Goal: Feedback & Contribution: Contribute content

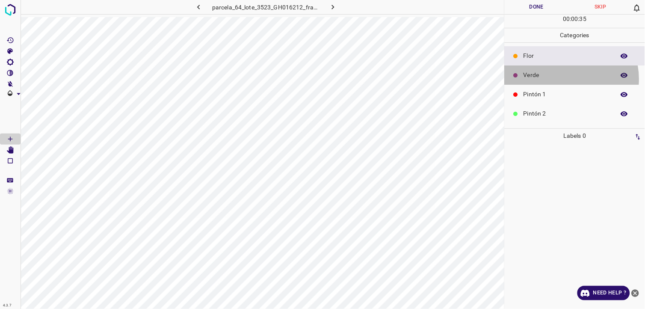
click at [562, 80] on div "Verde" at bounding box center [575, 74] width 140 height 19
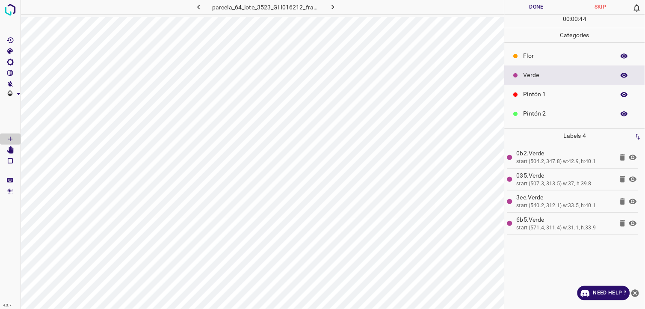
click at [558, 91] on p "Pintón 1" at bounding box center [567, 94] width 87 height 9
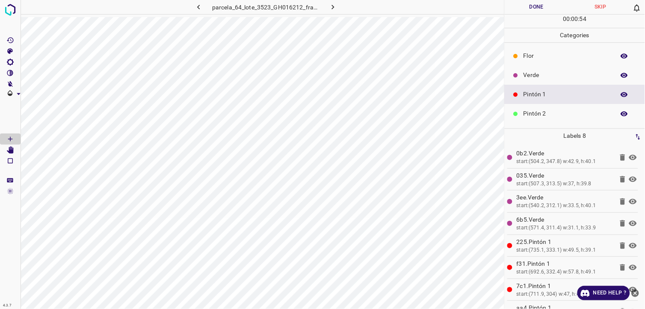
click at [563, 107] on div "Pintón 2" at bounding box center [575, 113] width 140 height 19
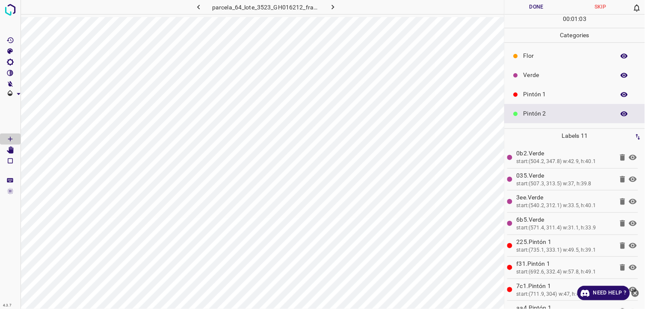
scroll to position [48, 0]
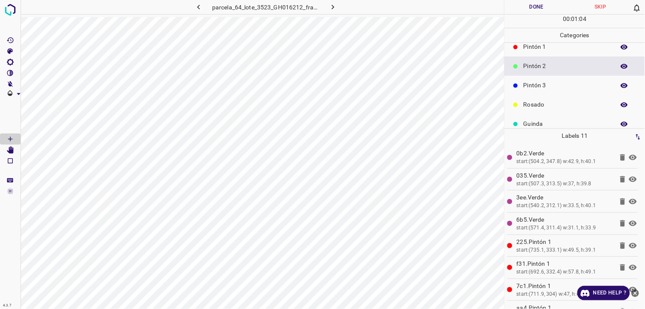
click at [550, 84] on p "Pintón 3" at bounding box center [567, 85] width 87 height 9
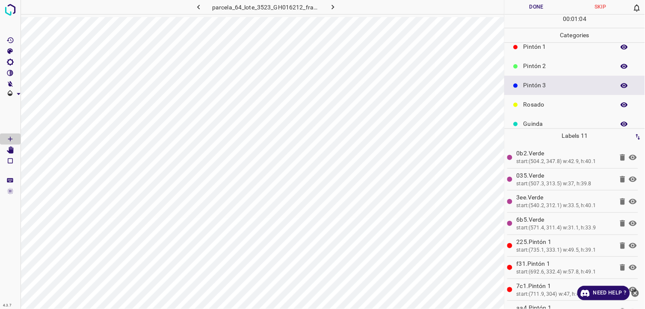
click at [548, 109] on div "Rosado" at bounding box center [575, 104] width 140 height 19
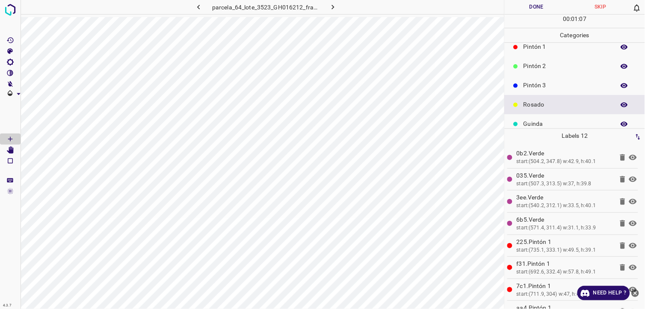
click at [552, 123] on p "Guinda" at bounding box center [567, 123] width 87 height 9
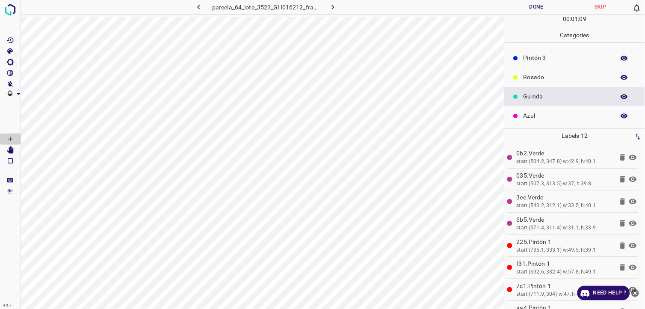
click at [539, 113] on p "Azul" at bounding box center [567, 115] width 87 height 9
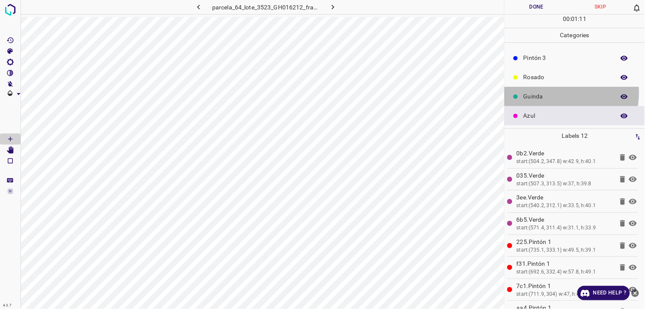
drag, startPoint x: 546, startPoint y: 92, endPoint x: 541, endPoint y: 93, distance: 4.5
click at [541, 93] on p "Guinda" at bounding box center [567, 96] width 87 height 9
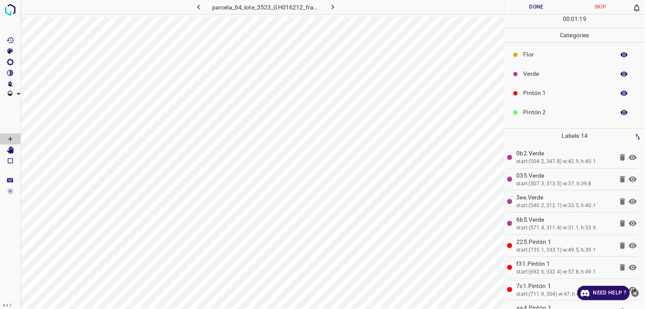
scroll to position [0, 0]
click at [549, 86] on div "Pintón 1" at bounding box center [575, 94] width 140 height 19
click at [541, 71] on p "Verde" at bounding box center [567, 75] width 87 height 9
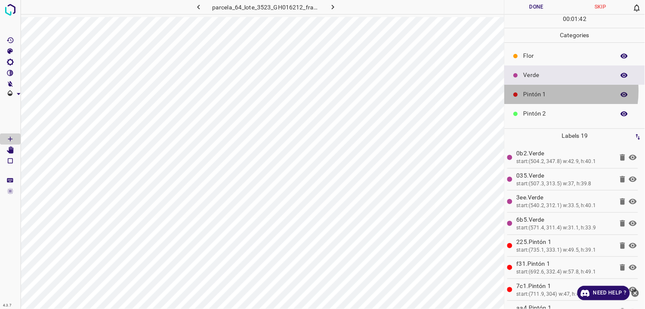
drag, startPoint x: 544, startPoint y: 91, endPoint x: 537, endPoint y: 93, distance: 6.8
click at [537, 93] on p "Pintón 1" at bounding box center [567, 94] width 87 height 9
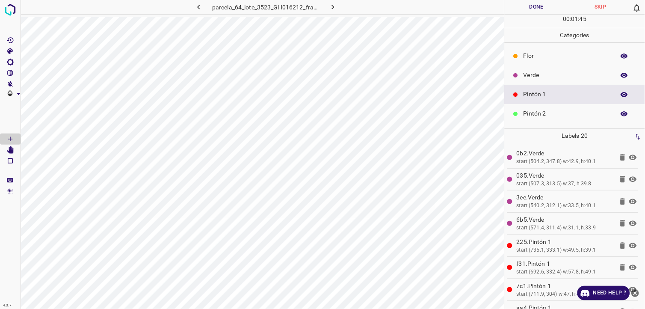
click at [553, 113] on p "Pintón 2" at bounding box center [567, 113] width 87 height 9
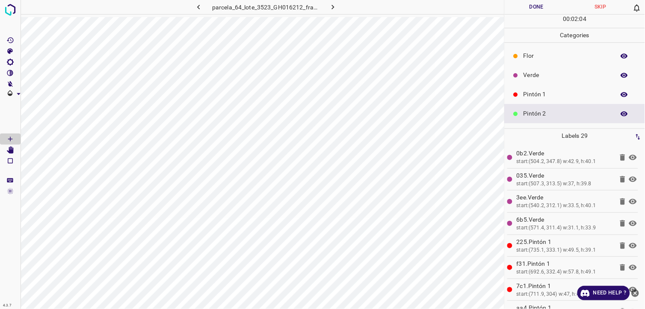
click at [558, 98] on p "Pintón 1" at bounding box center [567, 94] width 87 height 9
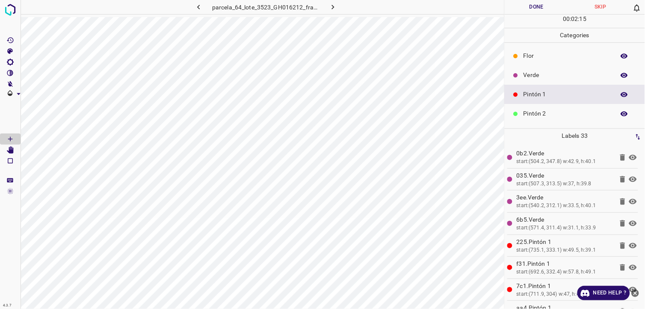
scroll to position [75, 0]
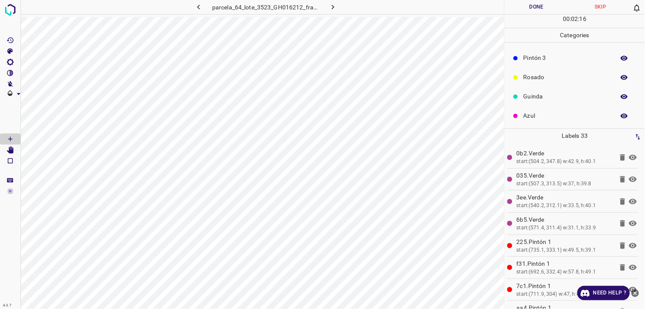
click at [540, 59] on p "Pintón 3" at bounding box center [567, 57] width 87 height 9
click at [542, 78] on p "Rosado" at bounding box center [567, 77] width 87 height 9
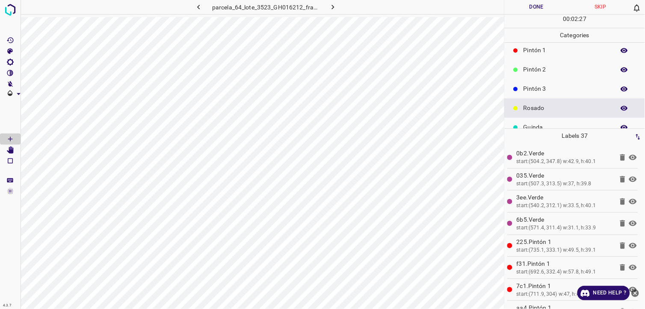
scroll to position [27, 0]
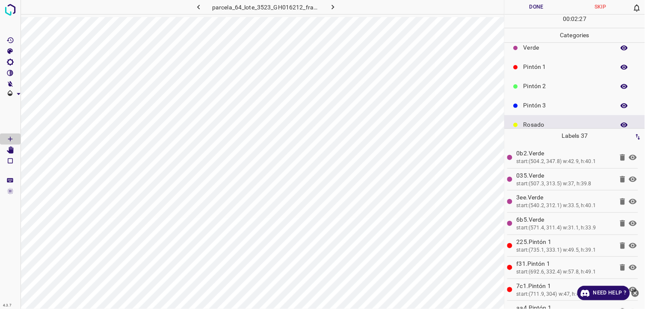
click at [543, 70] on p "Pintón 1" at bounding box center [567, 66] width 87 height 9
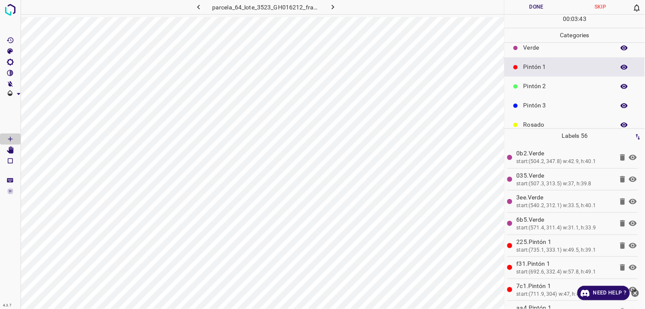
click at [576, 54] on div "Verde" at bounding box center [575, 47] width 140 height 19
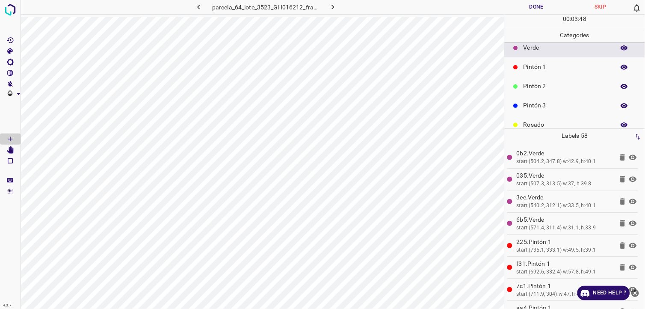
click at [566, 101] on p "Pintón 3" at bounding box center [567, 105] width 87 height 9
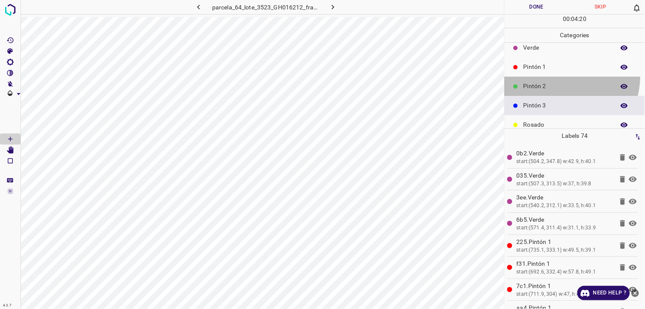
click at [565, 77] on div "Pintón 2" at bounding box center [575, 86] width 140 height 19
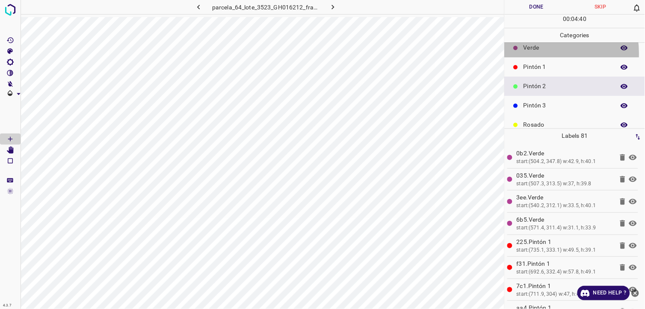
click at [533, 53] on div "Verde" at bounding box center [575, 47] width 140 height 19
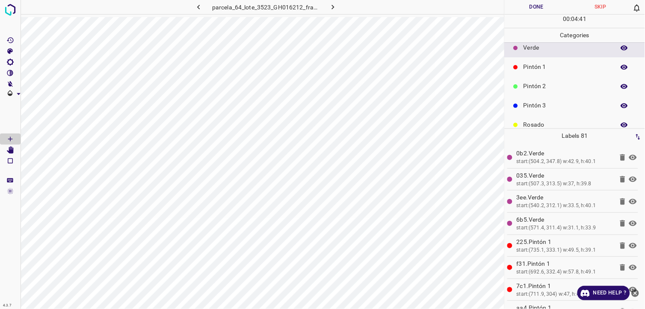
click at [519, 71] on div at bounding box center [516, 67] width 9 height 9
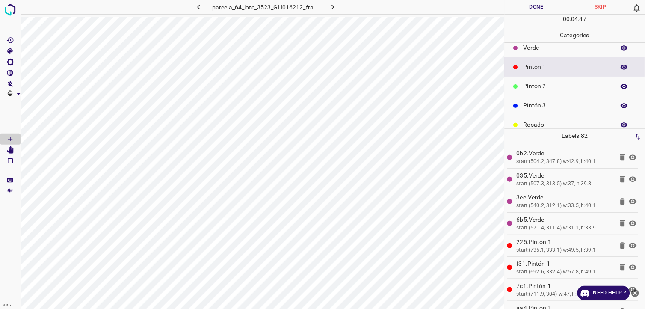
click at [567, 77] on div "Pintón 2" at bounding box center [575, 86] width 140 height 19
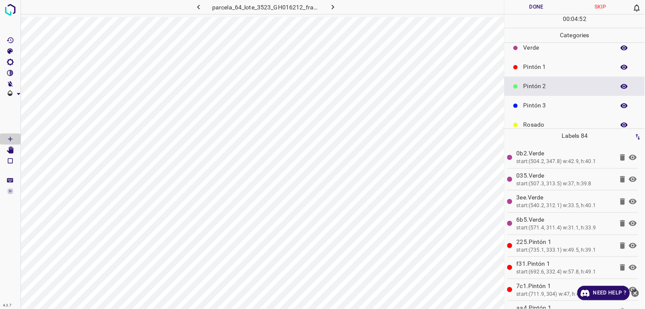
drag, startPoint x: 567, startPoint y: 102, endPoint x: 562, endPoint y: 104, distance: 5.2
click at [562, 104] on p "Pintón 3" at bounding box center [567, 105] width 87 height 9
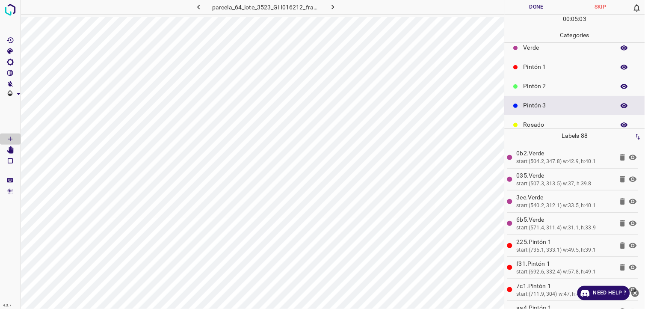
click at [546, 71] on p "Pintón 1" at bounding box center [567, 66] width 87 height 9
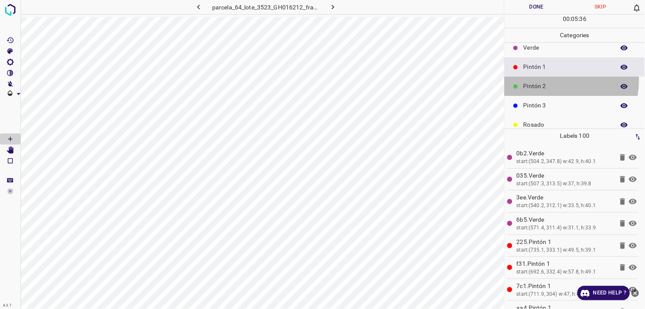
click at [531, 79] on div "Pintón 2" at bounding box center [575, 86] width 140 height 19
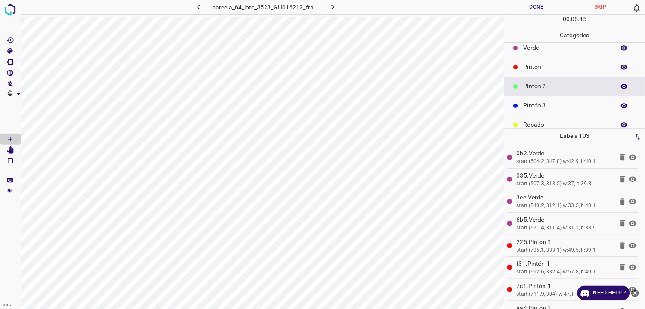
scroll to position [0, 0]
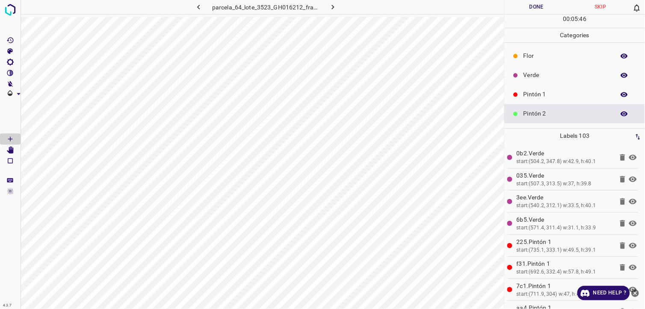
click at [537, 59] on p "Flor" at bounding box center [567, 55] width 87 height 9
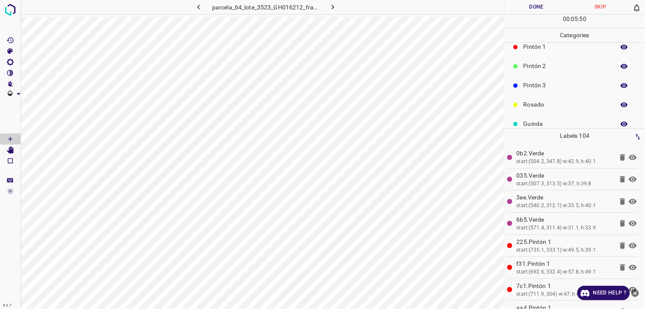
scroll to position [75, 0]
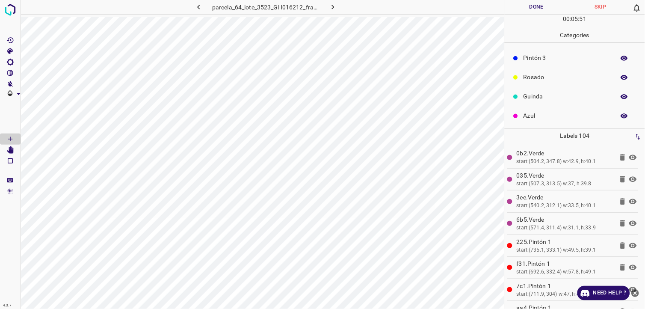
click at [531, 60] on p "Pintón 3" at bounding box center [567, 57] width 87 height 9
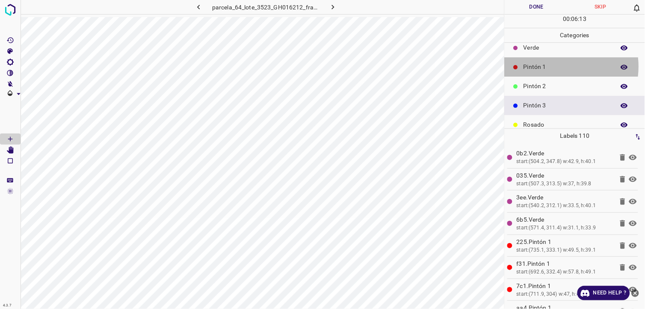
click at [554, 66] on p "Pintón 1" at bounding box center [567, 66] width 87 height 9
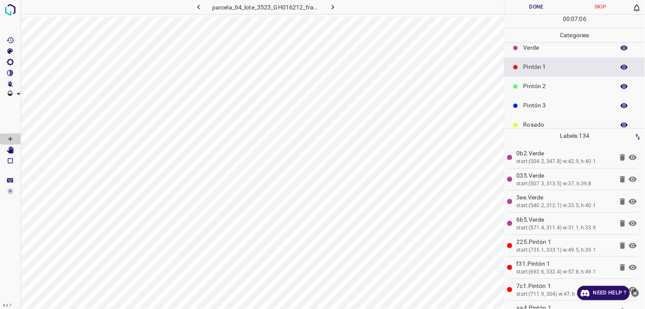
click at [540, 82] on p "Pintón 2" at bounding box center [567, 86] width 87 height 9
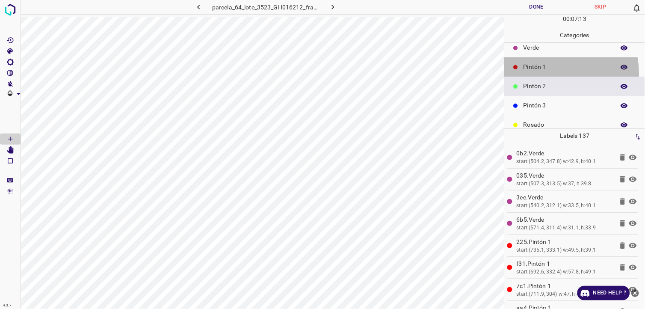
click at [554, 73] on div "Pintón 1" at bounding box center [575, 66] width 140 height 19
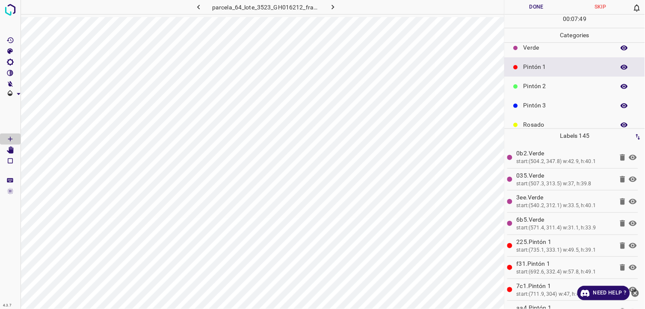
click at [575, 77] on div "Pintón 2" at bounding box center [575, 86] width 140 height 19
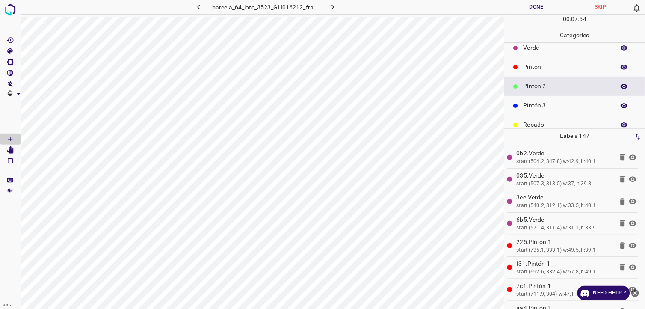
click at [524, 103] on p "Pintón 3" at bounding box center [567, 105] width 87 height 9
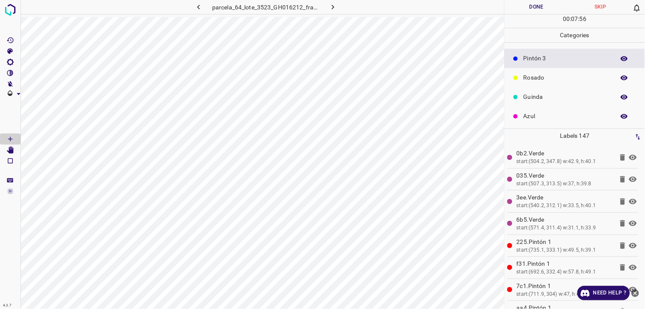
scroll to position [75, 0]
click at [544, 82] on div "Rosado" at bounding box center [575, 77] width 140 height 19
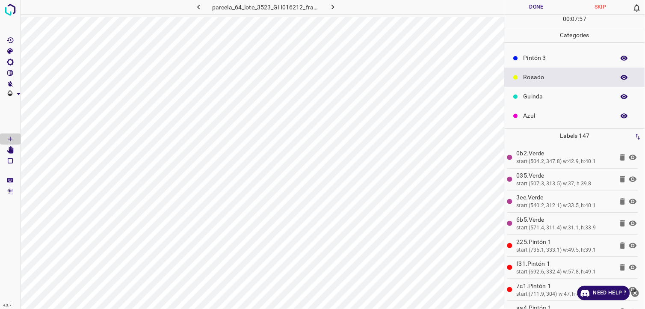
scroll to position [27, 0]
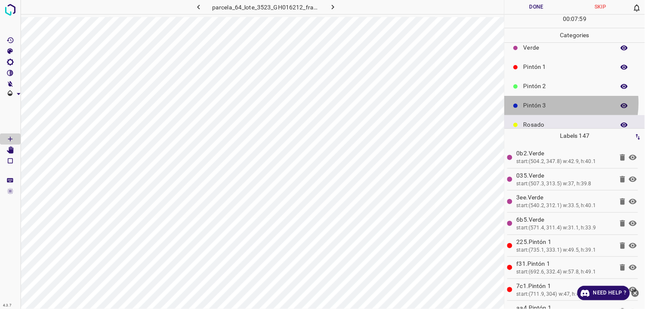
click at [554, 104] on p "Pintón 3" at bounding box center [567, 105] width 87 height 9
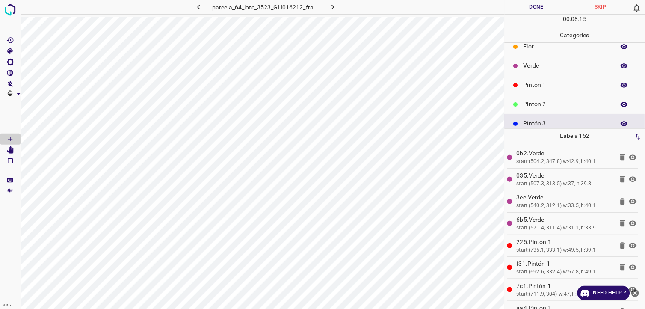
scroll to position [0, 0]
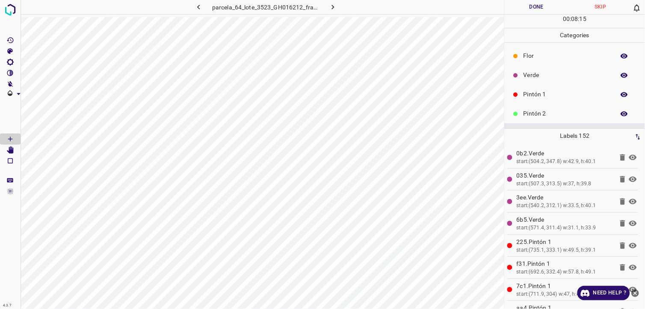
click at [549, 76] on p "Verde" at bounding box center [567, 75] width 87 height 9
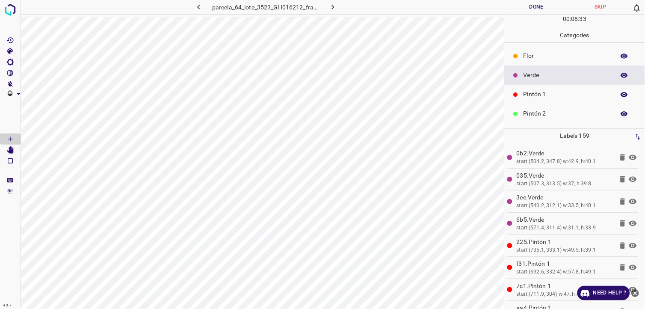
click at [549, 96] on p "Pintón 1" at bounding box center [567, 94] width 87 height 9
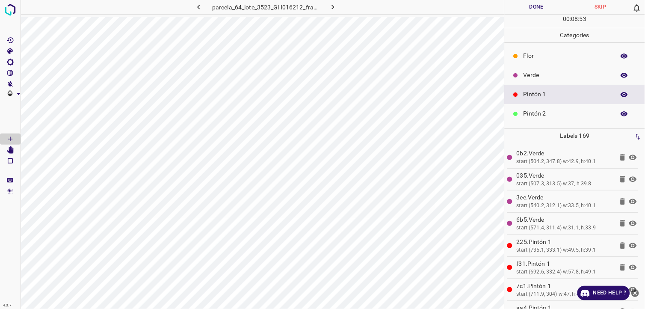
click at [579, 110] on p "Pintón 2" at bounding box center [567, 113] width 87 height 9
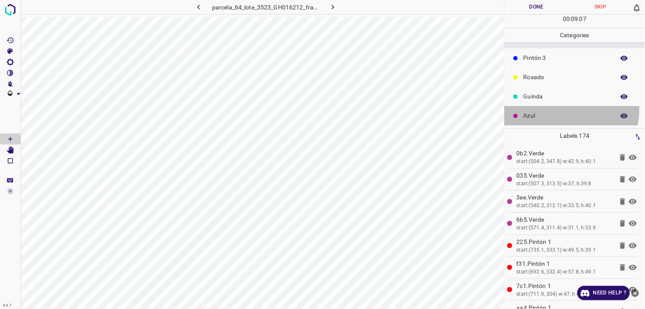
click at [540, 107] on div "Azul" at bounding box center [575, 115] width 140 height 19
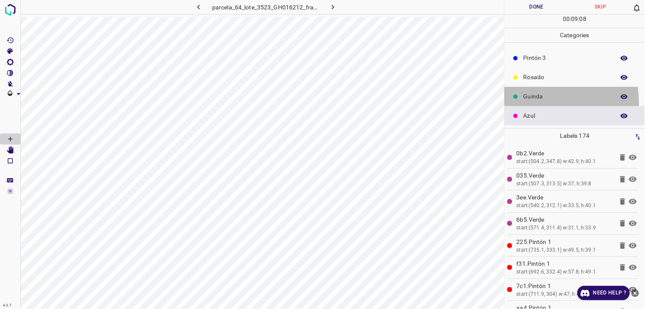
click at [540, 103] on div "Guinda" at bounding box center [575, 96] width 140 height 19
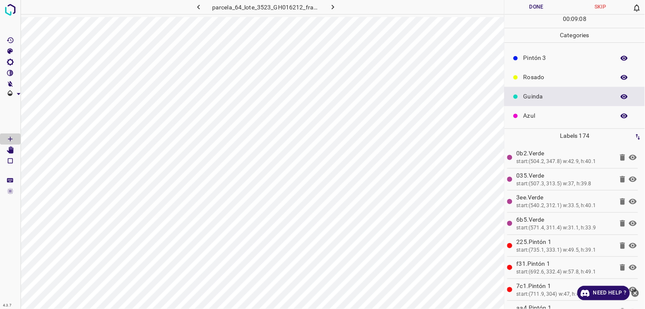
click at [542, 115] on p "Azul" at bounding box center [567, 115] width 87 height 9
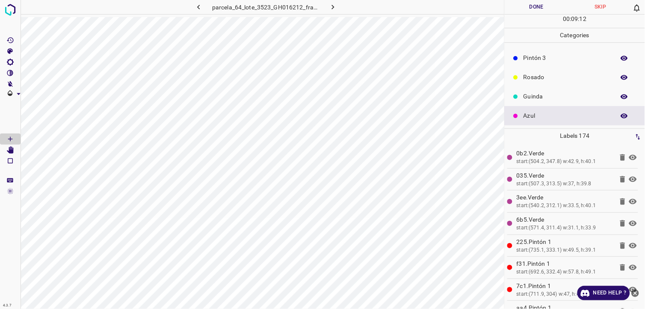
click at [534, 88] on div "Guinda" at bounding box center [575, 96] width 140 height 19
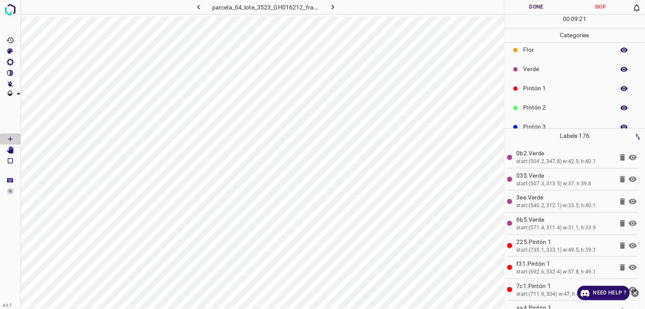
scroll to position [0, 0]
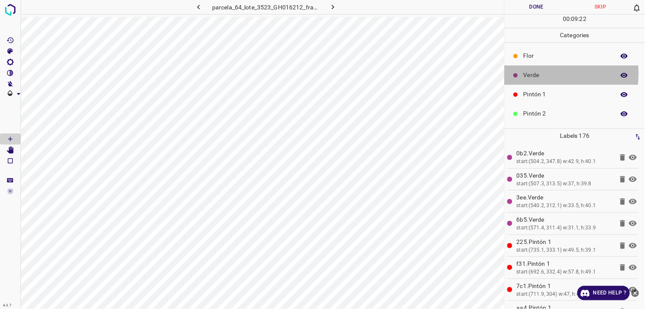
click at [537, 74] on p "Verde" at bounding box center [567, 75] width 87 height 9
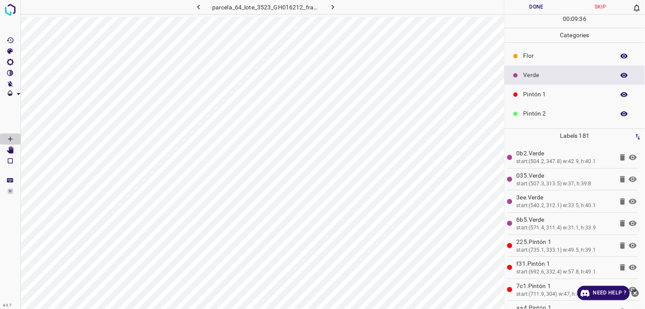
click at [535, 105] on div "Pintón 2" at bounding box center [575, 113] width 140 height 19
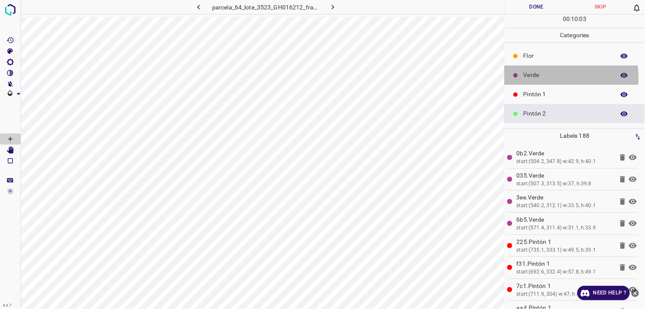
click at [558, 77] on p "Verde" at bounding box center [567, 75] width 87 height 9
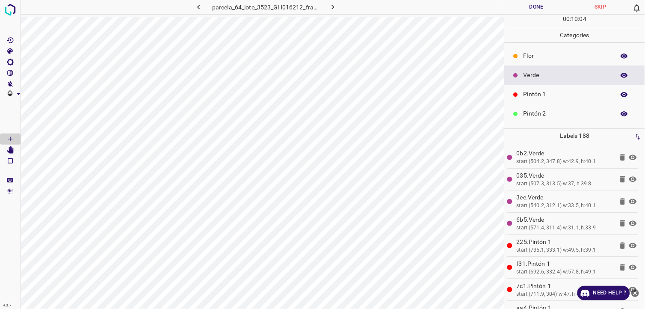
click at [555, 99] on p "Pintón 1" at bounding box center [567, 94] width 87 height 9
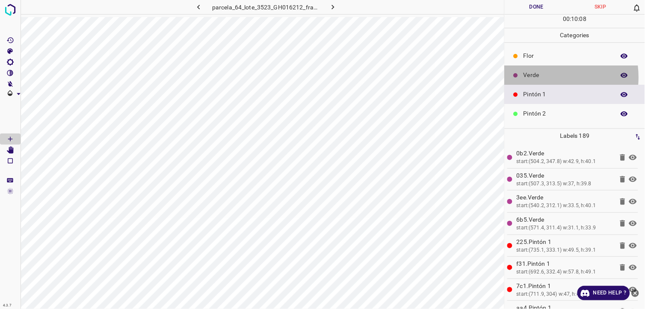
click at [540, 77] on p "Verde" at bounding box center [567, 75] width 87 height 9
click at [543, 114] on p "Pintón 2" at bounding box center [567, 113] width 87 height 9
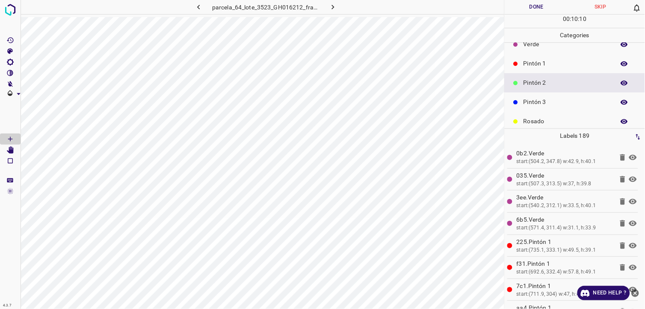
scroll to position [48, 0]
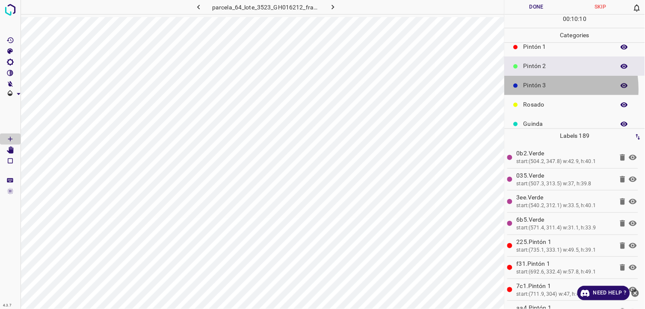
click at [540, 89] on p "Pintón 3" at bounding box center [567, 85] width 87 height 9
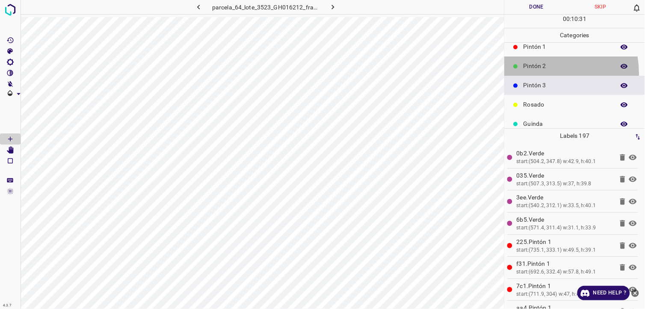
click at [538, 73] on div "Pintón 2" at bounding box center [575, 65] width 140 height 19
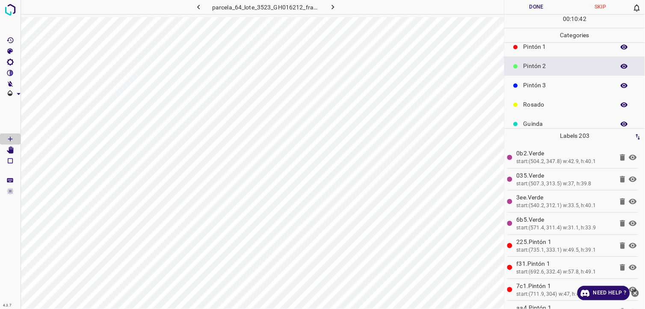
click at [532, 78] on div "Pintón 3" at bounding box center [575, 85] width 140 height 19
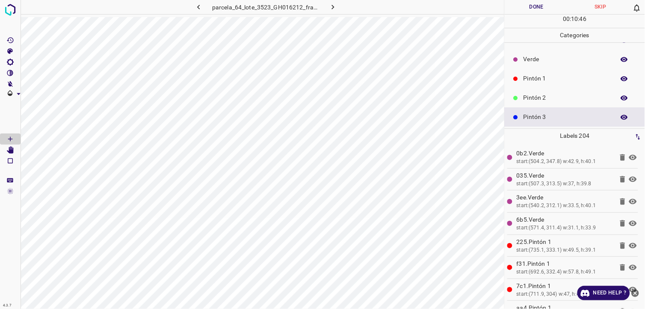
scroll to position [0, 0]
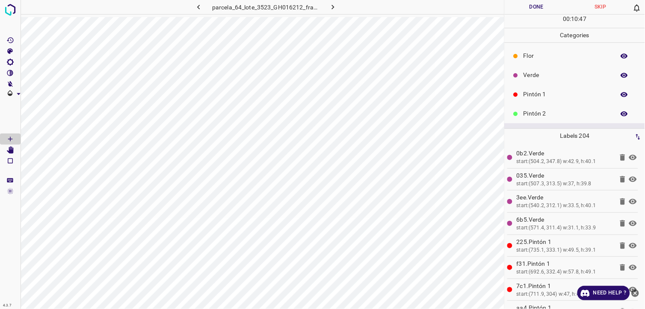
click at [564, 69] on div "Verde" at bounding box center [575, 74] width 140 height 19
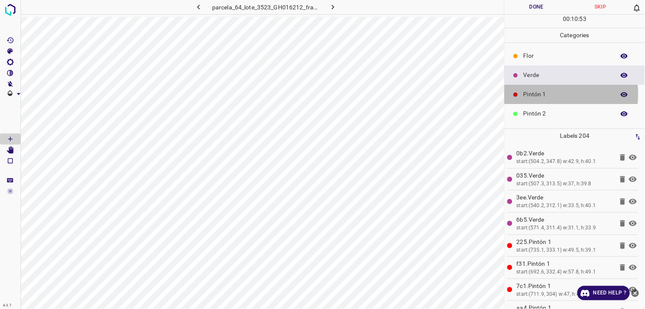
click at [539, 94] on p "Pintón 1" at bounding box center [567, 94] width 87 height 9
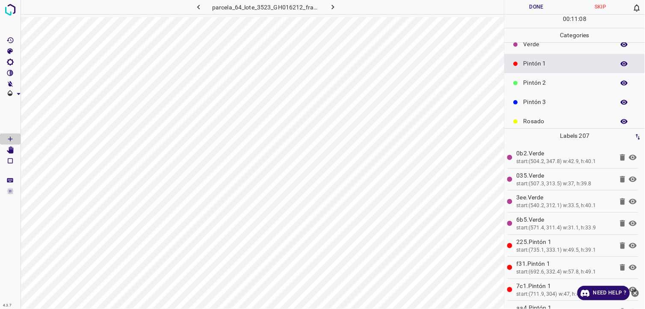
scroll to position [48, 0]
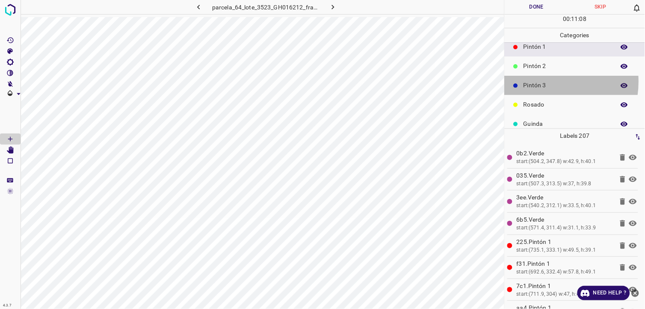
click at [543, 81] on p "Pintón 3" at bounding box center [567, 85] width 87 height 9
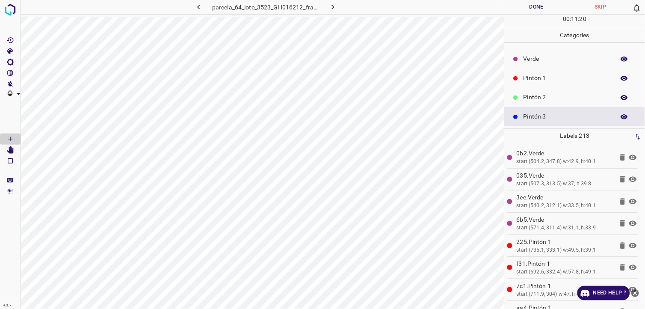
scroll to position [0, 0]
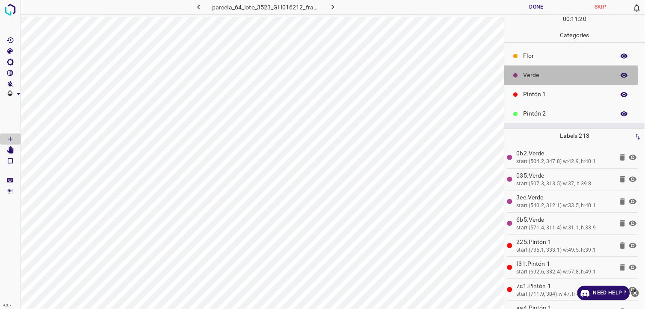
click at [545, 76] on p "Verde" at bounding box center [567, 75] width 87 height 9
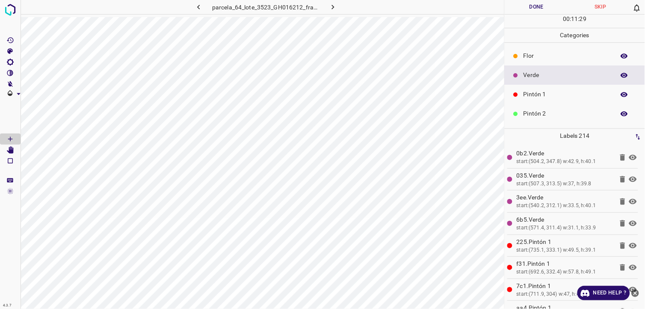
click at [546, 96] on p "Pintón 1" at bounding box center [567, 94] width 87 height 9
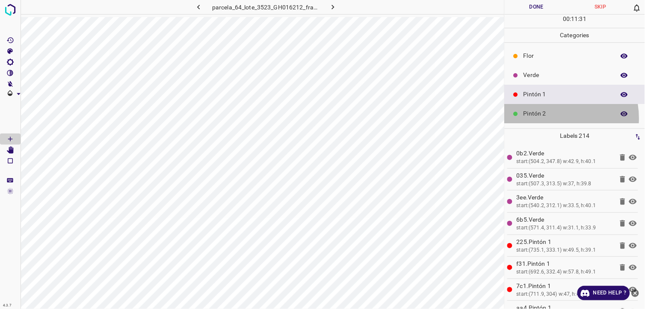
click at [551, 118] on div "Pintón 2" at bounding box center [575, 113] width 140 height 19
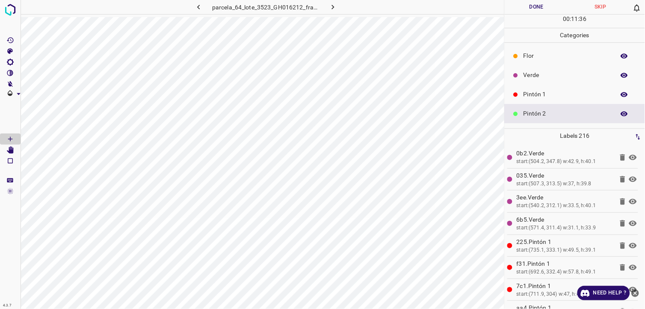
scroll to position [48, 0]
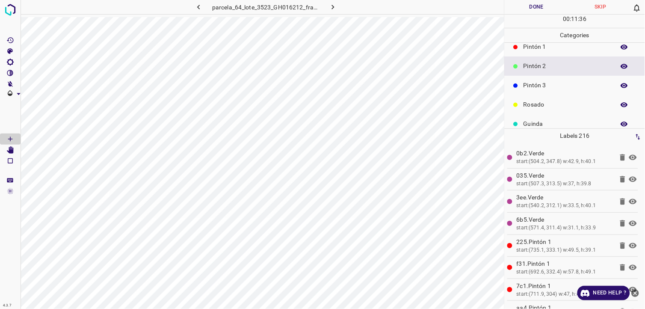
drag, startPoint x: 549, startPoint y: 74, endPoint x: 548, endPoint y: 90, distance: 15.8
click at [548, 74] on div "Pintón 2" at bounding box center [575, 65] width 140 height 19
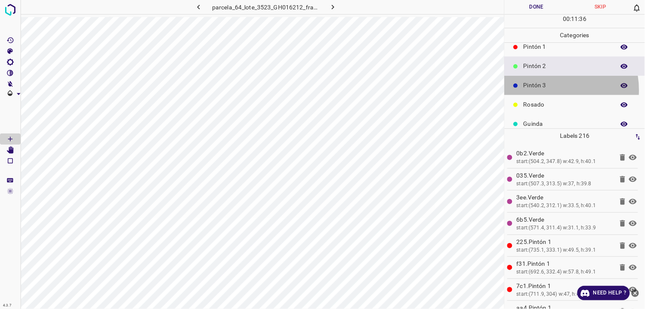
click at [548, 90] on p "Pintón 3" at bounding box center [567, 85] width 87 height 9
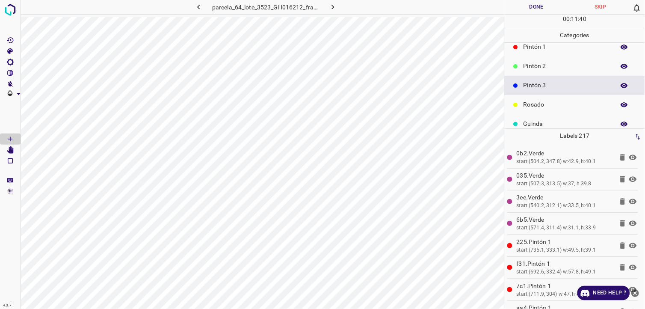
click at [557, 69] on p "Pintón 2" at bounding box center [567, 66] width 87 height 9
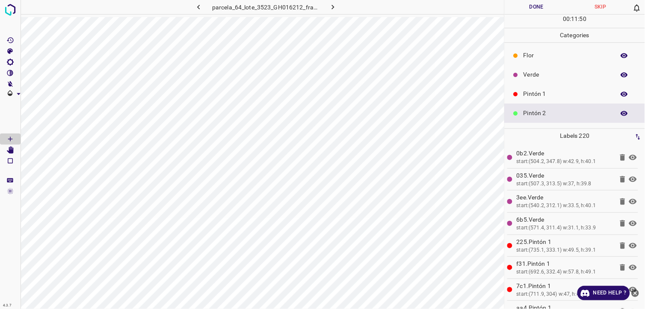
scroll to position [0, 0]
click at [540, 80] on div "Verde" at bounding box center [575, 74] width 140 height 19
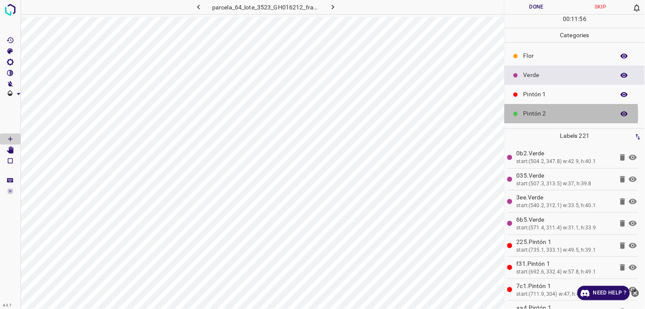
click at [526, 114] on p "Pintón 2" at bounding box center [567, 113] width 87 height 9
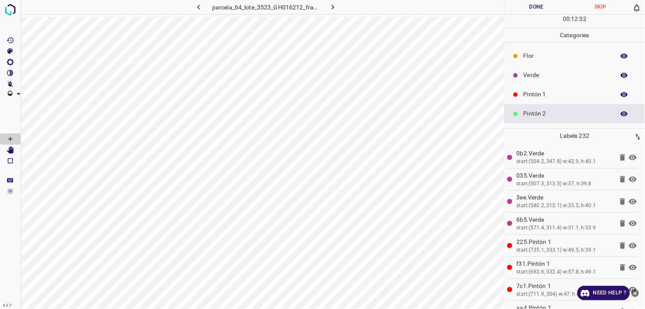
scroll to position [48, 0]
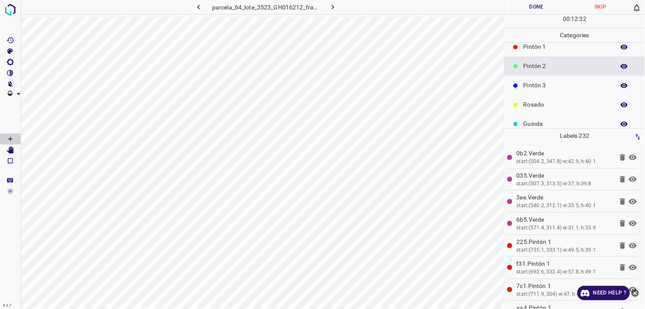
click at [564, 80] on div "Pintón 3" at bounding box center [575, 85] width 140 height 19
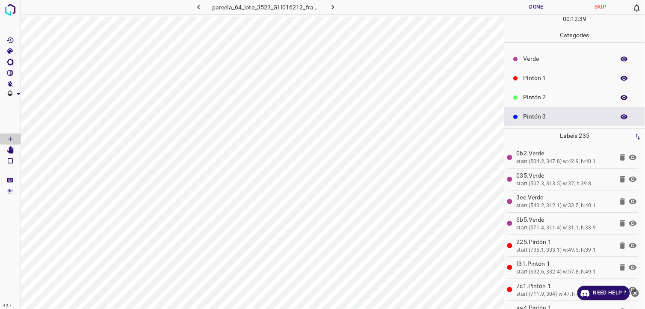
scroll to position [0, 0]
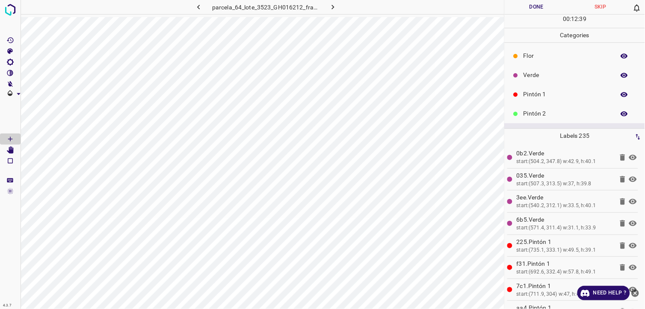
click at [542, 97] on p "Pintón 1" at bounding box center [567, 94] width 87 height 9
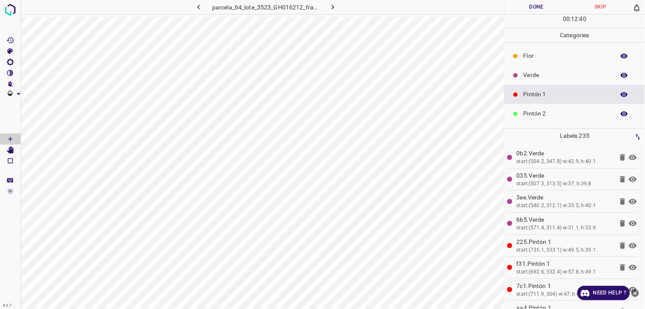
click at [553, 116] on p "Pintón 2" at bounding box center [567, 113] width 87 height 9
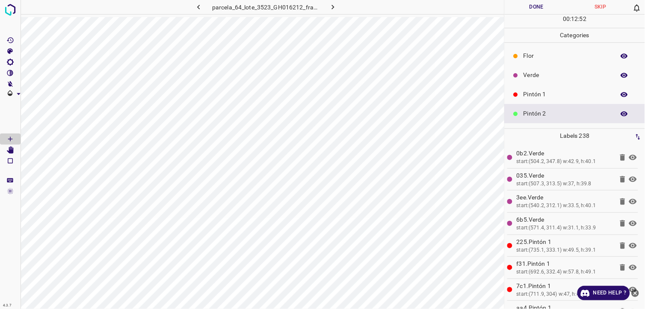
click at [529, 92] on p "Pintón 1" at bounding box center [567, 94] width 87 height 9
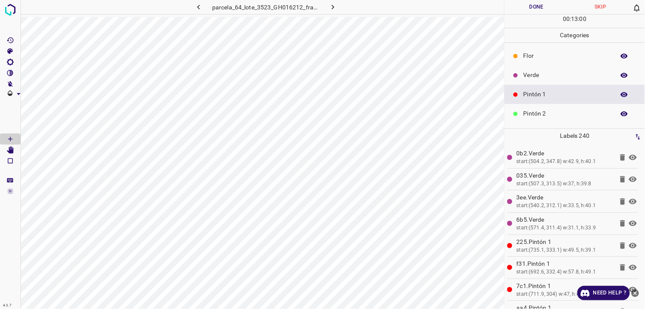
click at [540, 71] on p "Verde" at bounding box center [567, 75] width 87 height 9
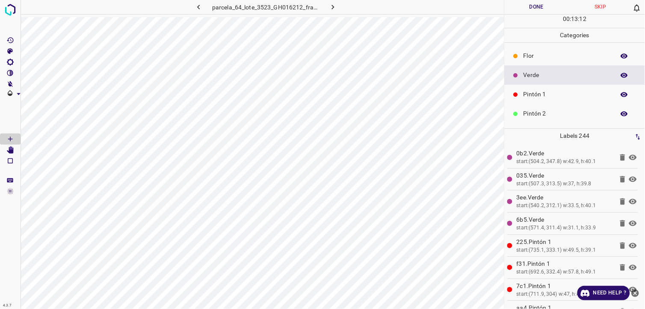
click at [551, 97] on p "Pintón 1" at bounding box center [567, 94] width 87 height 9
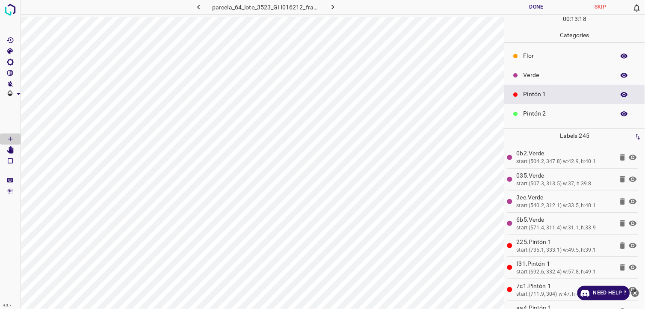
click at [561, 110] on p "Pintón 2" at bounding box center [567, 113] width 87 height 9
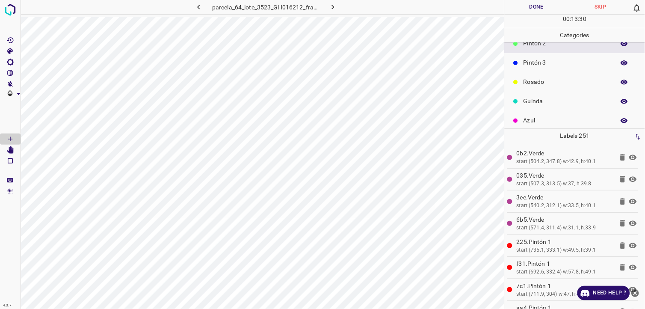
scroll to position [75, 0]
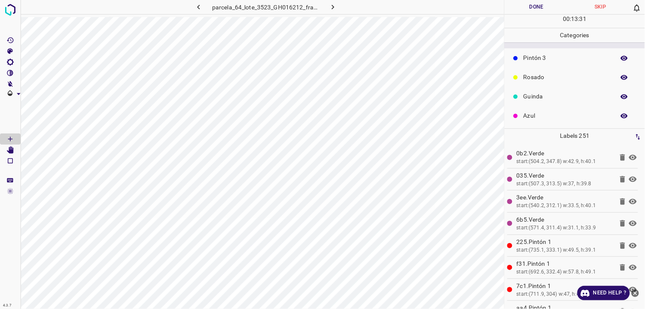
click at [538, 112] on p "Azul" at bounding box center [567, 115] width 87 height 9
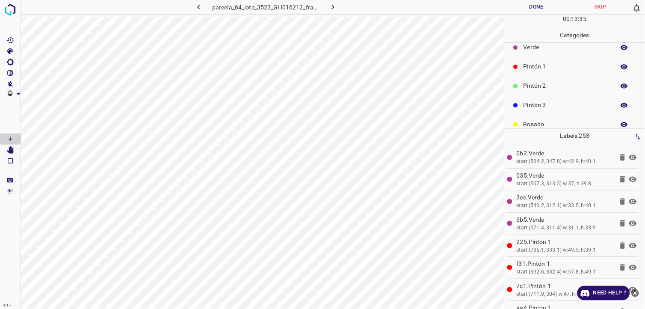
scroll to position [0, 0]
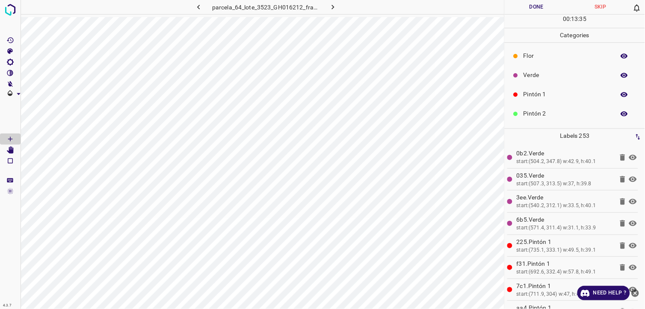
click at [544, 77] on p "Verde" at bounding box center [567, 75] width 87 height 9
click at [548, 113] on p "Pintón 2" at bounding box center [567, 113] width 87 height 9
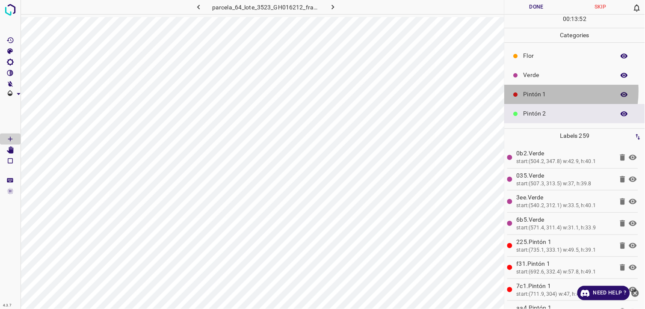
click at [542, 91] on p "Pintón 1" at bounding box center [567, 94] width 87 height 9
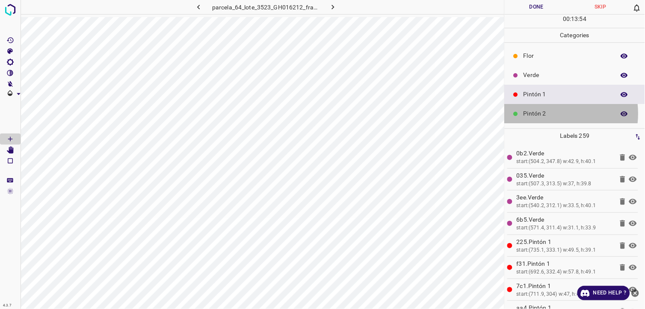
click at [551, 114] on p "Pintón 2" at bounding box center [567, 113] width 87 height 9
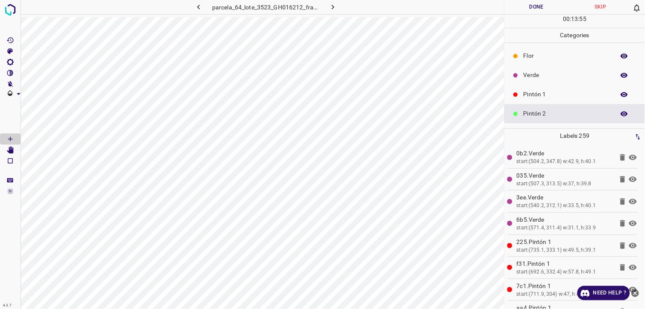
scroll to position [48, 0]
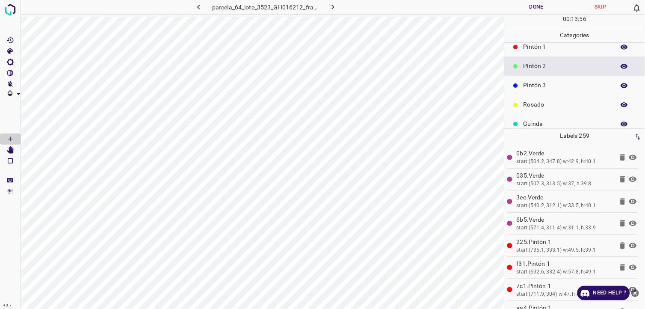
click at [537, 88] on p "Pintón 3" at bounding box center [567, 85] width 87 height 9
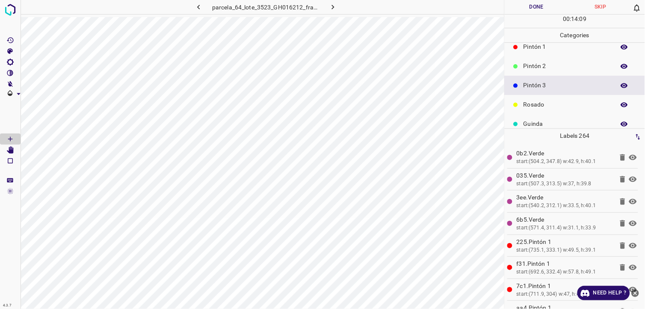
click at [551, 53] on div "Pintón 1" at bounding box center [575, 46] width 140 height 19
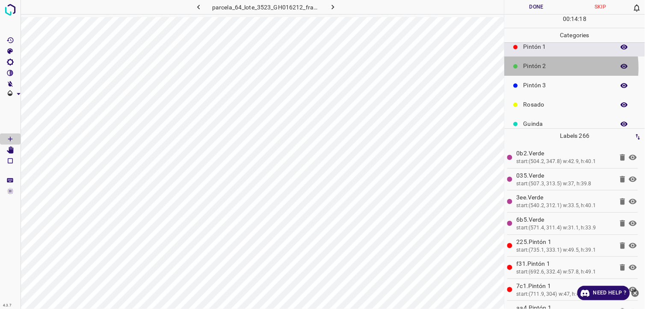
click at [541, 68] on p "Pintón 2" at bounding box center [567, 66] width 87 height 9
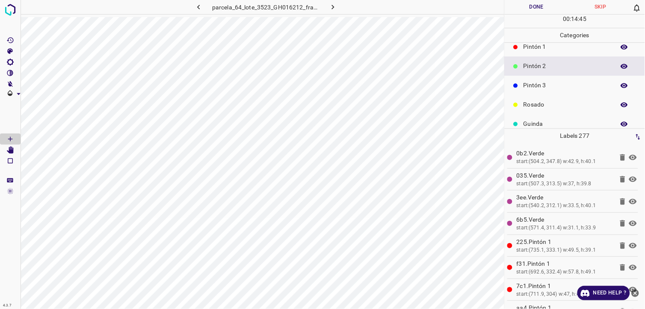
click at [581, 83] on p "Pintón 3" at bounding box center [567, 85] width 87 height 9
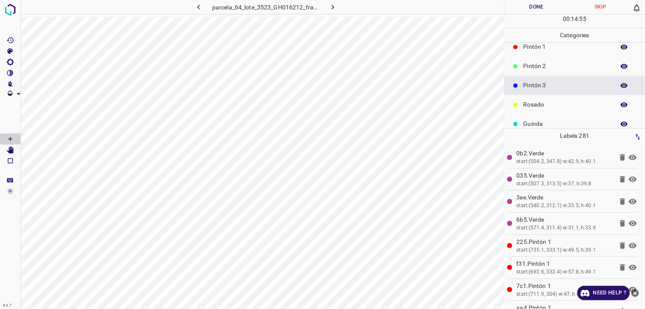
click at [563, 62] on p "Pintón 2" at bounding box center [567, 66] width 87 height 9
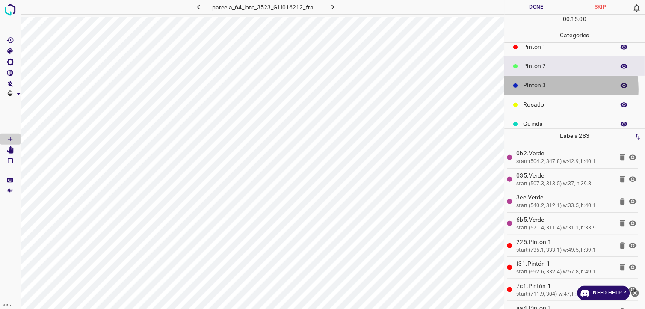
click at [541, 89] on p "Pintón 3" at bounding box center [567, 85] width 87 height 9
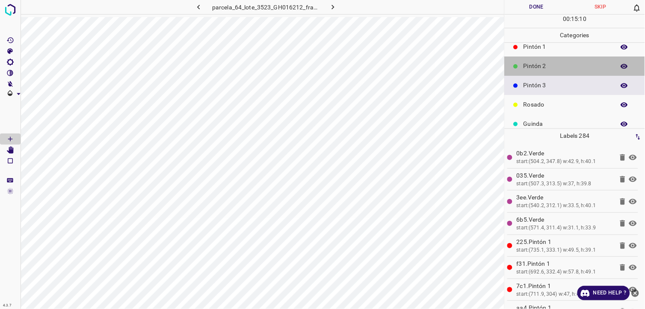
click at [577, 74] on div "Pintón 2" at bounding box center [575, 65] width 140 height 19
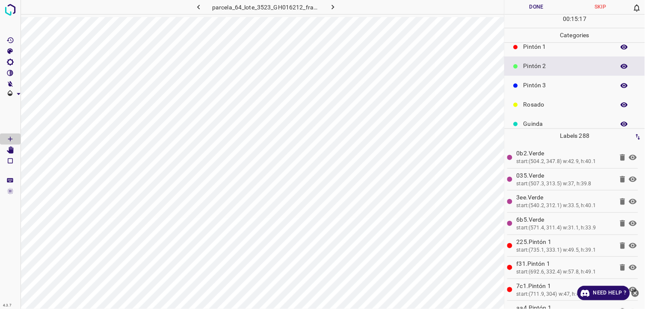
click at [591, 86] on p "Pintón 3" at bounding box center [567, 85] width 87 height 9
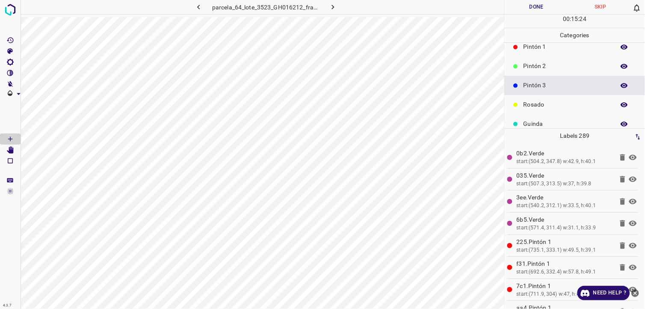
scroll to position [75, 0]
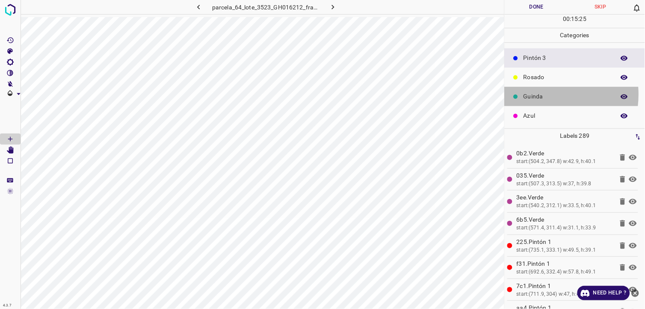
click at [537, 94] on p "Guinda" at bounding box center [567, 96] width 87 height 9
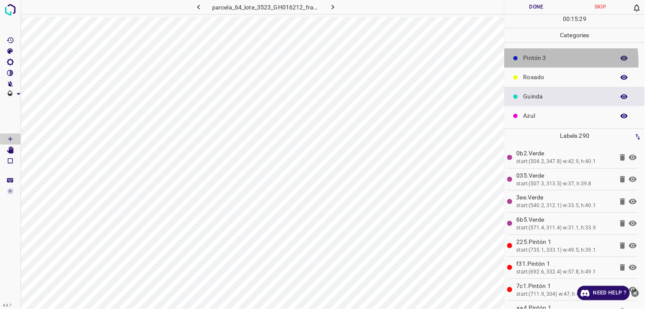
click at [551, 62] on p "Pintón 3" at bounding box center [567, 57] width 87 height 9
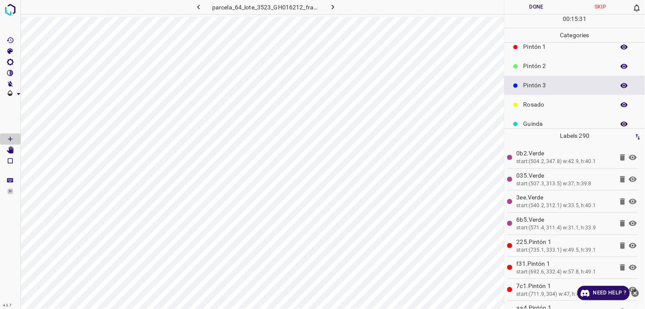
scroll to position [27, 0]
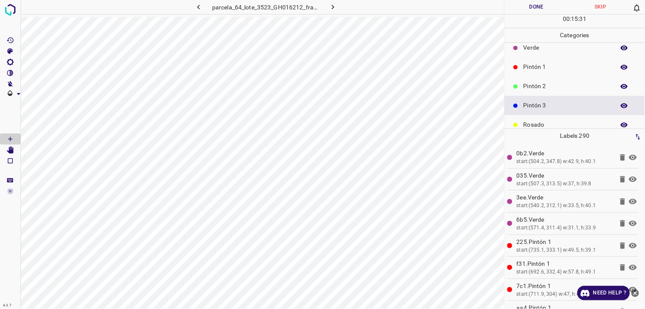
click at [545, 83] on p "Pintón 2" at bounding box center [567, 86] width 87 height 9
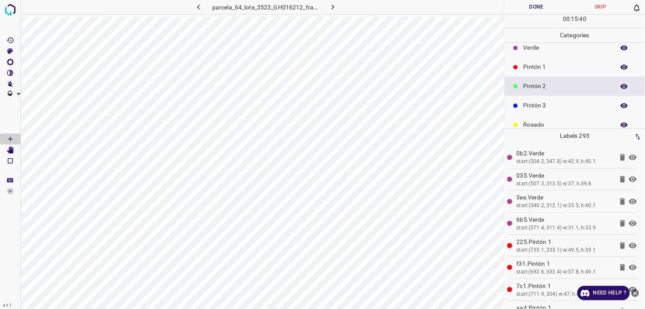
scroll to position [75, 0]
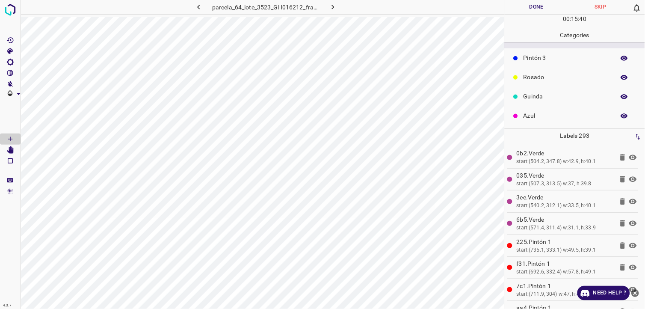
click at [535, 114] on p "Azul" at bounding box center [567, 115] width 87 height 9
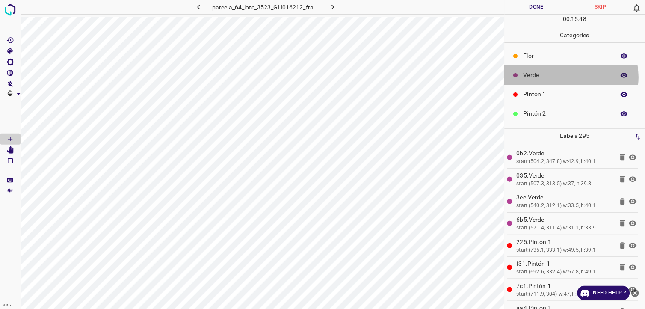
click at [570, 77] on p "Verde" at bounding box center [567, 75] width 87 height 9
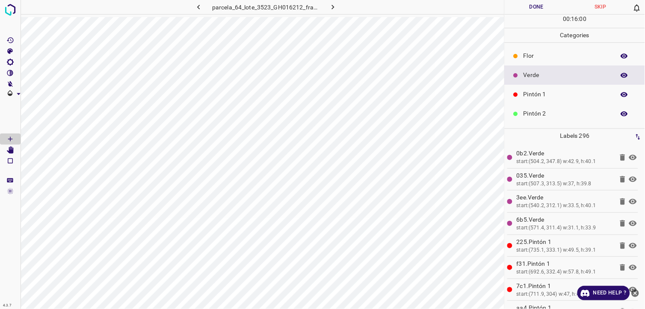
click at [580, 103] on div "Pintón 1" at bounding box center [575, 94] width 140 height 19
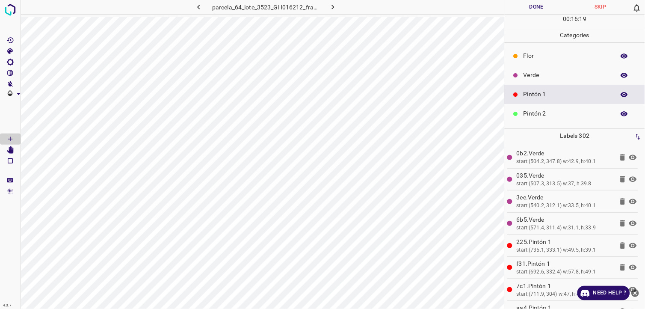
click at [541, 67] on div "Verde" at bounding box center [575, 74] width 140 height 19
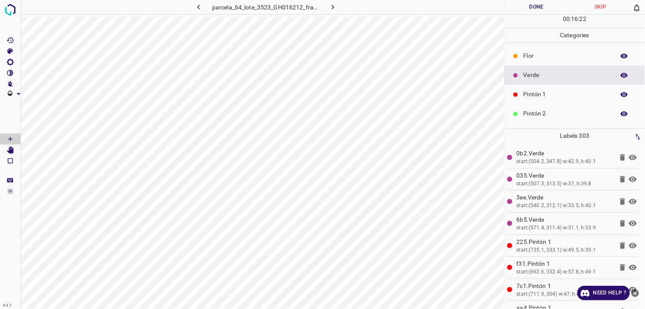
click at [549, 93] on p "Pintón 1" at bounding box center [567, 94] width 87 height 9
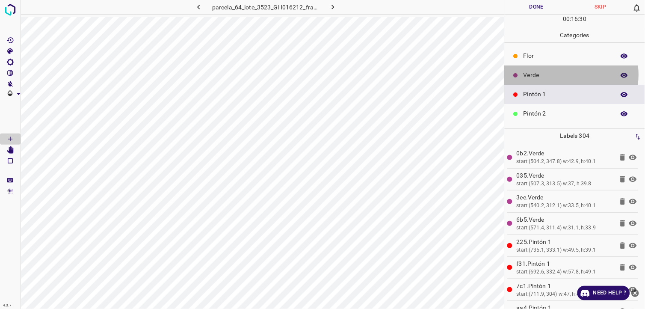
click at [564, 75] on p "Verde" at bounding box center [567, 75] width 87 height 9
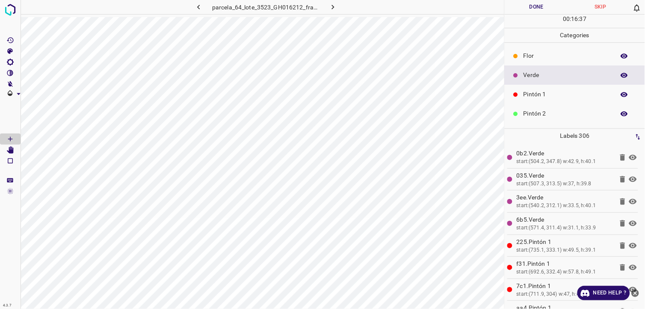
click at [534, 9] on button "Done" at bounding box center [537, 7] width 64 height 14
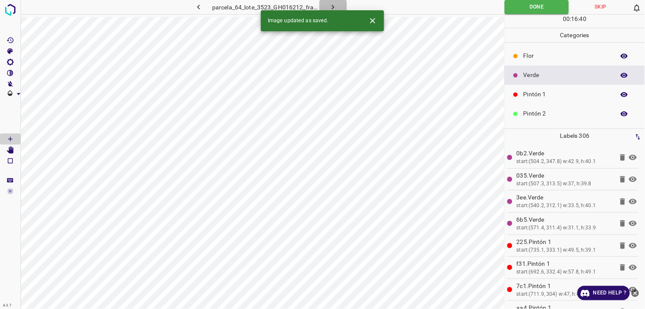
click at [340, 6] on button "button" at bounding box center [333, 7] width 27 height 14
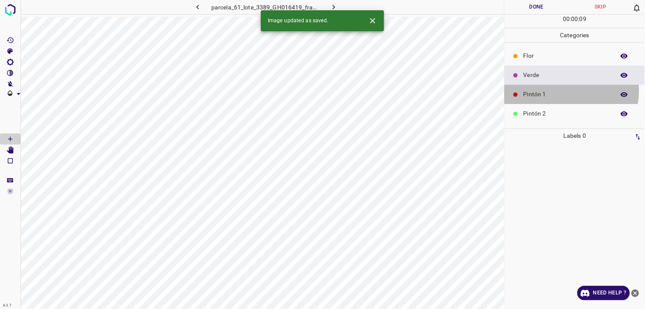
click at [570, 91] on p "Pintón 1" at bounding box center [567, 94] width 87 height 9
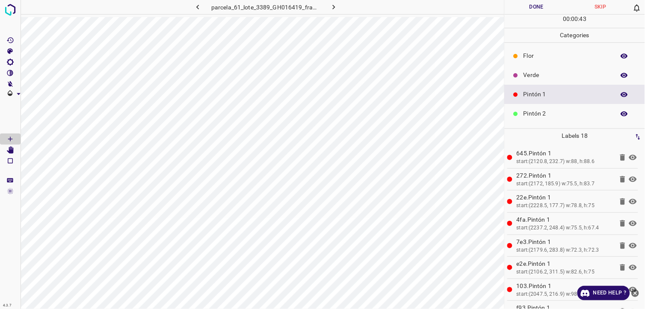
click at [523, 74] on div "Verde" at bounding box center [575, 74] width 140 height 19
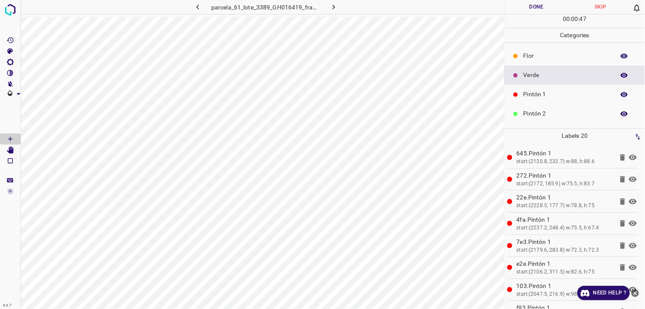
click at [547, 55] on p "Flor" at bounding box center [567, 55] width 87 height 9
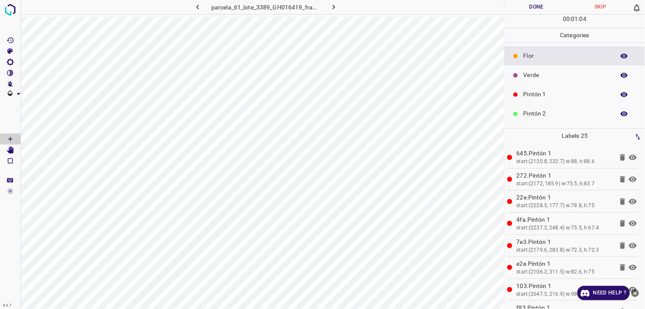
click at [561, 75] on p "Verde" at bounding box center [567, 75] width 87 height 9
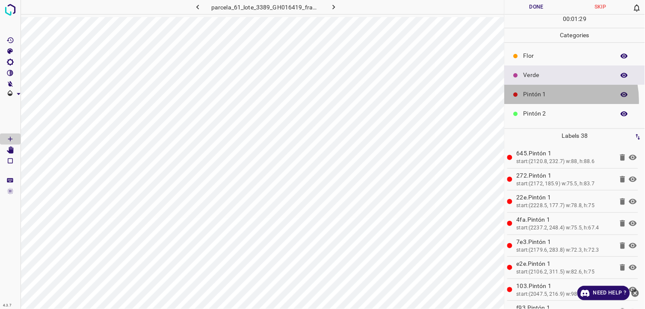
click at [550, 101] on div "Pintón 1" at bounding box center [575, 94] width 140 height 19
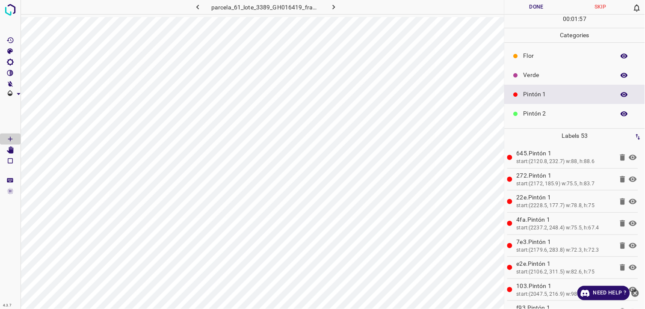
click at [546, 80] on div "Verde" at bounding box center [575, 74] width 140 height 19
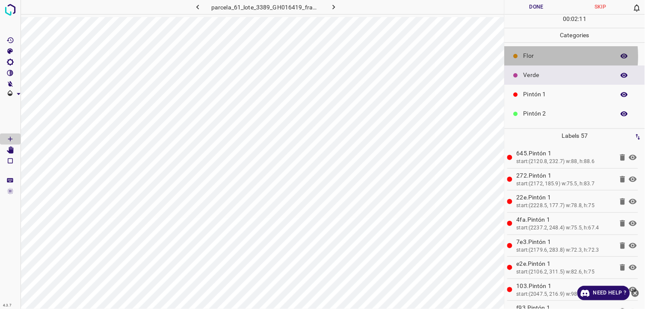
click at [537, 56] on p "Flor" at bounding box center [567, 55] width 87 height 9
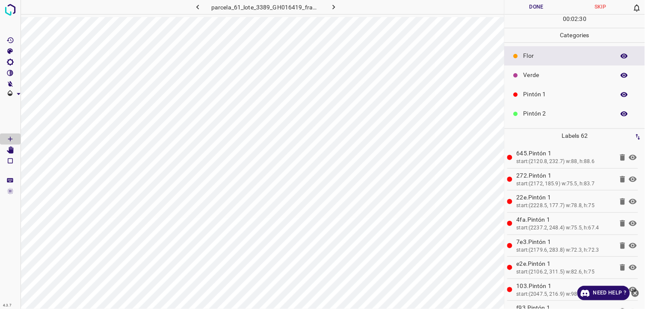
click at [574, 93] on p "Pintón 1" at bounding box center [567, 94] width 87 height 9
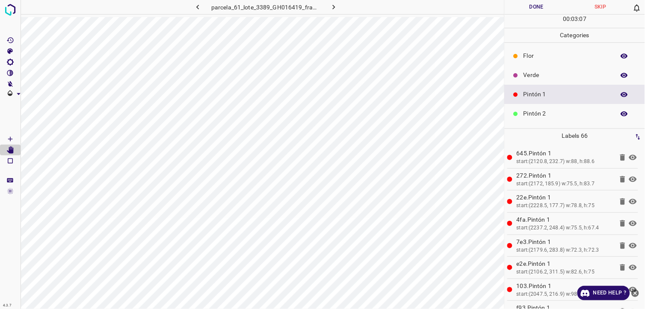
click at [532, 59] on p "Flor" at bounding box center [567, 55] width 87 height 9
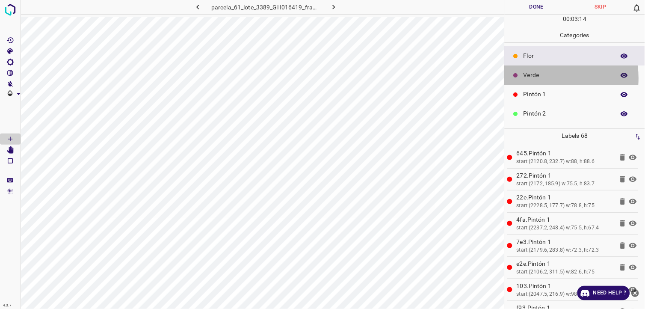
click at [548, 78] on p "Verde" at bounding box center [567, 75] width 87 height 9
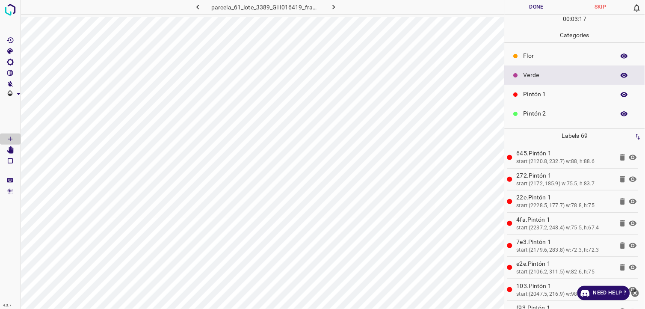
click at [560, 48] on div "Flor" at bounding box center [575, 55] width 140 height 19
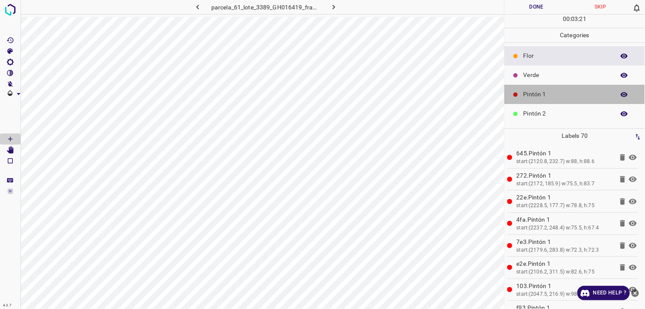
click at [577, 93] on p "Pintón 1" at bounding box center [567, 94] width 87 height 9
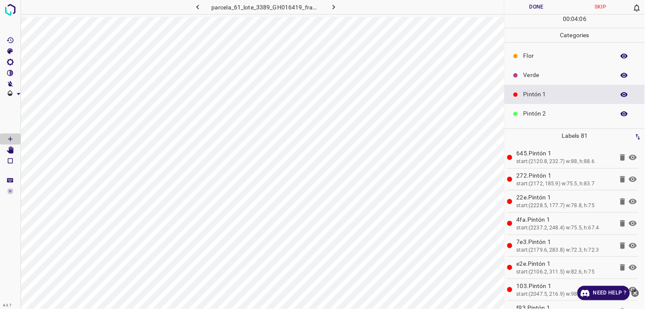
click at [533, 9] on button "Done" at bounding box center [537, 7] width 64 height 14
click at [520, 7] on button "Done" at bounding box center [537, 7] width 64 height 14
click at [329, 6] on button "button" at bounding box center [334, 7] width 27 height 14
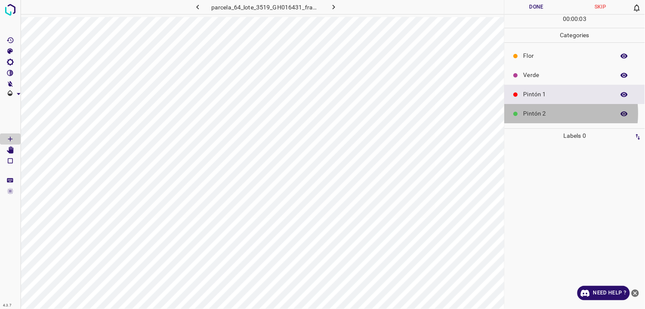
click at [544, 113] on p "Pintón 2" at bounding box center [567, 113] width 87 height 9
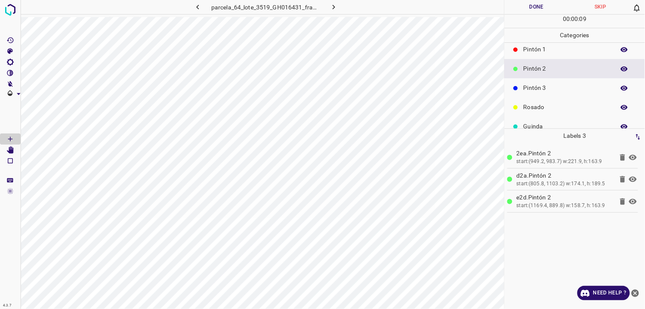
scroll to position [48, 0]
click at [534, 83] on p "Pintón 3" at bounding box center [567, 85] width 87 height 9
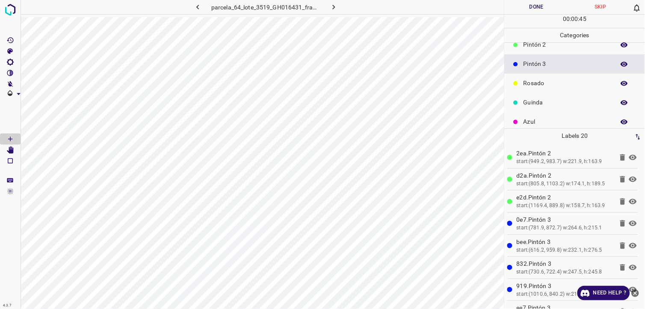
scroll to position [75, 0]
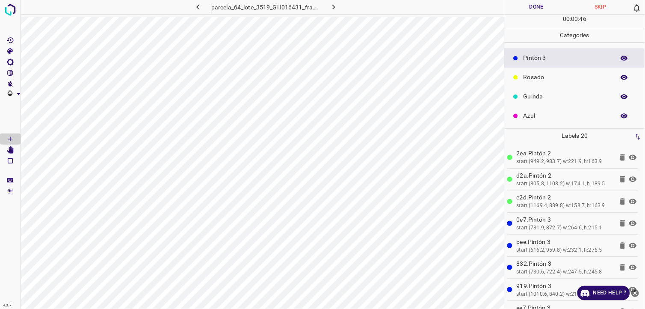
click at [551, 114] on p "Azul" at bounding box center [567, 115] width 87 height 9
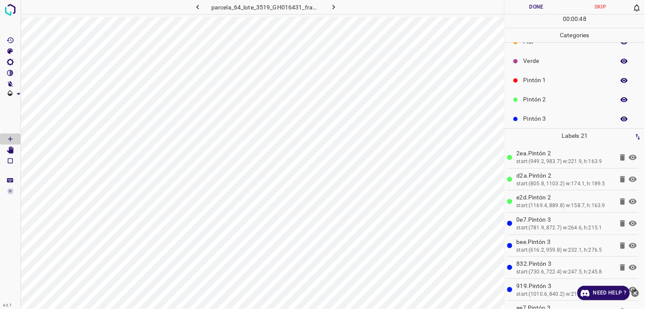
scroll to position [0, 0]
click at [558, 103] on div "Pintón 1" at bounding box center [575, 94] width 140 height 19
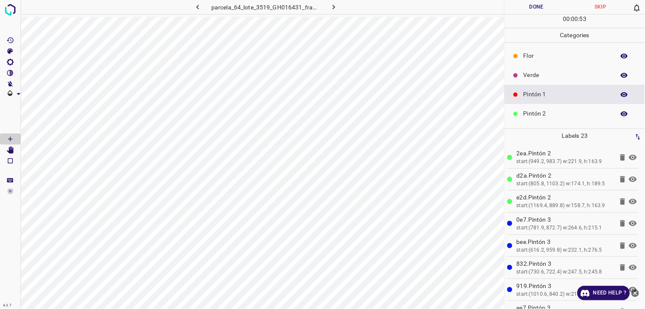
click at [549, 107] on div "Pintón 2" at bounding box center [575, 113] width 140 height 19
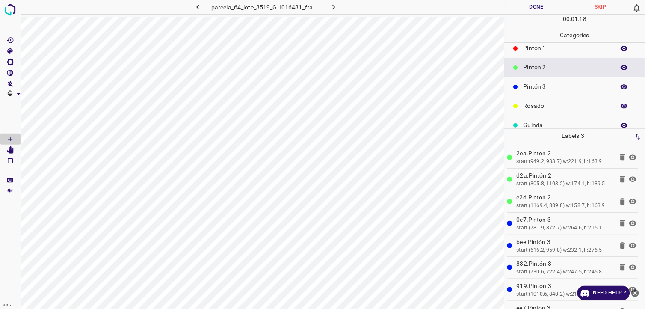
scroll to position [48, 0]
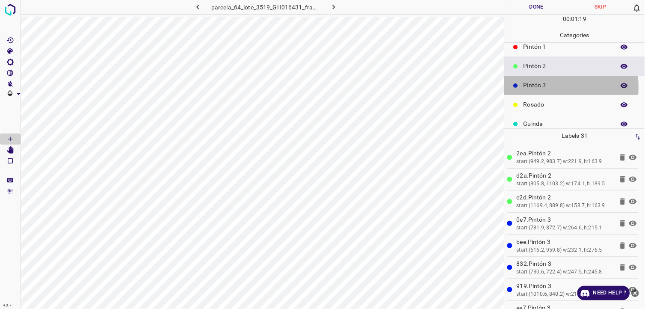
drag, startPoint x: 544, startPoint y: 87, endPoint x: 514, endPoint y: 74, distance: 32.8
click at [544, 86] on p "Pintón 3" at bounding box center [567, 85] width 87 height 9
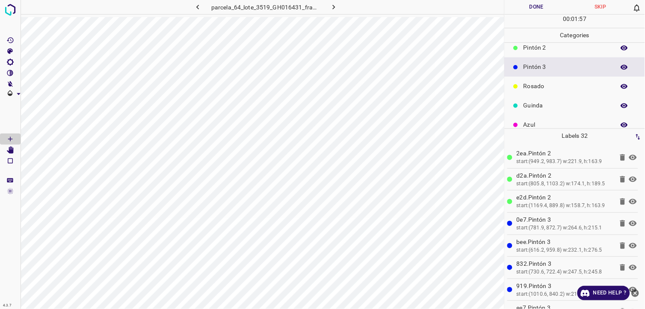
scroll to position [75, 0]
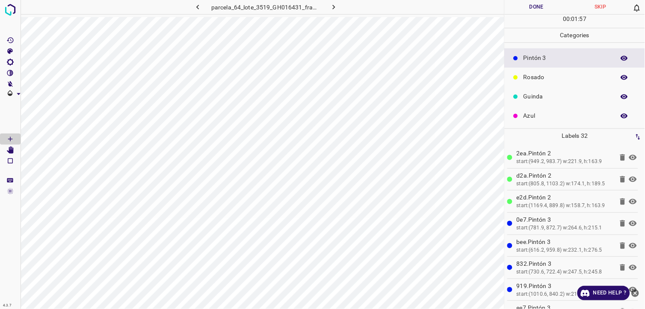
click at [553, 119] on p "Azul" at bounding box center [567, 115] width 87 height 9
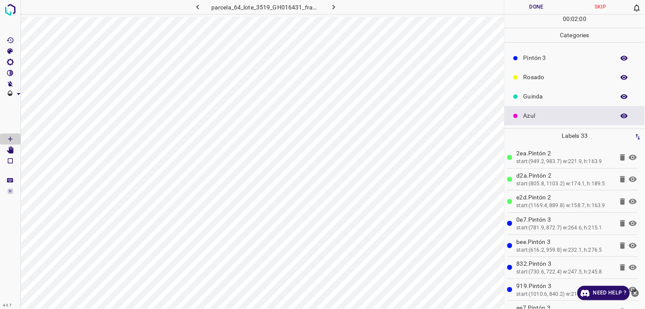
scroll to position [27, 0]
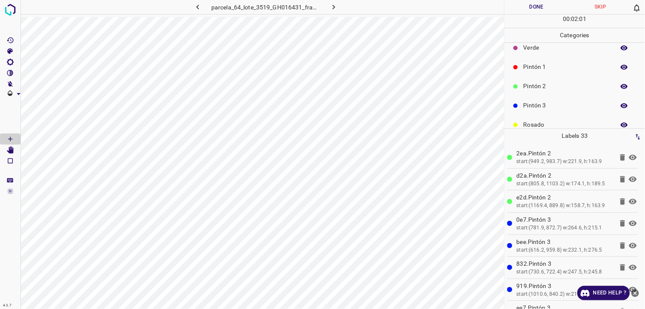
click at [538, 92] on div "Pintón 2" at bounding box center [575, 86] width 140 height 19
click at [561, 73] on div "Pintón 1" at bounding box center [575, 66] width 140 height 19
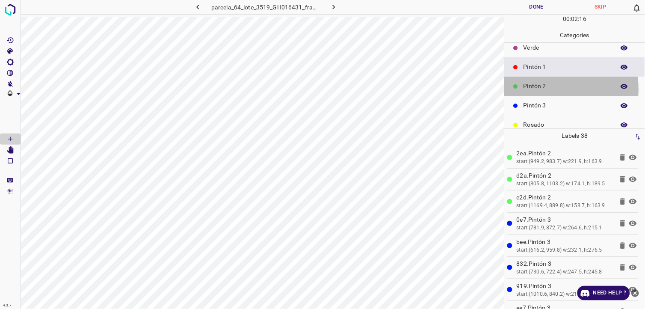
click at [537, 89] on p "Pintón 2" at bounding box center [567, 86] width 87 height 9
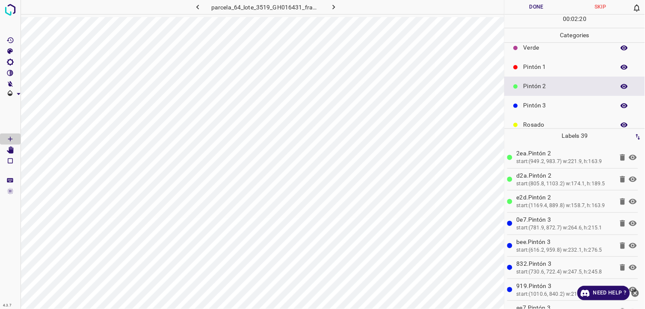
scroll to position [75, 0]
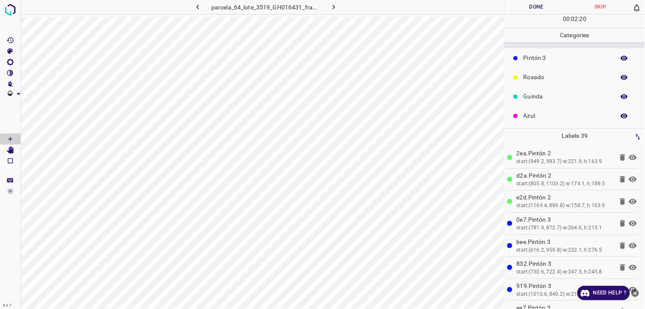
click at [535, 76] on p "Rosado" at bounding box center [567, 77] width 87 height 9
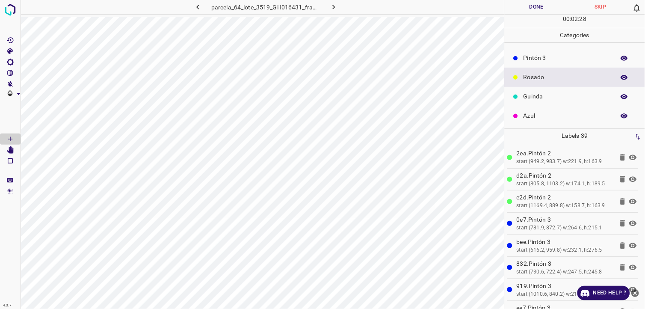
click at [535, 63] on div "Pintón 3" at bounding box center [575, 57] width 140 height 19
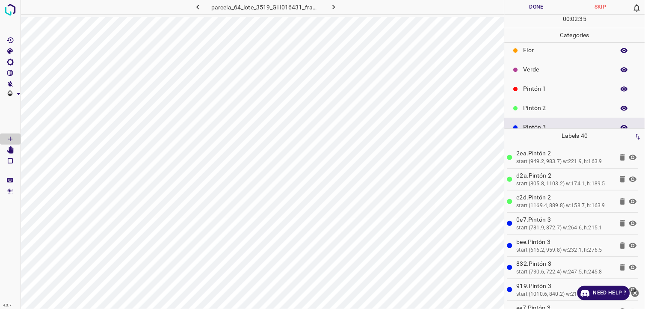
scroll to position [0, 0]
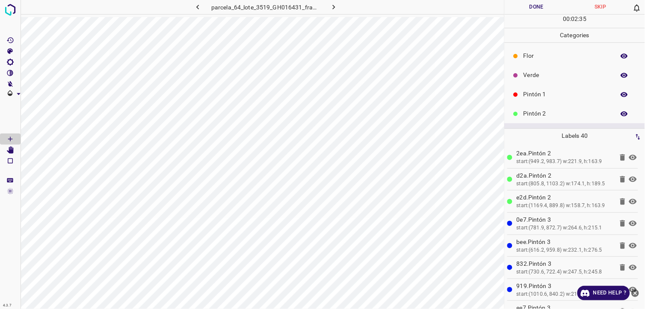
click at [548, 83] on div "Verde" at bounding box center [575, 74] width 140 height 19
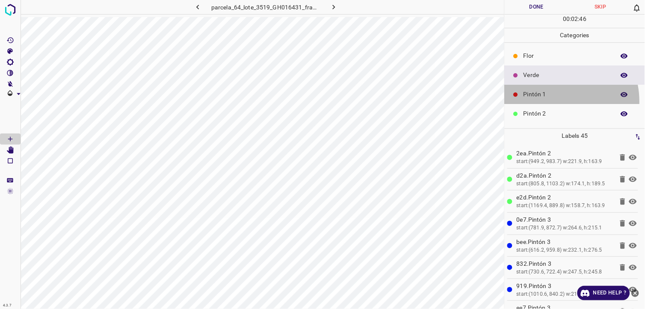
click at [551, 102] on div "Pintón 1" at bounding box center [575, 94] width 140 height 19
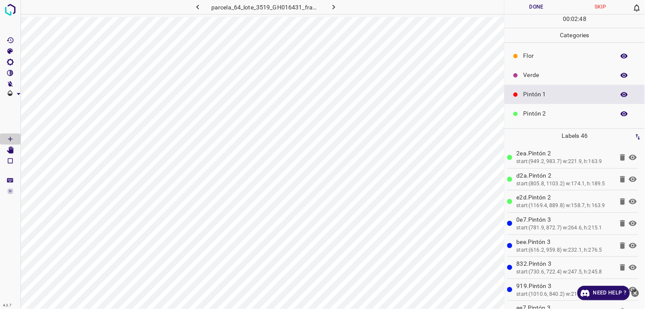
scroll to position [48, 0]
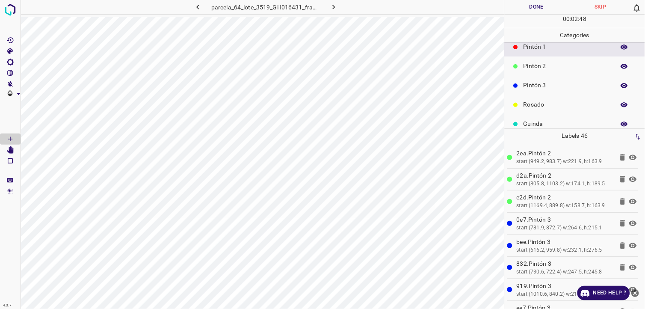
click at [552, 85] on p "Pintón 3" at bounding box center [567, 85] width 87 height 9
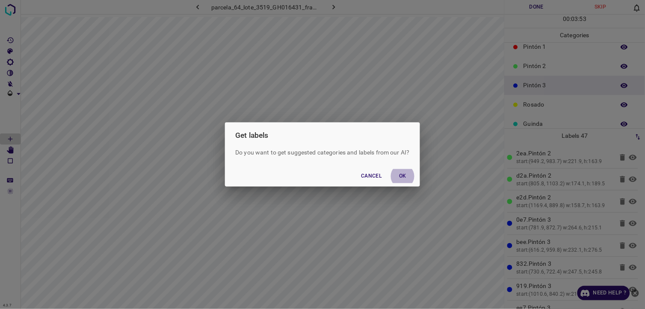
click at [397, 179] on button "OK" at bounding box center [402, 176] width 27 height 14
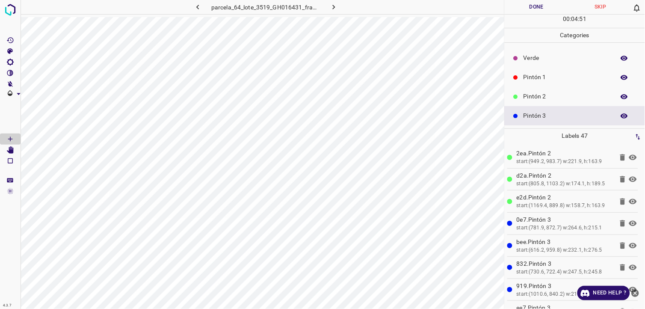
scroll to position [0, 0]
drag, startPoint x: 535, startPoint y: 75, endPoint x: 530, endPoint y: 80, distance: 7.0
click at [536, 75] on p "Verde" at bounding box center [567, 75] width 87 height 9
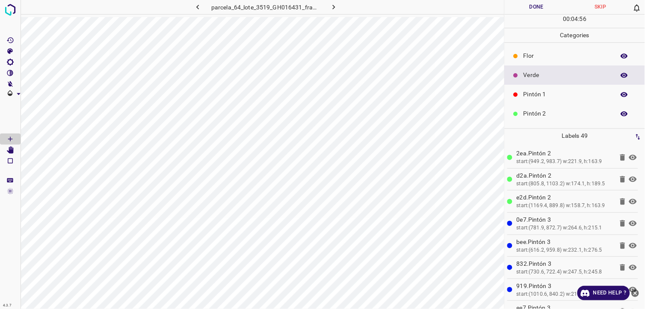
click at [536, 91] on p "Pintón 1" at bounding box center [567, 94] width 87 height 9
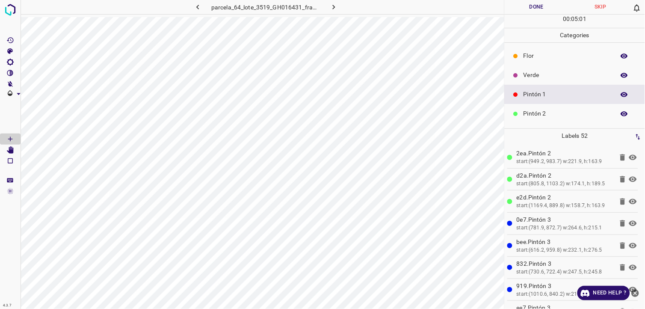
click at [544, 110] on p "Pintón 2" at bounding box center [567, 113] width 87 height 9
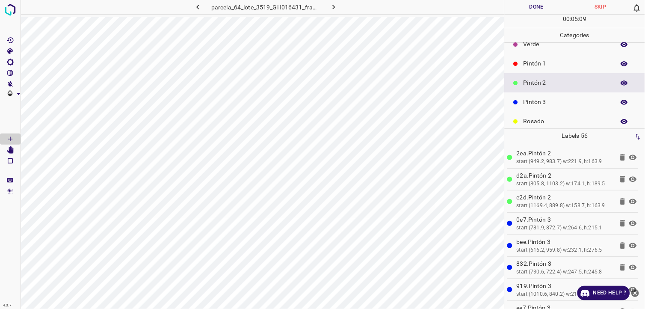
scroll to position [48, 0]
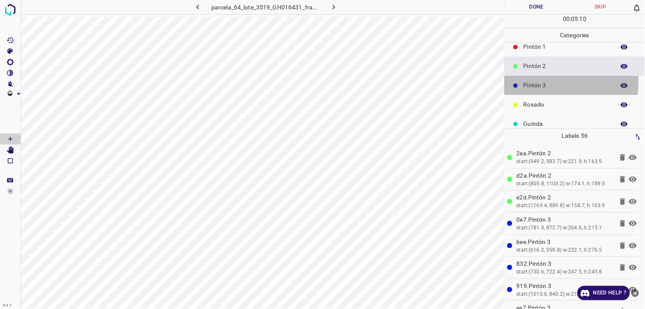
click at [538, 81] on p "Pintón 3" at bounding box center [567, 85] width 87 height 9
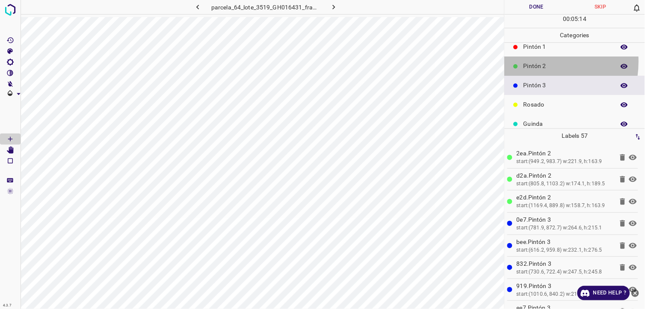
click at [534, 62] on p "Pintón 2" at bounding box center [567, 66] width 87 height 9
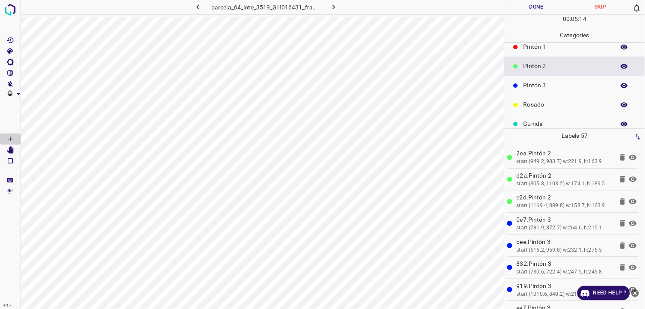
click at [532, 49] on p "Pintón 1" at bounding box center [567, 46] width 87 height 9
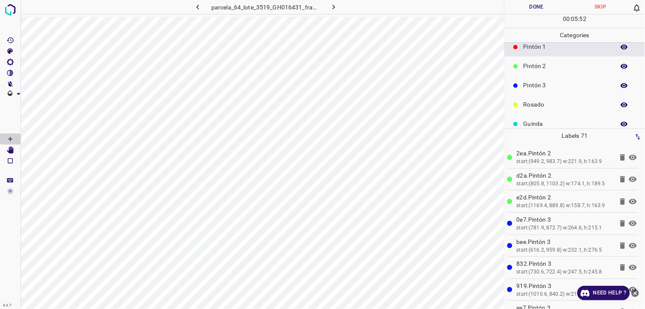
scroll to position [0, 0]
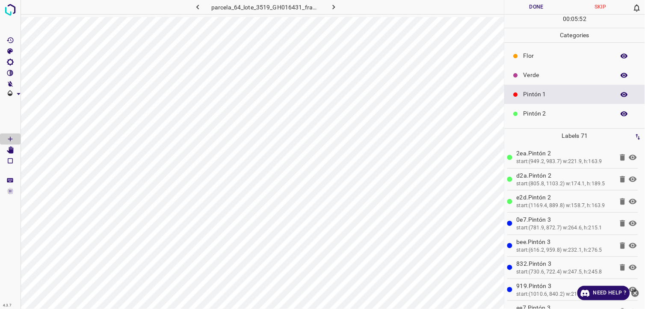
click at [541, 65] on div "Flor" at bounding box center [575, 55] width 140 height 19
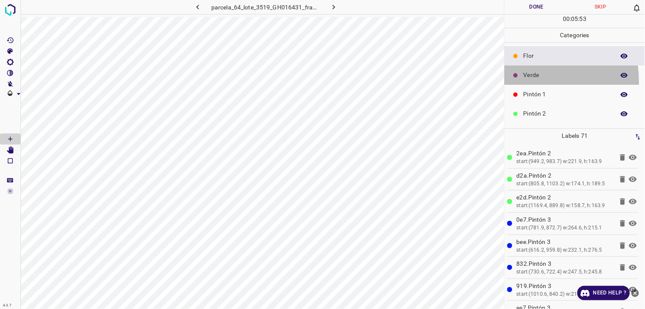
click at [528, 81] on div "Verde" at bounding box center [575, 74] width 140 height 19
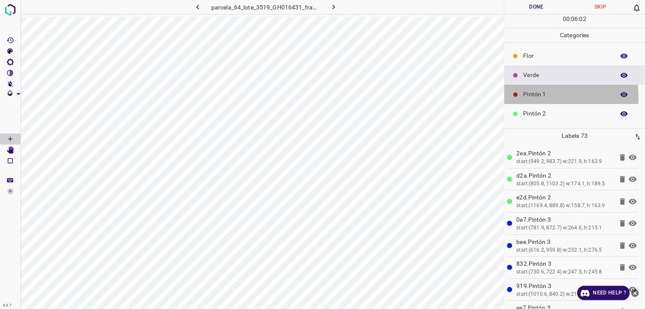
click at [532, 97] on p "Pintón 1" at bounding box center [567, 94] width 87 height 9
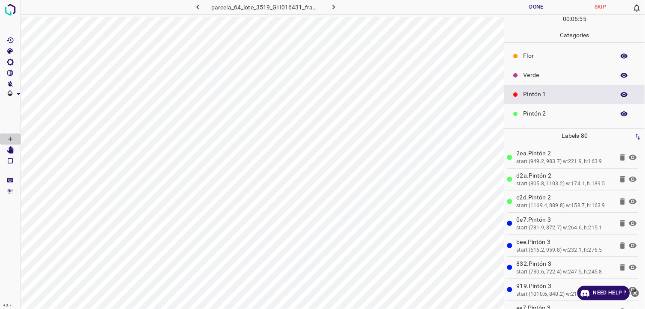
click at [570, 96] on p "Pintón 1" at bounding box center [567, 94] width 87 height 9
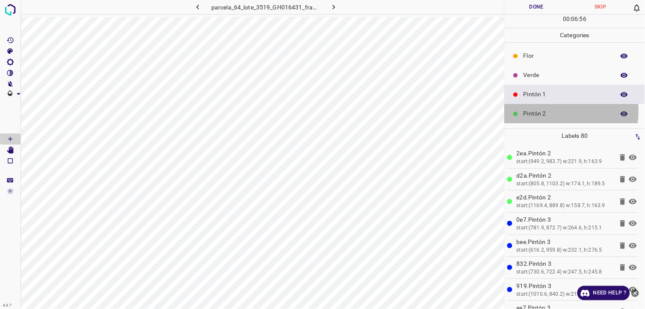
click at [558, 109] on p "Pintón 2" at bounding box center [567, 113] width 87 height 9
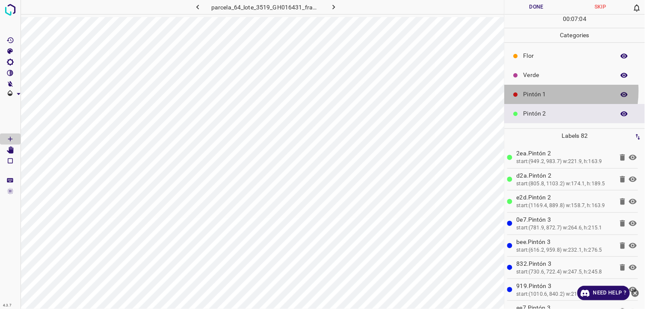
click at [541, 91] on p "Pintón 1" at bounding box center [567, 94] width 87 height 9
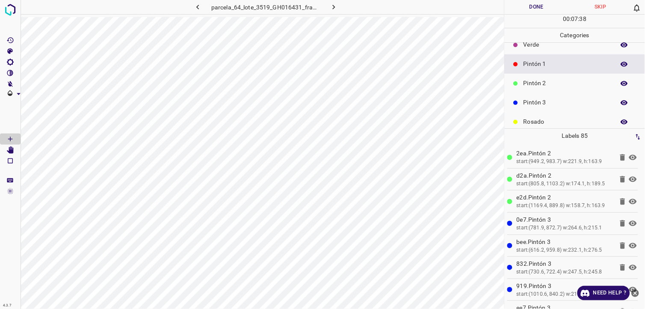
scroll to position [48, 0]
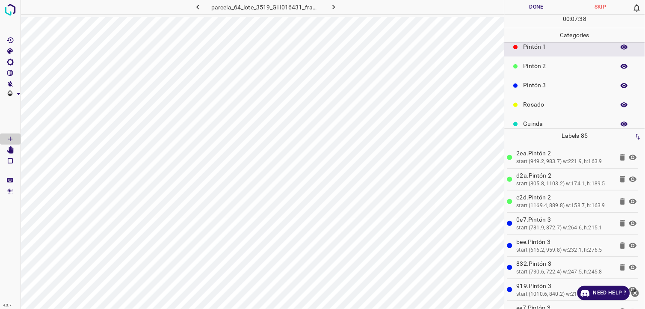
click at [552, 86] on p "Pintón 3" at bounding box center [567, 85] width 87 height 9
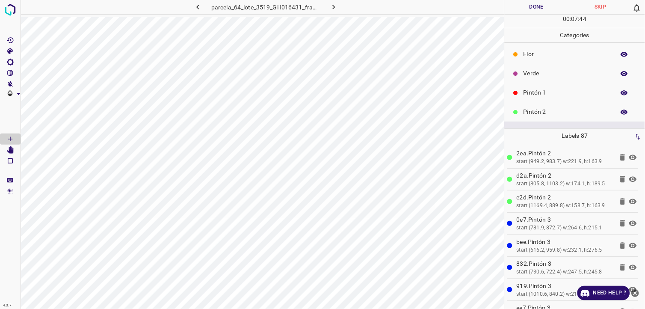
scroll to position [0, 0]
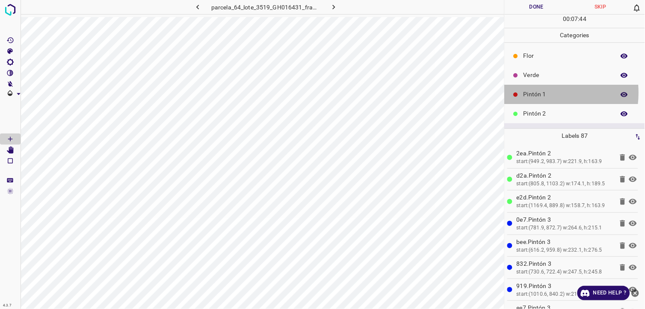
click at [535, 93] on p "Pintón 1" at bounding box center [567, 94] width 87 height 9
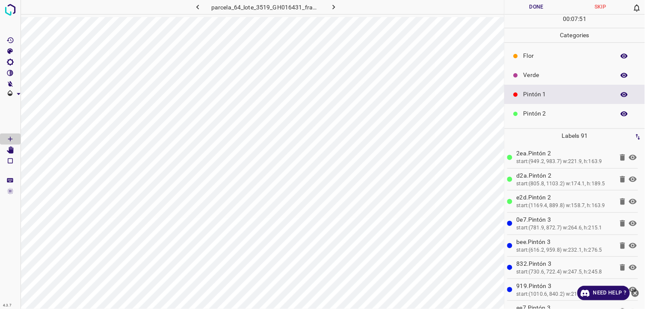
click at [555, 119] on div "Pintón 2" at bounding box center [575, 113] width 140 height 19
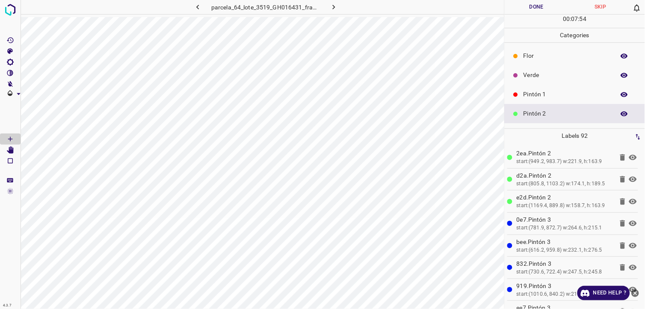
click at [580, 93] on p "Pintón 1" at bounding box center [567, 94] width 87 height 9
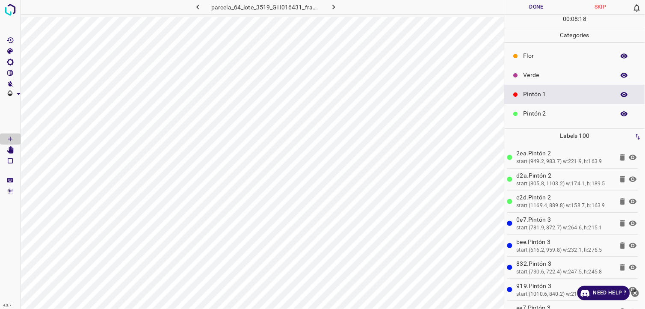
click at [553, 108] on div "Pintón 2" at bounding box center [575, 113] width 140 height 19
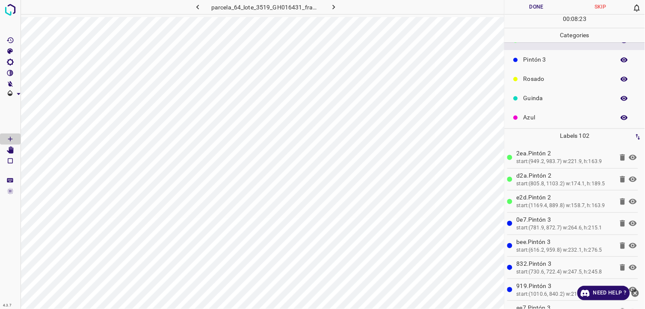
scroll to position [75, 0]
drag, startPoint x: 549, startPoint y: 114, endPoint x: 544, endPoint y: 121, distance: 7.7
click at [544, 121] on div "Azul" at bounding box center [575, 115] width 140 height 19
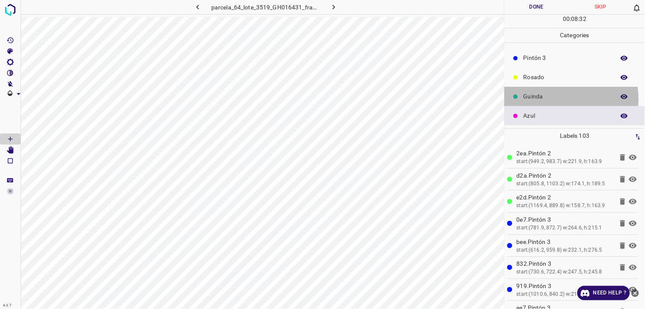
click at [556, 103] on div "Guinda" at bounding box center [575, 96] width 140 height 19
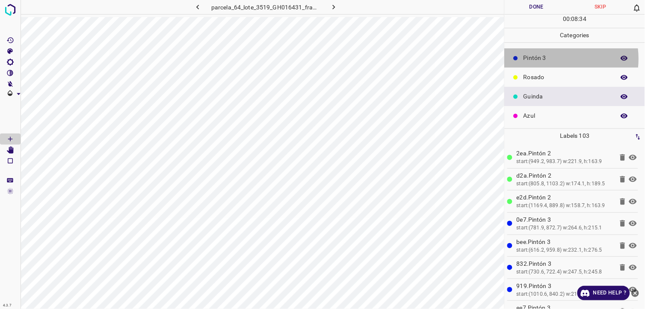
click at [551, 59] on p "Pintón 3" at bounding box center [567, 57] width 87 height 9
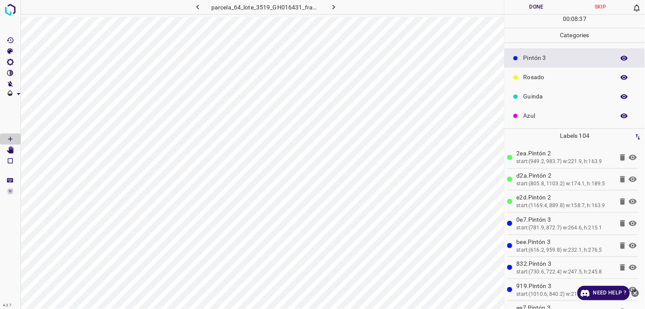
scroll to position [27, 0]
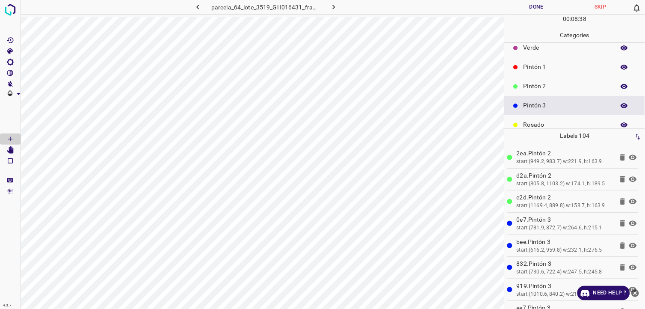
click at [561, 74] on div "Pintón 1" at bounding box center [575, 66] width 140 height 19
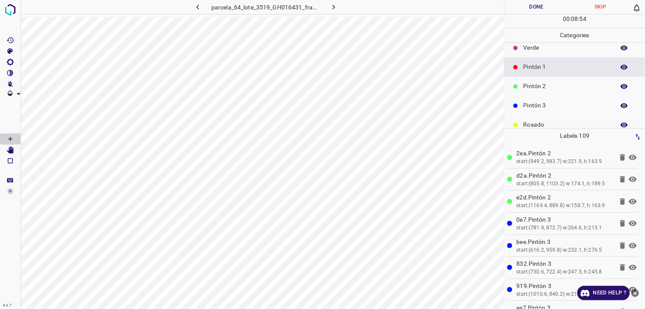
click at [546, 90] on p "Pintón 2" at bounding box center [567, 86] width 87 height 9
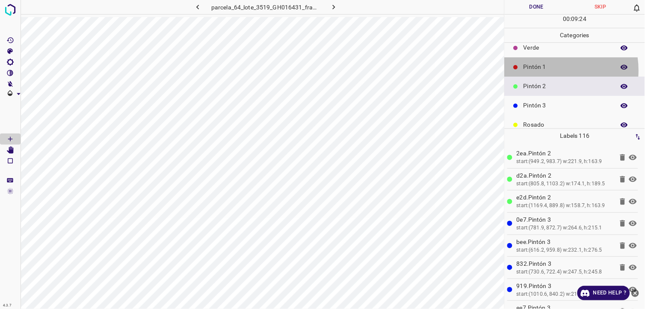
drag, startPoint x: 549, startPoint y: 70, endPoint x: 550, endPoint y: 83, distance: 12.9
click at [552, 76] on ul "Flor Verde Pintón 1 Pintón 2 Pintón 3 Rosado Guinda Azul" at bounding box center [575, 95] width 140 height 161
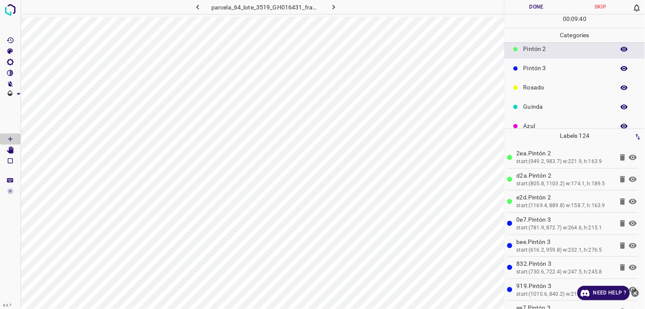
scroll to position [75, 0]
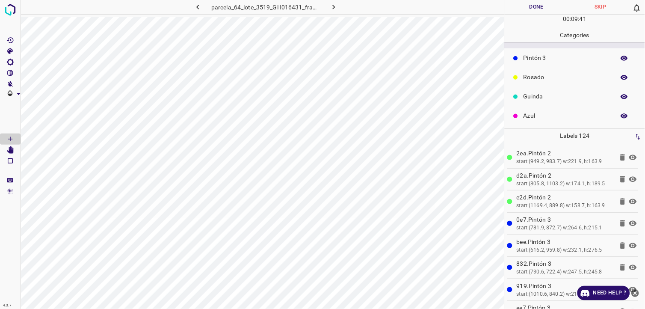
click at [551, 100] on p "Guinda" at bounding box center [567, 96] width 87 height 9
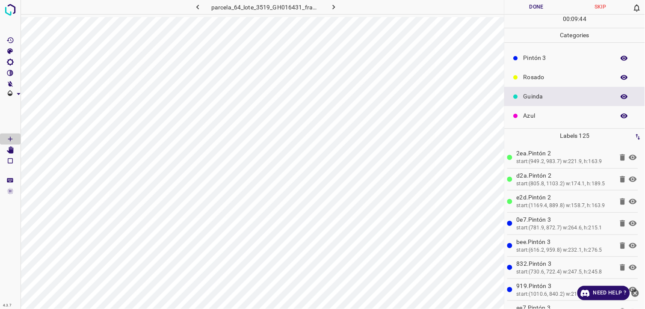
click at [542, 55] on p "Pintón 3" at bounding box center [567, 57] width 87 height 9
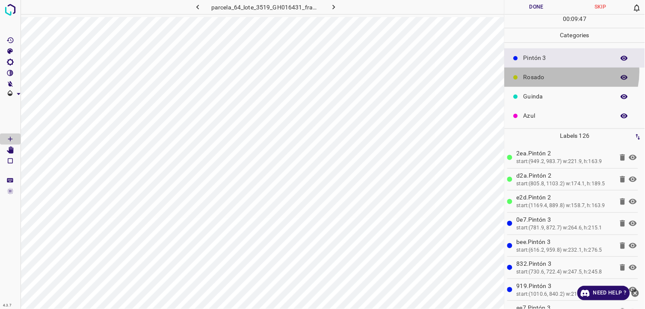
click at [559, 71] on div "Rosado" at bounding box center [575, 77] width 140 height 19
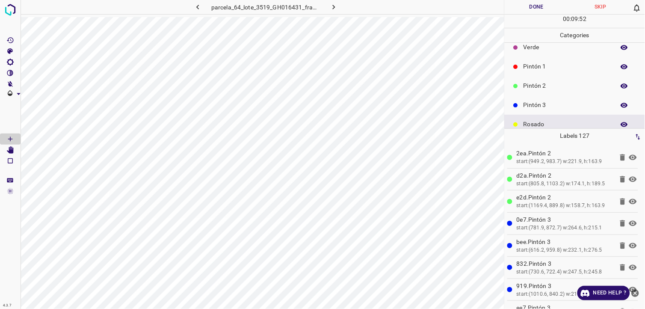
scroll to position [27, 0]
click at [537, 89] on p "Pintón 2" at bounding box center [567, 86] width 87 height 9
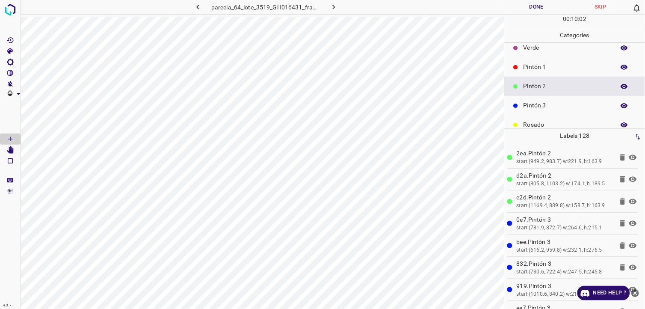
click at [563, 71] on p "Pintón 1" at bounding box center [567, 66] width 87 height 9
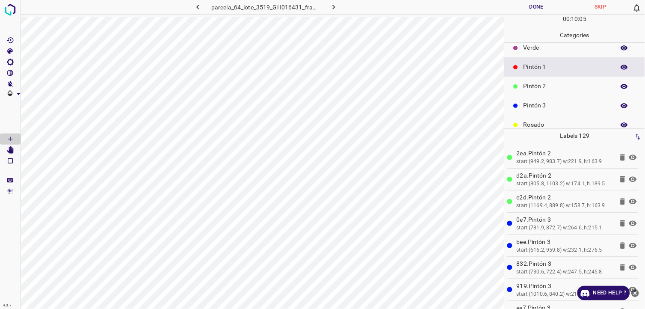
click at [567, 85] on p "Pintón 2" at bounding box center [567, 86] width 87 height 9
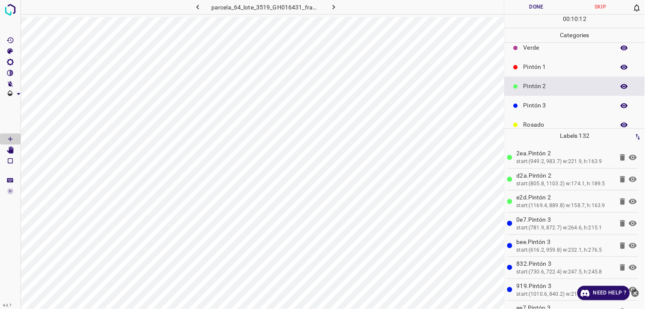
click at [554, 101] on p "Pintón 3" at bounding box center [567, 105] width 87 height 9
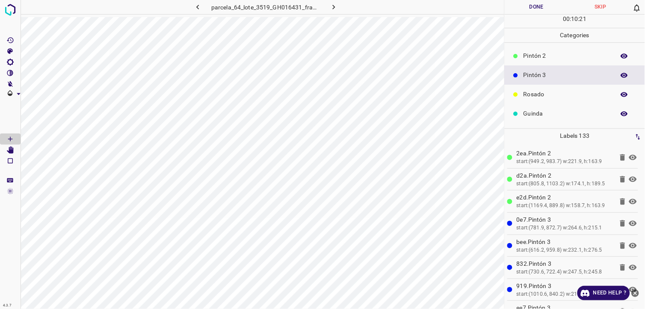
scroll to position [75, 0]
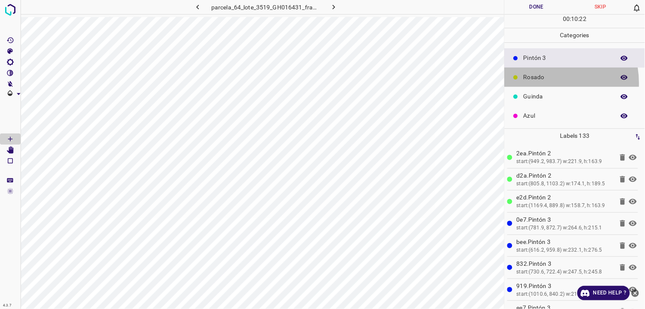
click at [540, 83] on div "Rosado" at bounding box center [575, 77] width 140 height 19
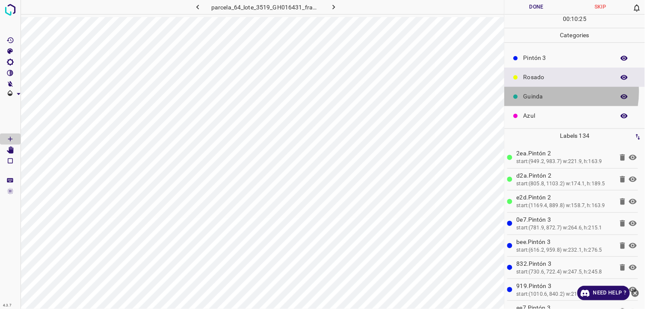
click at [547, 92] on p "Guinda" at bounding box center [567, 96] width 87 height 9
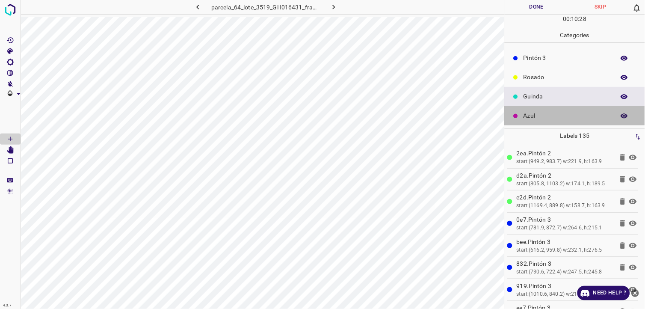
click at [576, 114] on p "Azul" at bounding box center [567, 115] width 87 height 9
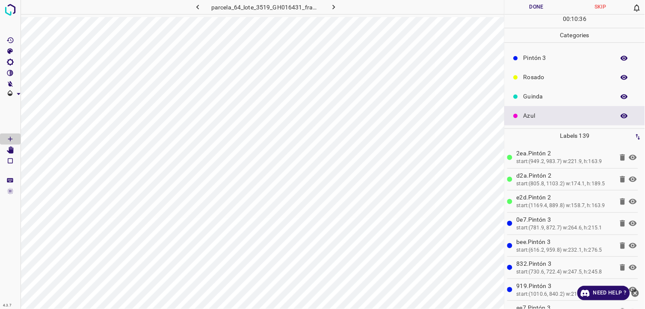
scroll to position [27, 0]
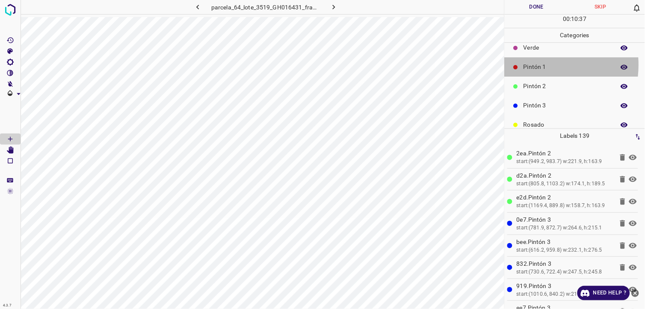
click at [531, 65] on p "Pintón 1" at bounding box center [567, 66] width 87 height 9
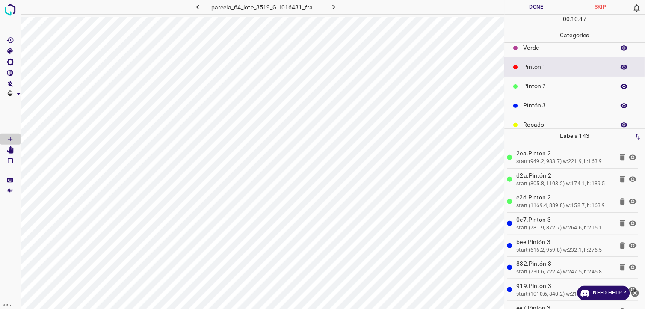
click at [526, 84] on p "Pintón 2" at bounding box center [567, 86] width 87 height 9
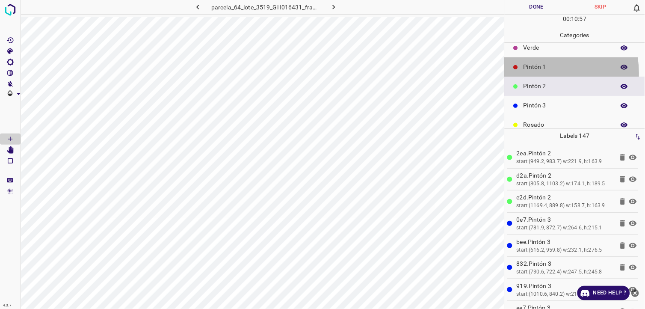
click at [537, 73] on div "Pintón 1" at bounding box center [575, 66] width 140 height 19
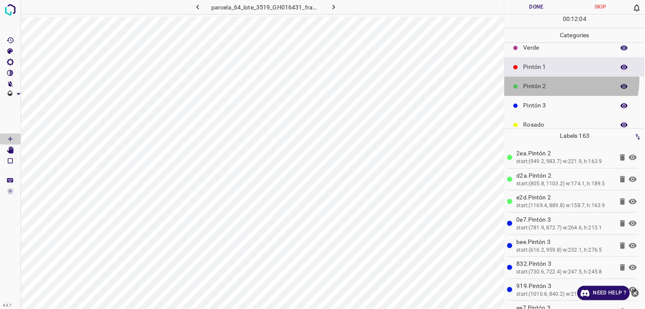
click at [566, 80] on div "Pintón 2" at bounding box center [575, 86] width 140 height 19
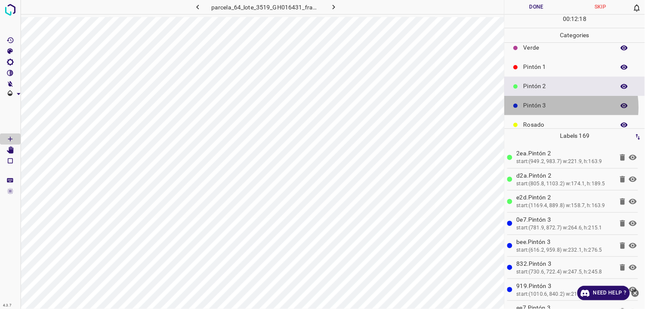
click at [554, 107] on p "Pintón 3" at bounding box center [567, 105] width 87 height 9
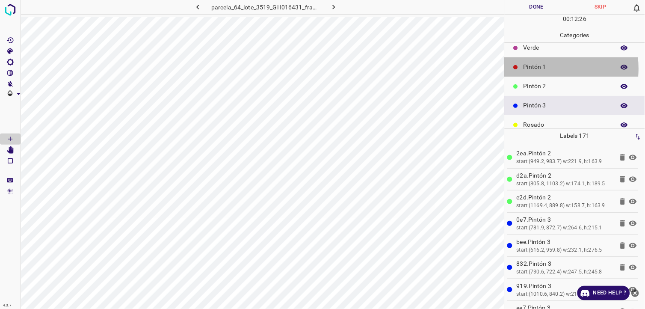
click at [535, 68] on p "Pintón 1" at bounding box center [567, 66] width 87 height 9
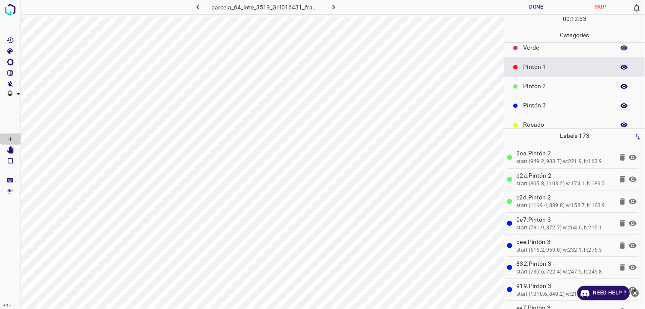
scroll to position [75, 0]
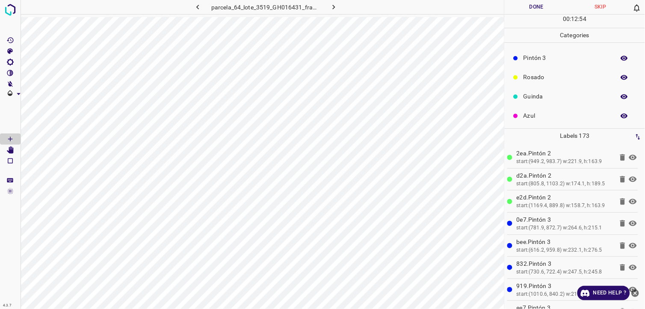
click at [544, 73] on p "Rosado" at bounding box center [567, 77] width 87 height 9
drag, startPoint x: 537, startPoint y: 35, endPoint x: 543, endPoint y: 45, distance: 11.1
click at [541, 44] on div "Categories Flor Verde Pintón 1 Pintón 2 Pintón 3 Rosado Guinda Azul" at bounding box center [575, 78] width 140 height 100
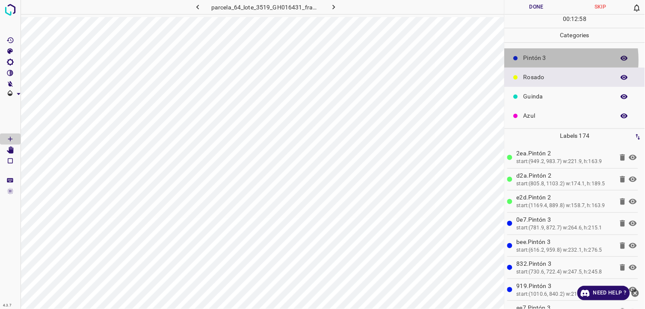
drag, startPoint x: 543, startPoint y: 45, endPoint x: 538, endPoint y: 60, distance: 15.7
click at [538, 60] on p "Pintón 3" at bounding box center [567, 57] width 87 height 9
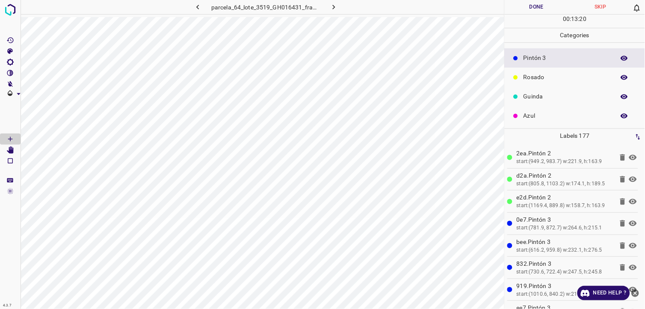
click at [529, 114] on p "Azul" at bounding box center [567, 115] width 87 height 9
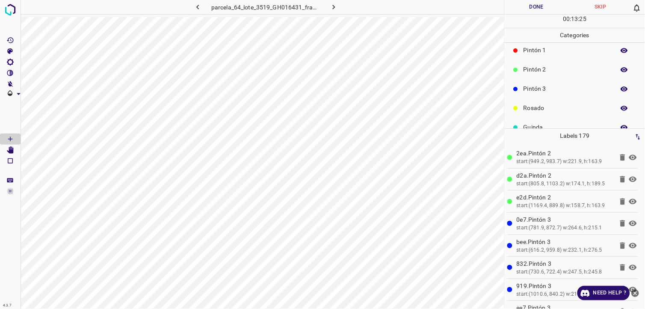
scroll to position [27, 0]
click at [550, 109] on p "Pintón 3" at bounding box center [567, 105] width 87 height 9
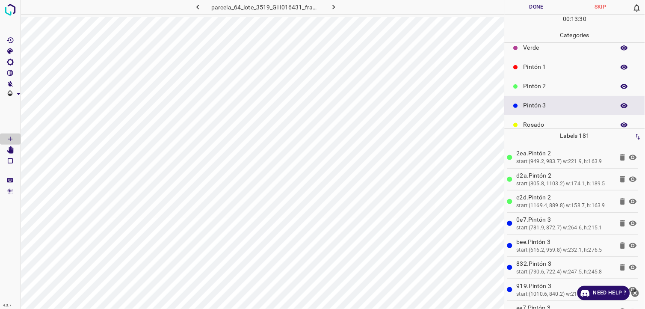
scroll to position [0, 0]
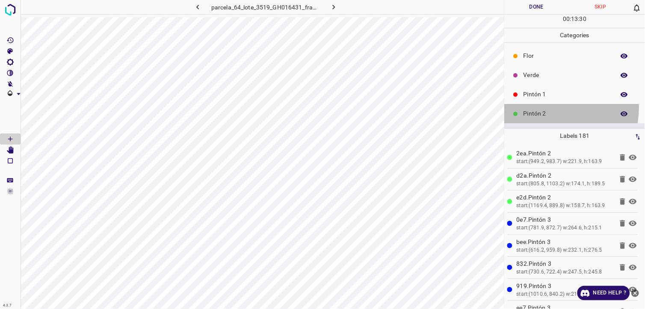
click at [539, 107] on div "Pintón 2" at bounding box center [575, 113] width 140 height 19
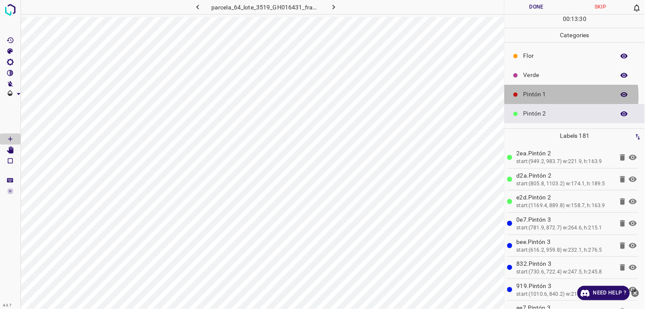
click at [537, 97] on p "Pintón 1" at bounding box center [567, 94] width 87 height 9
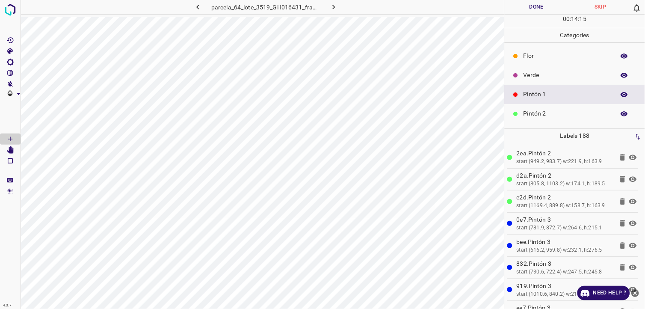
click at [538, 87] on div "Pintón 1" at bounding box center [575, 94] width 140 height 19
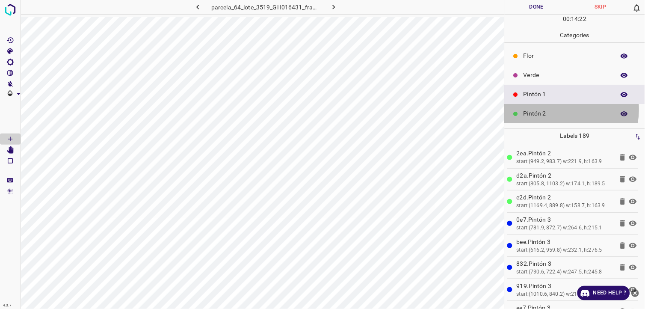
click at [571, 110] on p "Pintón 2" at bounding box center [567, 113] width 87 height 9
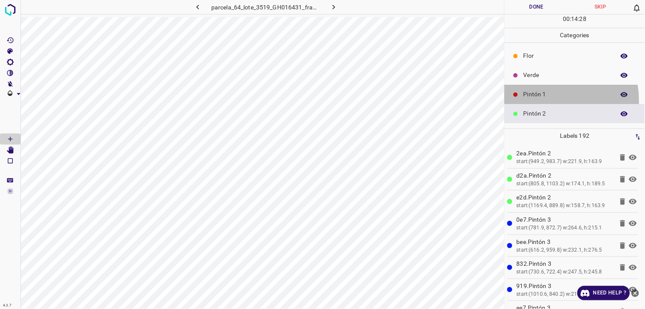
click at [545, 101] on div "Pintón 1" at bounding box center [575, 94] width 140 height 19
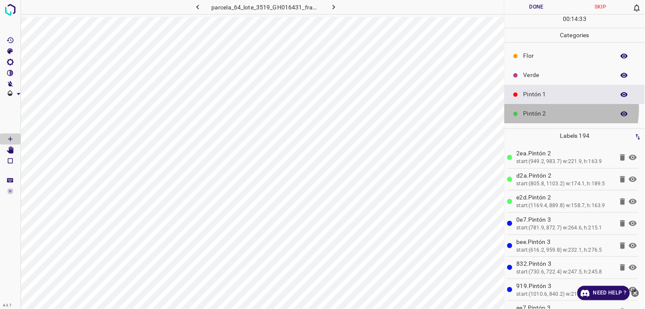
click at [546, 109] on p "Pintón 2" at bounding box center [567, 113] width 87 height 9
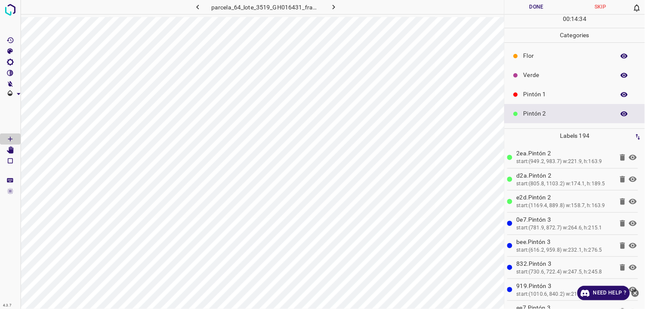
scroll to position [48, 0]
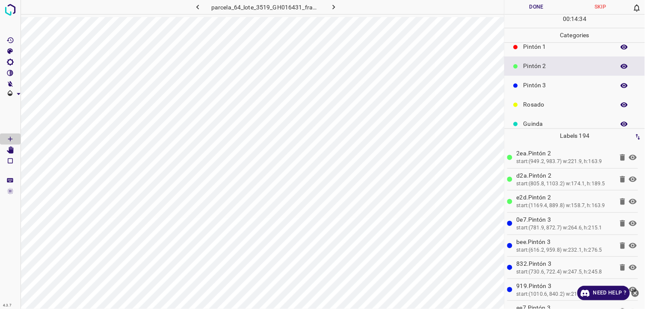
click at [555, 87] on p "Pintón 3" at bounding box center [567, 85] width 87 height 9
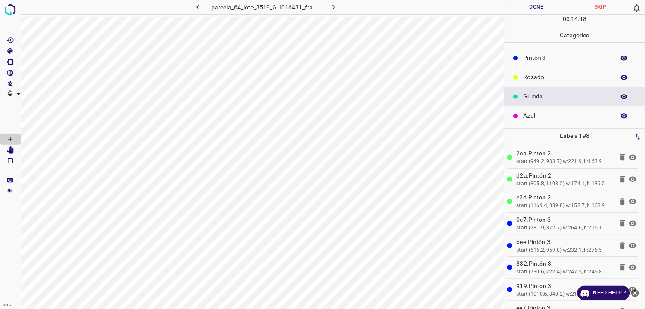
click at [556, 111] on p "Azul" at bounding box center [567, 115] width 87 height 9
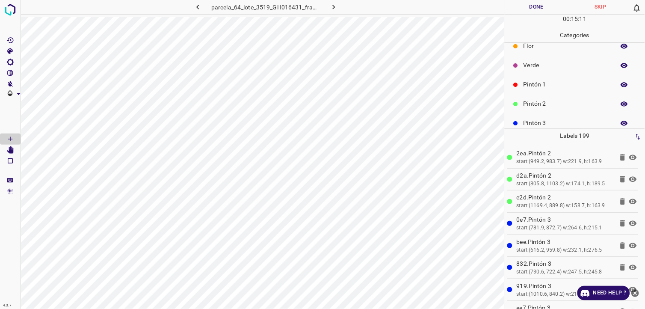
scroll to position [0, 0]
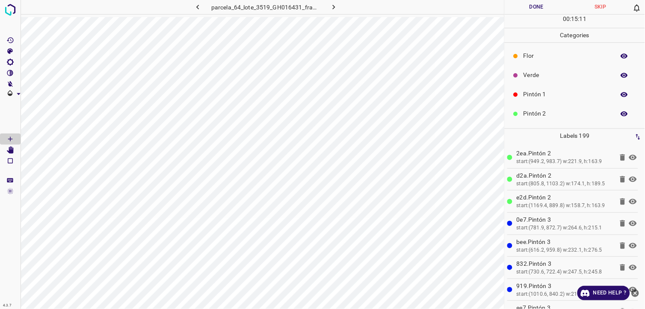
click at [540, 106] on div "Pintón 2" at bounding box center [575, 113] width 140 height 19
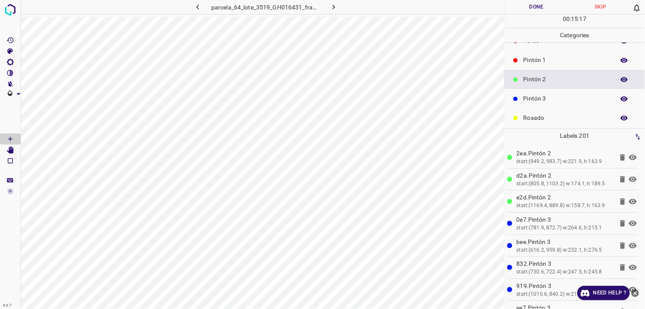
scroll to position [75, 0]
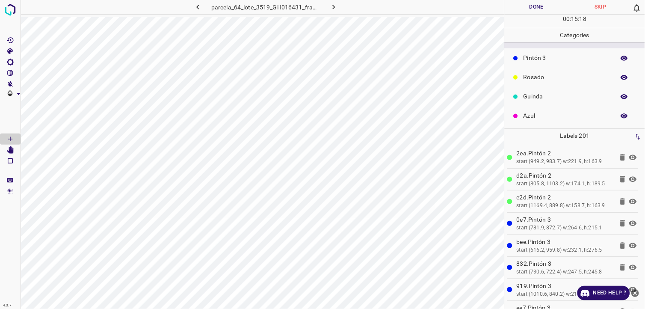
click at [548, 110] on div "Azul" at bounding box center [575, 115] width 140 height 19
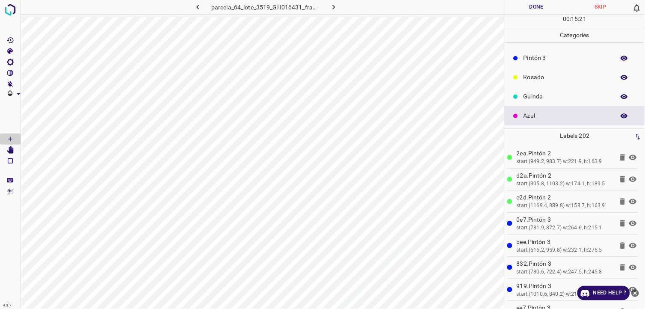
scroll to position [27, 0]
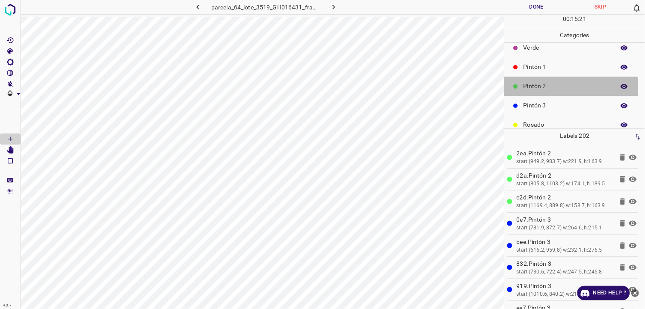
click at [542, 87] on p "Pintón 2" at bounding box center [567, 86] width 87 height 9
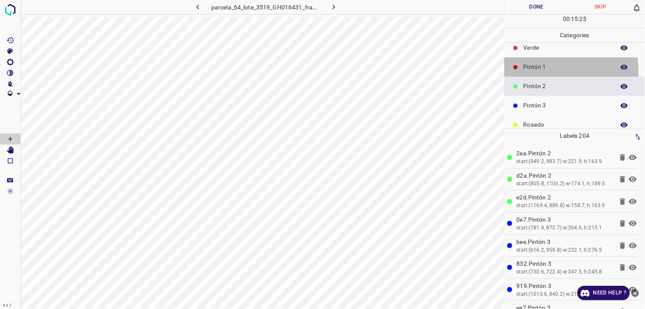
click at [546, 71] on p "Pintón 1" at bounding box center [567, 66] width 87 height 9
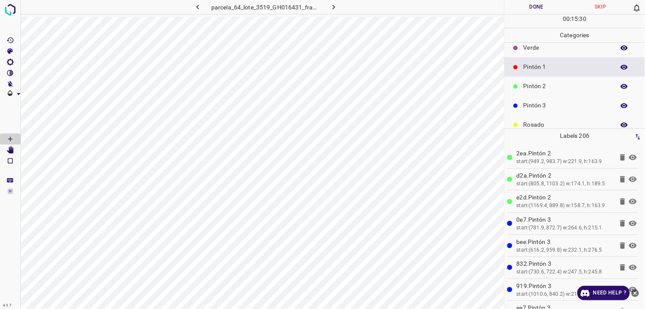
scroll to position [0, 0]
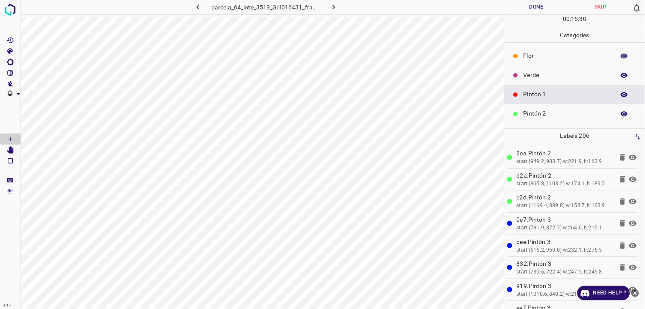
click at [542, 62] on div "Flor" at bounding box center [575, 55] width 140 height 19
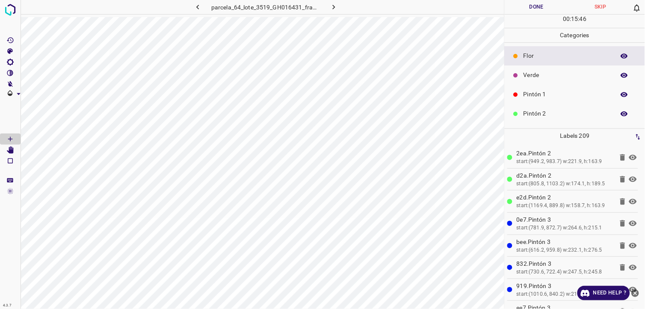
scroll to position [75, 0]
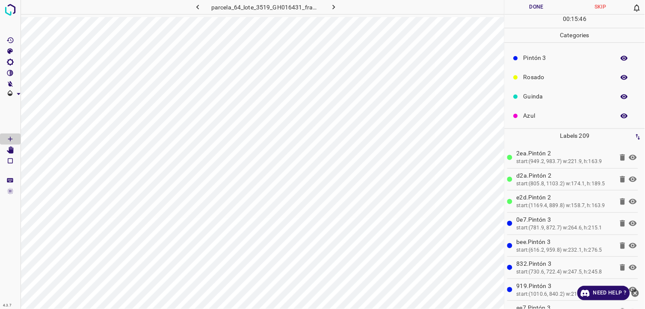
click at [558, 108] on div "Azul" at bounding box center [575, 115] width 140 height 19
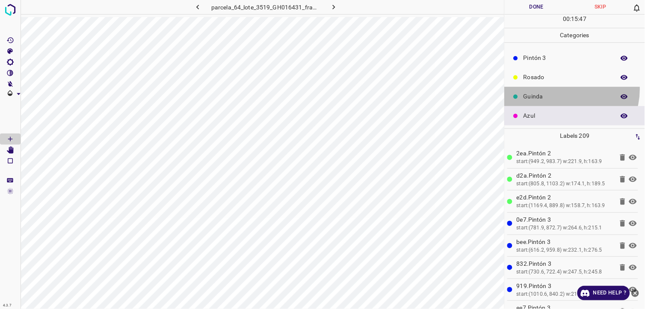
click at [564, 89] on div "Guinda" at bounding box center [575, 96] width 140 height 19
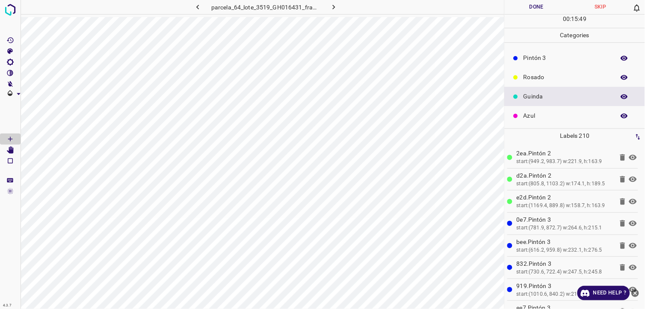
click at [538, 52] on div "Pintón 3" at bounding box center [575, 57] width 140 height 19
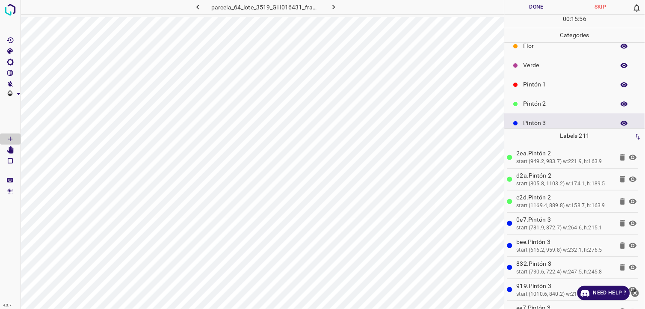
scroll to position [0, 0]
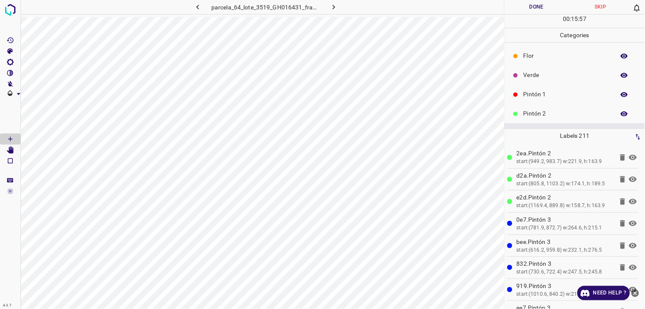
click at [558, 97] on p "Pintón 1" at bounding box center [567, 94] width 87 height 9
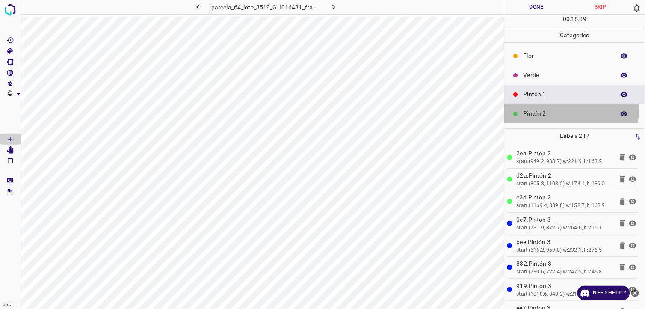
click at [544, 110] on p "Pintón 2" at bounding box center [567, 113] width 87 height 9
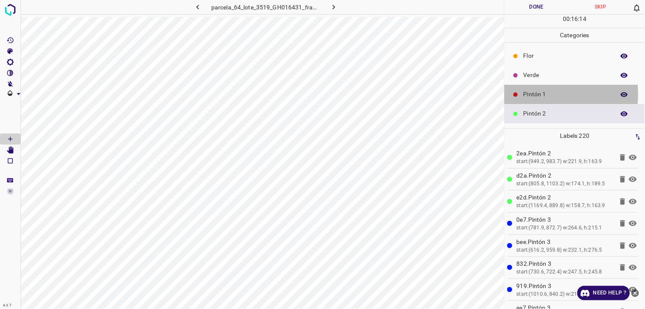
click at [535, 94] on p "Pintón 1" at bounding box center [567, 94] width 87 height 9
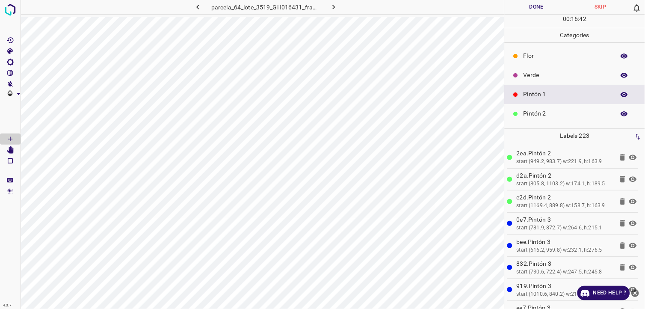
click at [549, 112] on p "Pintón 2" at bounding box center [567, 113] width 87 height 9
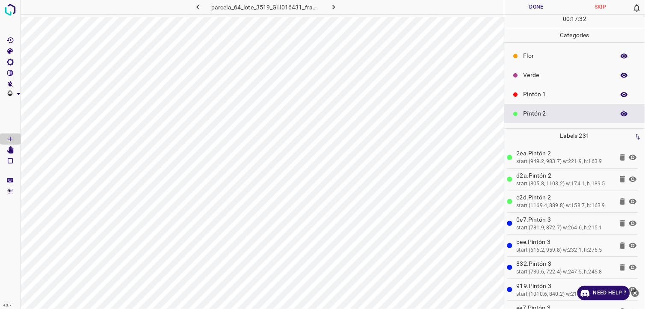
click at [548, 97] on p "Pintón 1" at bounding box center [567, 94] width 87 height 9
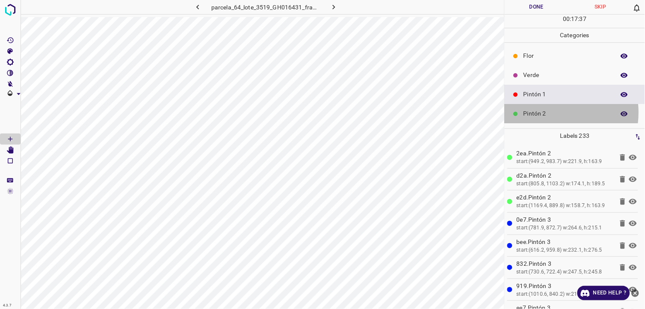
click at [545, 113] on p "Pintón 2" at bounding box center [567, 113] width 87 height 9
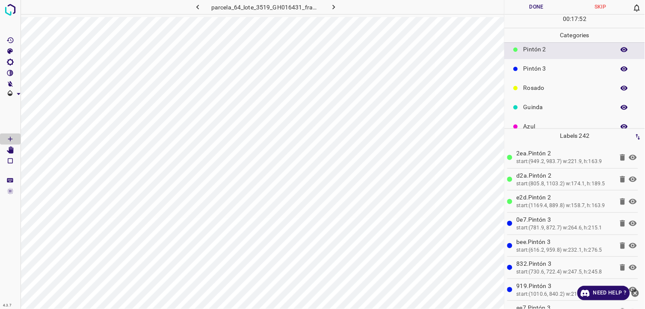
scroll to position [75, 0]
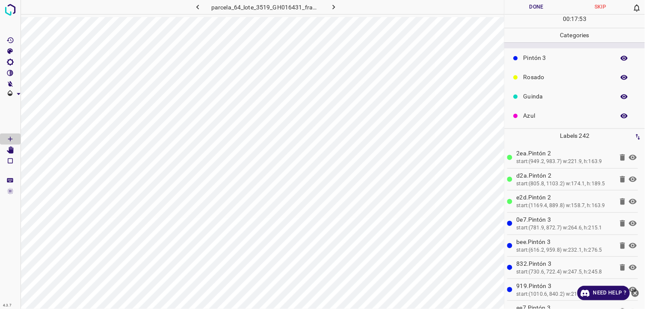
click at [546, 91] on div "Guinda" at bounding box center [575, 96] width 140 height 19
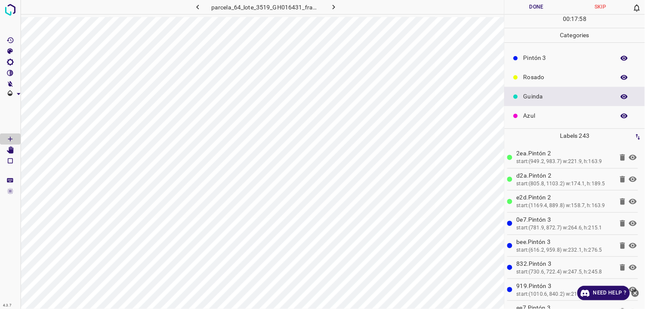
scroll to position [27, 0]
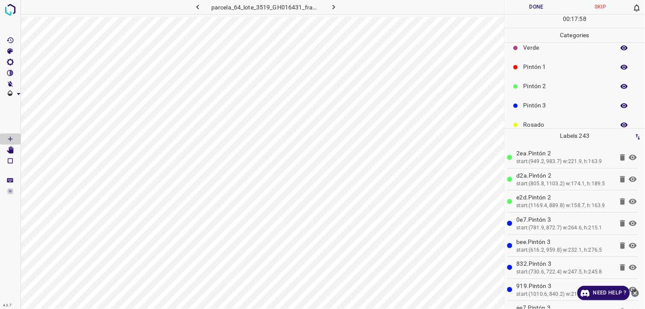
click at [554, 78] on div "Pintón 2" at bounding box center [575, 86] width 140 height 19
click at [561, 120] on p "Rosado" at bounding box center [567, 124] width 87 height 9
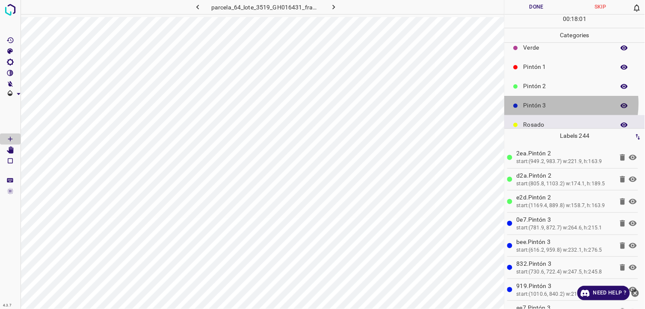
click at [555, 104] on p "Pintón 3" at bounding box center [567, 105] width 87 height 9
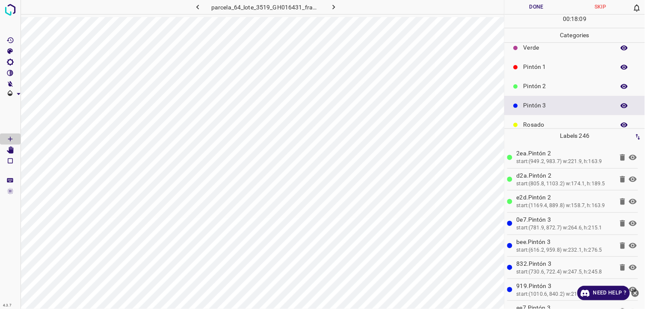
click at [533, 70] on p "Pintón 1" at bounding box center [567, 66] width 87 height 9
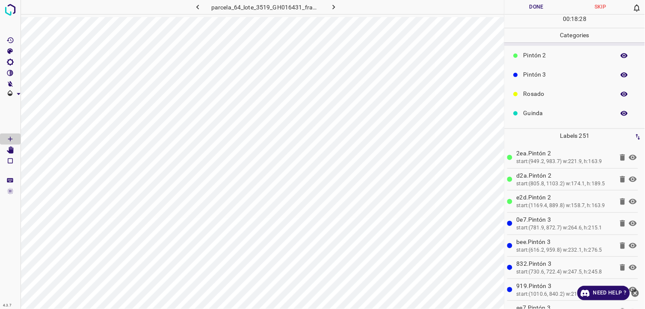
scroll to position [75, 0]
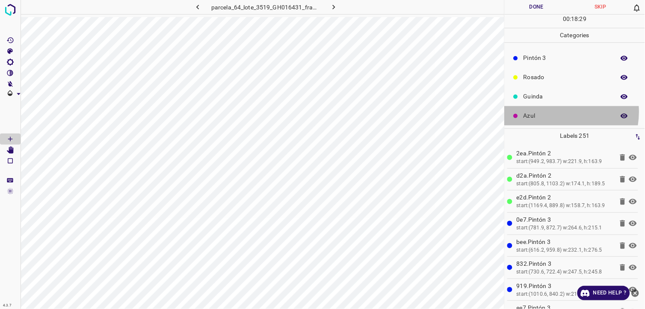
click at [555, 112] on p "Azul" at bounding box center [567, 115] width 87 height 9
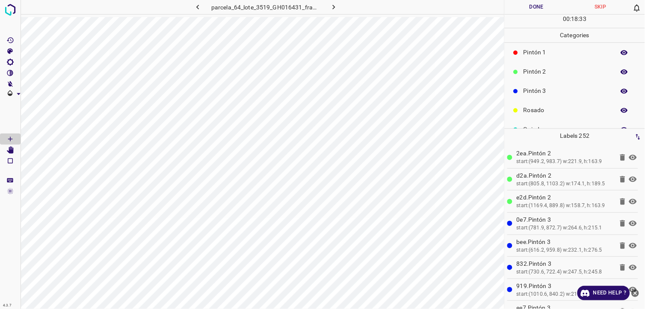
scroll to position [27, 0]
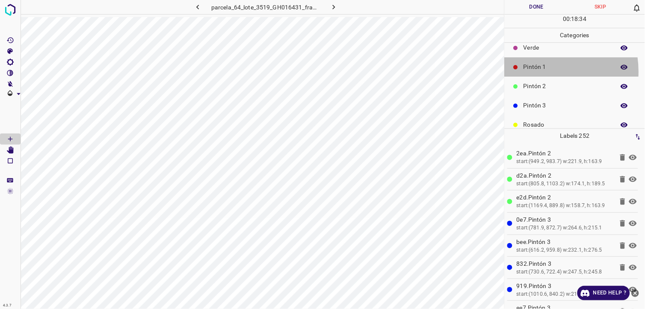
click at [539, 71] on div "Pintón 1" at bounding box center [575, 66] width 140 height 19
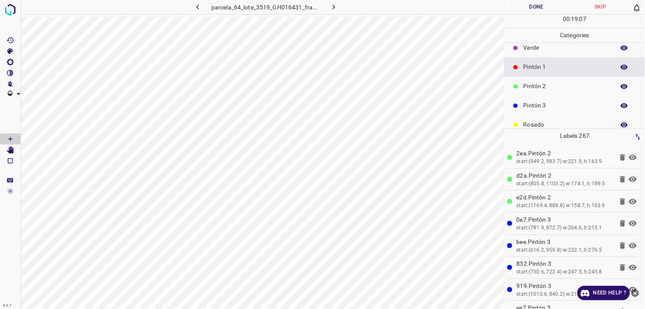
click at [545, 81] on div "Pintón 2" at bounding box center [575, 86] width 140 height 19
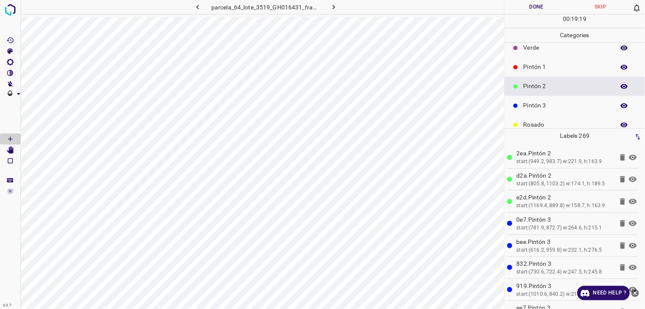
scroll to position [75, 0]
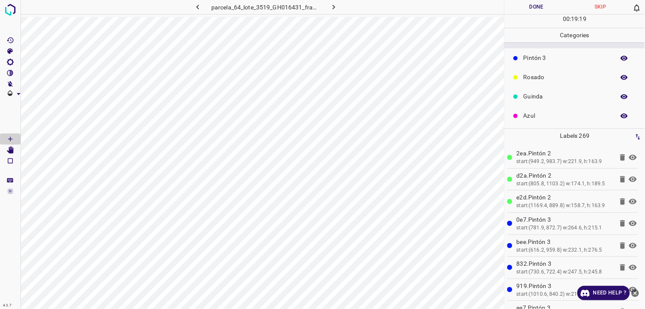
click at [549, 113] on p "Azul" at bounding box center [567, 115] width 87 height 9
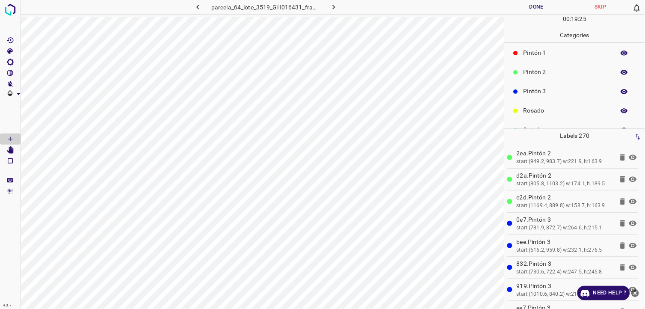
scroll to position [0, 0]
click at [546, 73] on p "Verde" at bounding box center [567, 75] width 87 height 9
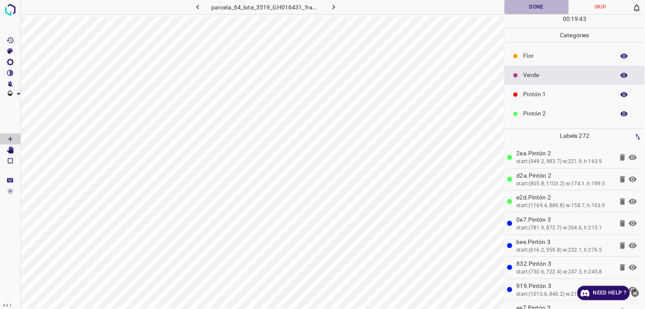
click at [532, 11] on button "Done" at bounding box center [537, 7] width 64 height 14
click at [529, 9] on button "Done" at bounding box center [537, 7] width 64 height 14
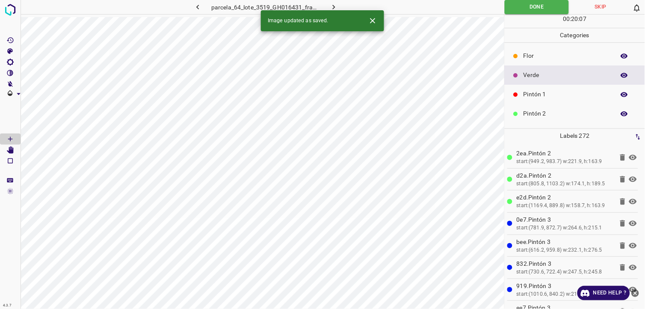
click at [336, 9] on icon "button" at bounding box center [334, 7] width 9 height 9
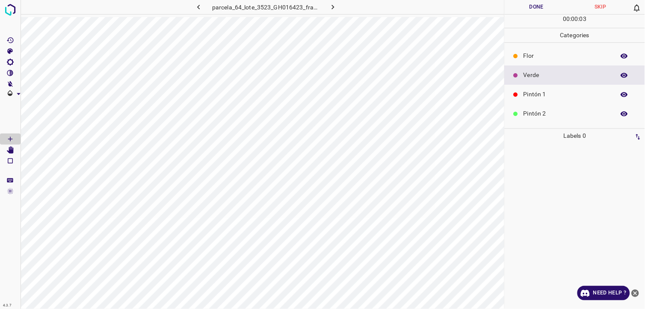
click at [534, 115] on p "Pintón 2" at bounding box center [567, 113] width 87 height 9
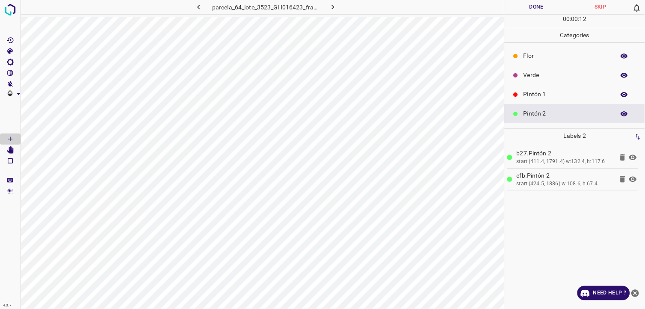
scroll to position [48, 0]
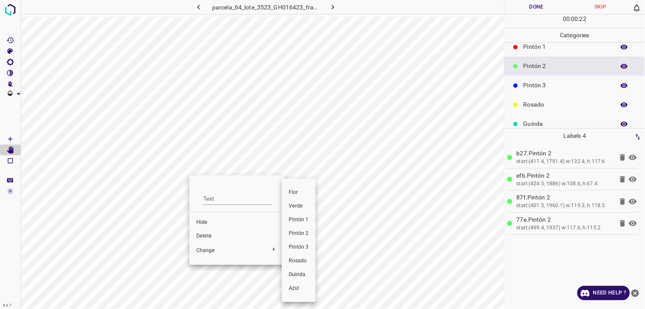
click at [306, 250] on span "Pintón 3" at bounding box center [299, 247] width 20 height 8
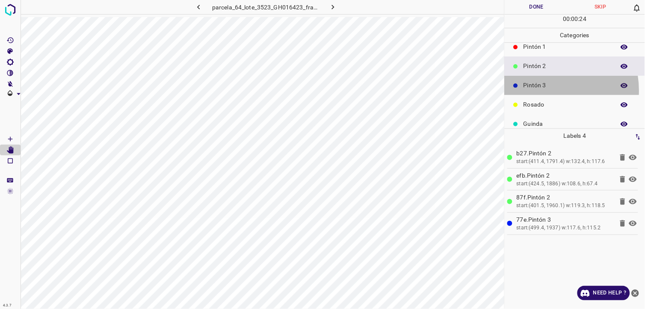
click at [543, 90] on div "Pintón 3" at bounding box center [575, 85] width 140 height 19
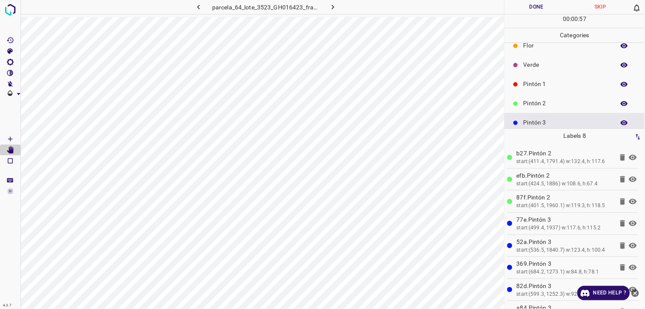
scroll to position [0, 0]
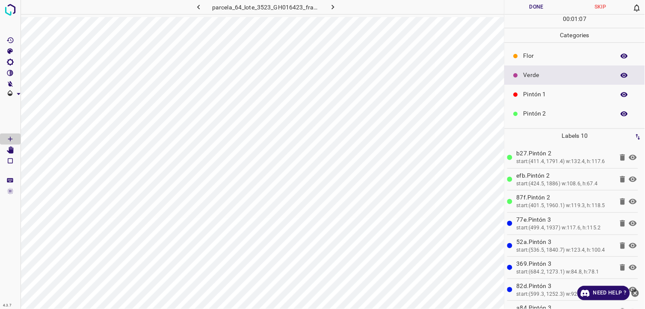
click at [519, 101] on div "Pintón 1" at bounding box center [575, 94] width 140 height 19
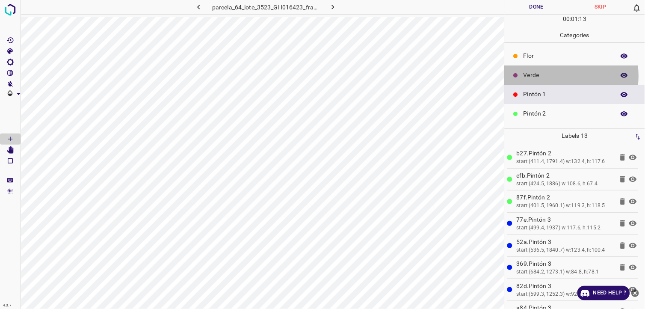
click at [552, 75] on p "Verde" at bounding box center [567, 75] width 87 height 9
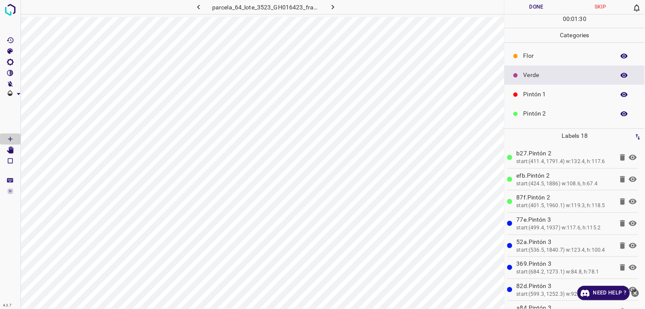
click at [586, 85] on div "Pintón 1" at bounding box center [575, 94] width 140 height 19
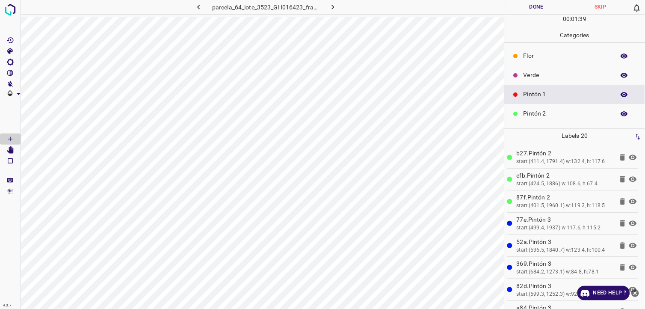
click at [535, 113] on p "Pintón 2" at bounding box center [567, 113] width 87 height 9
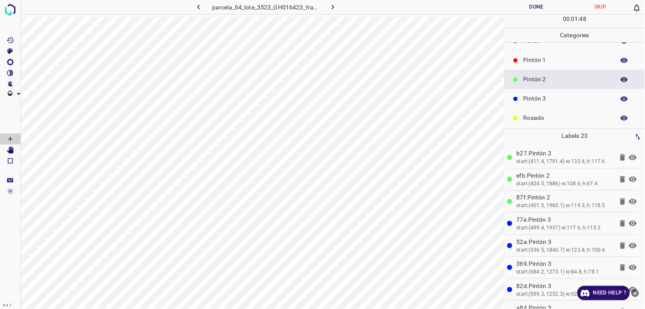
scroll to position [75, 0]
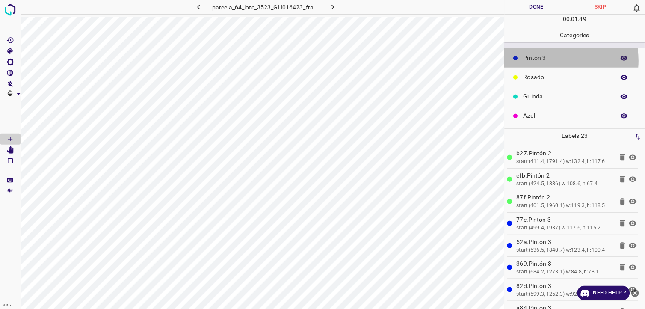
click at [544, 61] on p "Pintón 3" at bounding box center [567, 57] width 87 height 9
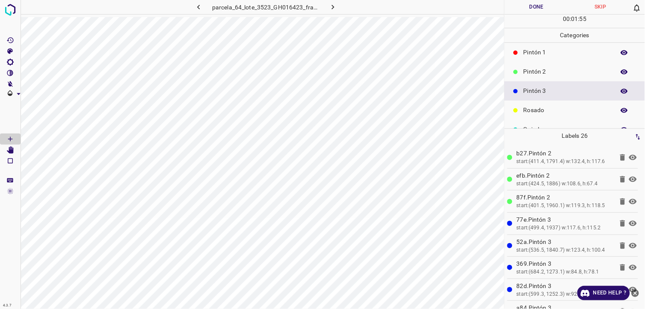
scroll to position [0, 0]
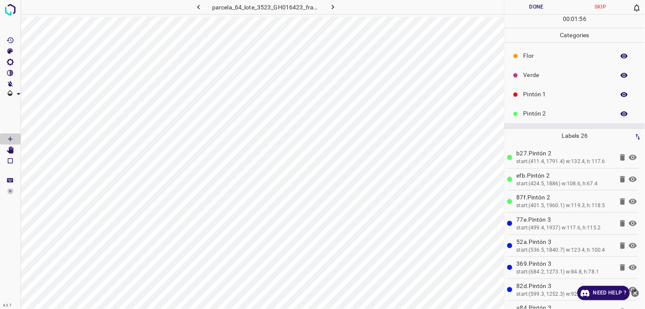
click at [568, 89] on div "Pintón 1" at bounding box center [575, 94] width 140 height 19
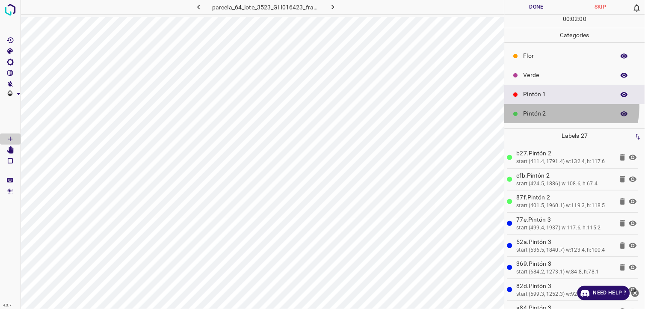
click at [561, 107] on div "Pintón 2" at bounding box center [575, 113] width 140 height 19
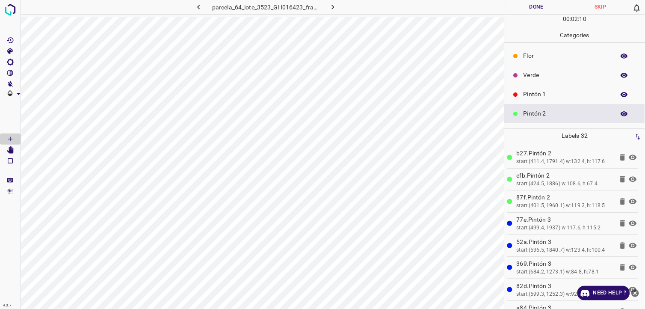
click at [525, 62] on div "Flor" at bounding box center [575, 55] width 140 height 19
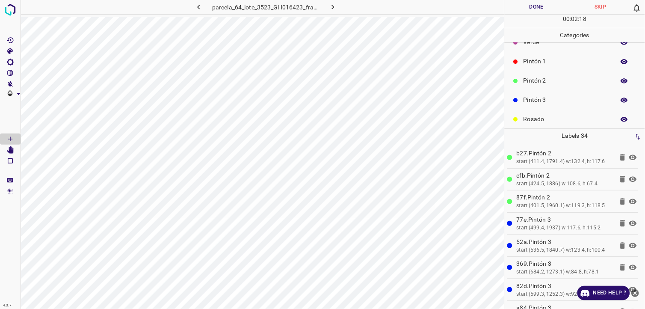
scroll to position [75, 0]
click at [553, 110] on div "Azul" at bounding box center [575, 115] width 140 height 19
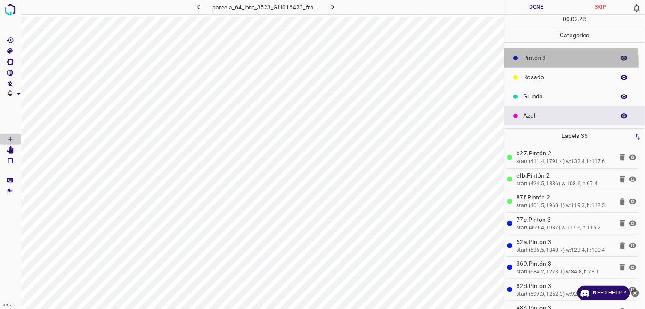
click at [542, 62] on p "Pintón 3" at bounding box center [567, 57] width 87 height 9
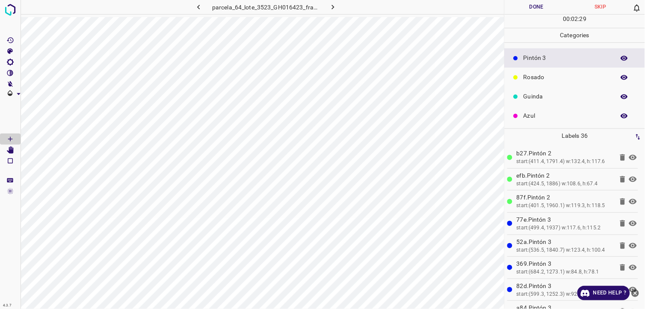
click at [540, 82] on div "Rosado" at bounding box center [575, 77] width 140 height 19
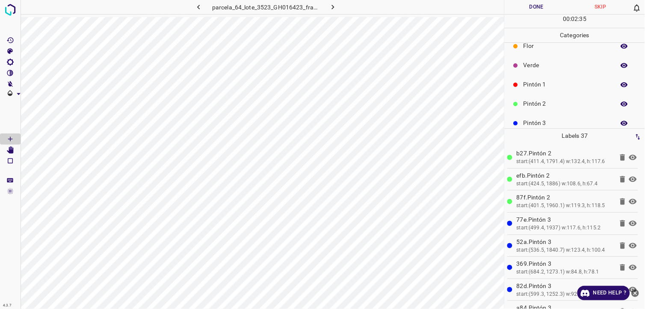
scroll to position [0, 0]
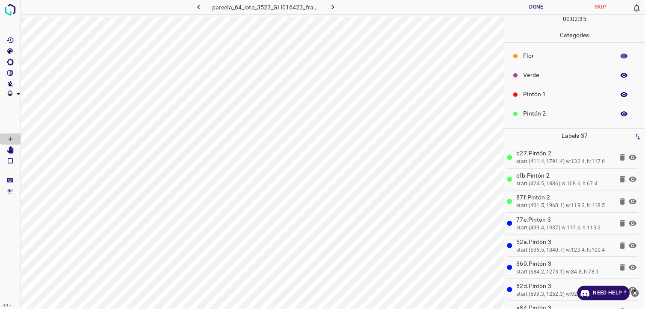
click at [547, 107] on div "Pintón 2" at bounding box center [575, 113] width 140 height 19
click at [533, 98] on p "Pintón 1" at bounding box center [567, 94] width 87 height 9
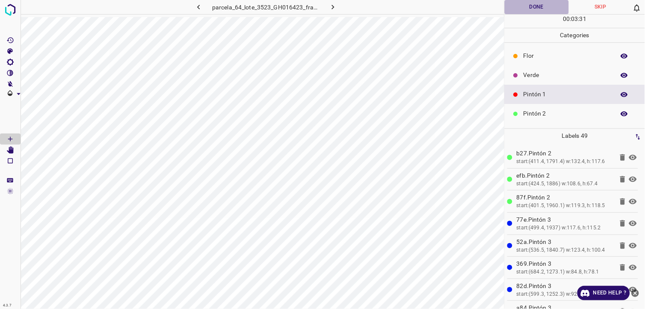
click at [538, 6] on button "Done" at bounding box center [537, 7] width 64 height 14
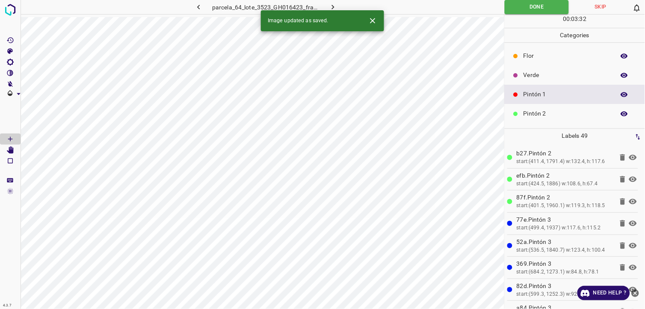
click at [333, 3] on icon "button" at bounding box center [333, 7] width 9 height 9
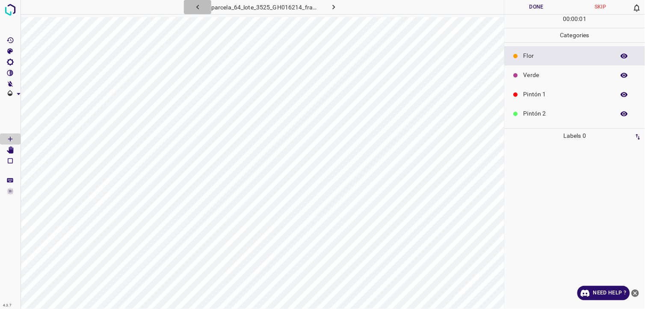
click at [201, 11] on icon "button" at bounding box center [197, 7] width 9 height 9
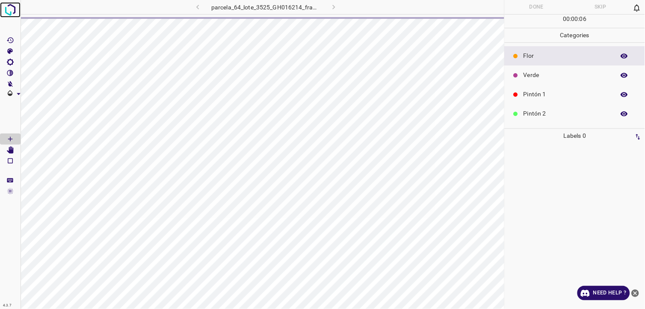
click at [9, 14] on img at bounding box center [10, 9] width 15 height 15
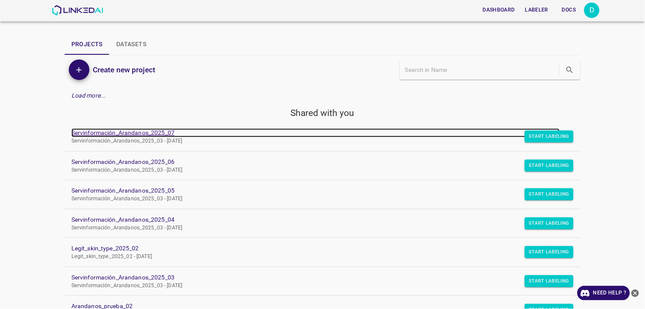
click at [135, 132] on link "Servinformación_Arandanos_2025_07" at bounding box center [315, 132] width 489 height 9
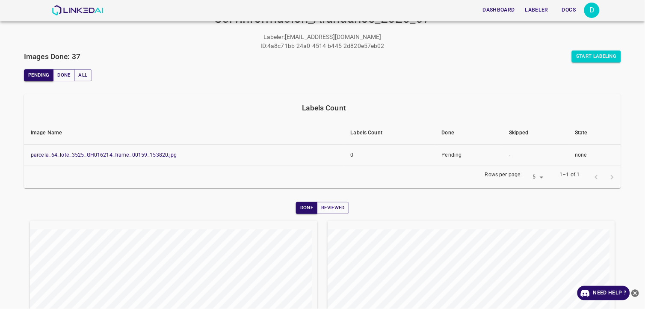
scroll to position [32, 0]
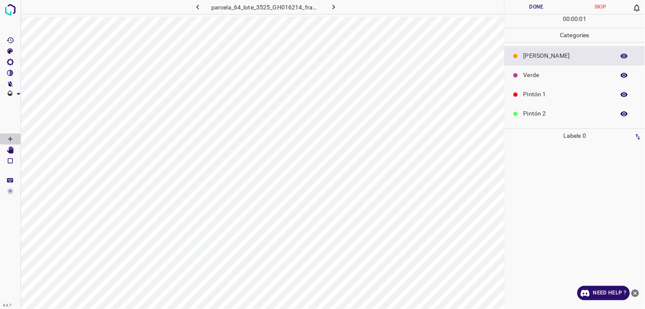
click at [191, 4] on button "button" at bounding box center [197, 7] width 27 height 14
click at [200, 6] on icon "button" at bounding box center [197, 7] width 9 height 9
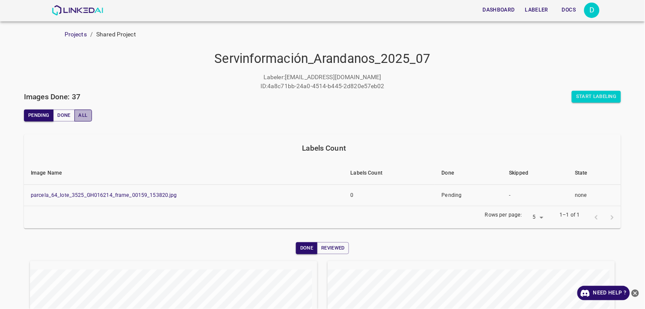
click at [92, 118] on button "All" at bounding box center [83, 116] width 18 height 12
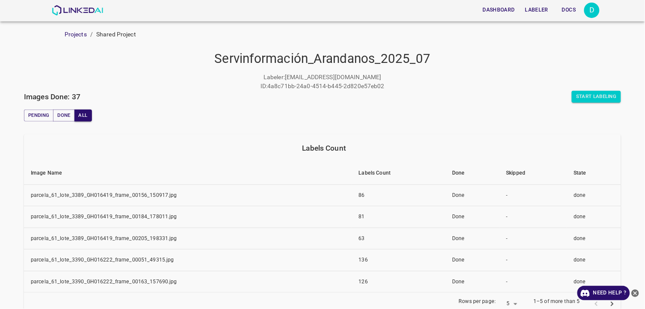
scroll to position [48, 0]
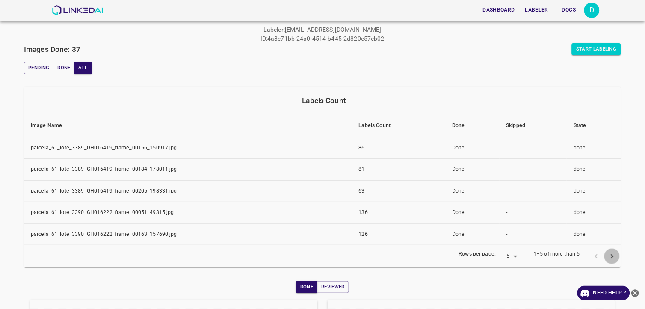
click at [608, 252] on icon "next page" at bounding box center [612, 256] width 9 height 9
click at [606, 251] on button "next page" at bounding box center [613, 257] width 16 height 16
click at [610, 257] on icon "next page" at bounding box center [612, 256] width 9 height 9
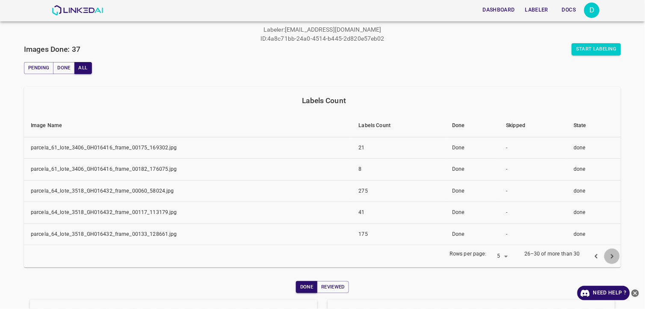
click at [610, 257] on icon "next page" at bounding box center [612, 256] width 9 height 9
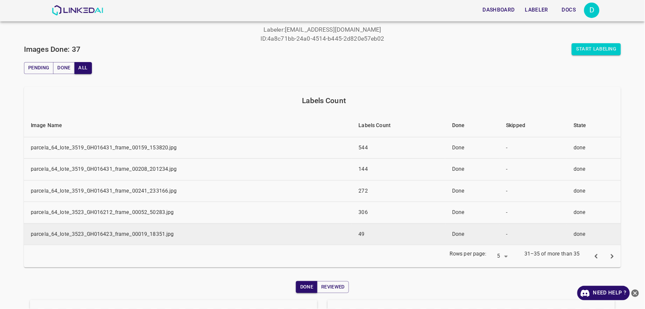
click at [154, 235] on td "parcela_64_lote_3523_GH016423_frame_00019_18351.jpg" at bounding box center [188, 234] width 328 height 22
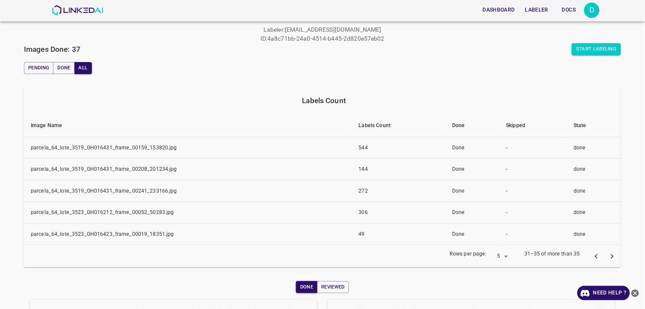
click at [609, 255] on icon "next page" at bounding box center [612, 256] width 9 height 9
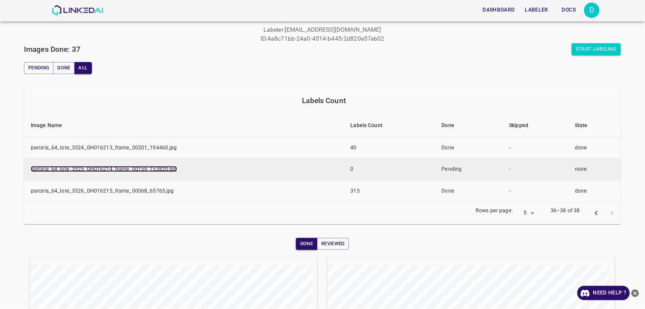
click at [110, 170] on link "parcela_64_lote_3525_GH016214_frame_00159_153820.jpg" at bounding box center [104, 169] width 146 height 6
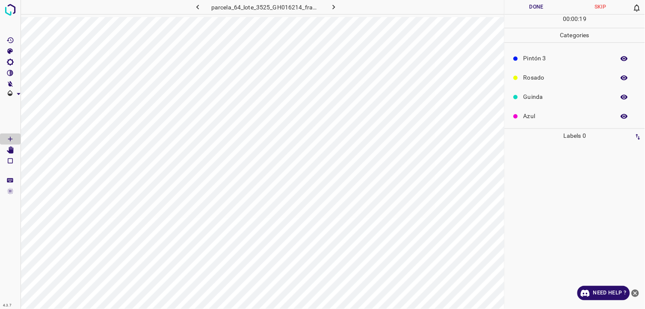
scroll to position [75, 0]
click at [545, 92] on p "Guinda" at bounding box center [567, 96] width 87 height 9
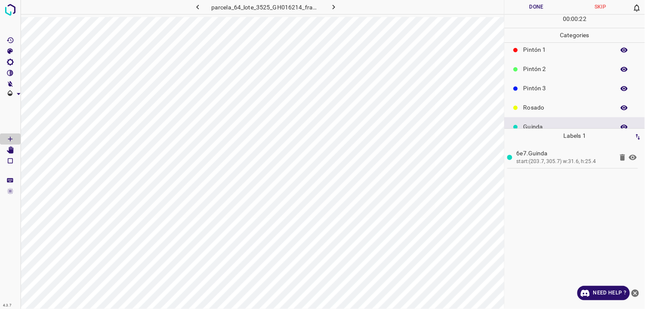
scroll to position [27, 0]
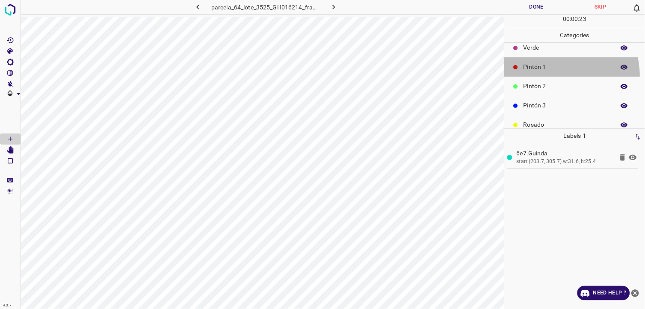
click at [555, 76] on div "Pintón 1" at bounding box center [575, 66] width 140 height 19
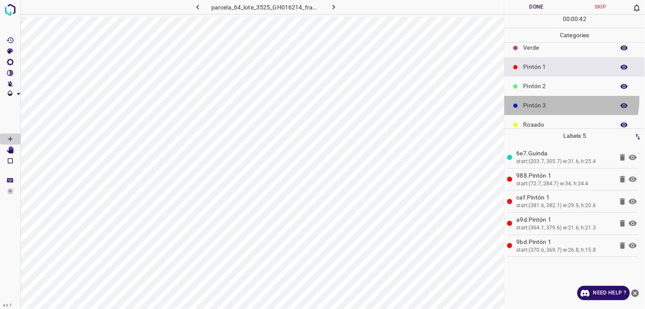
click at [555, 99] on div "Pintón 3" at bounding box center [575, 105] width 140 height 19
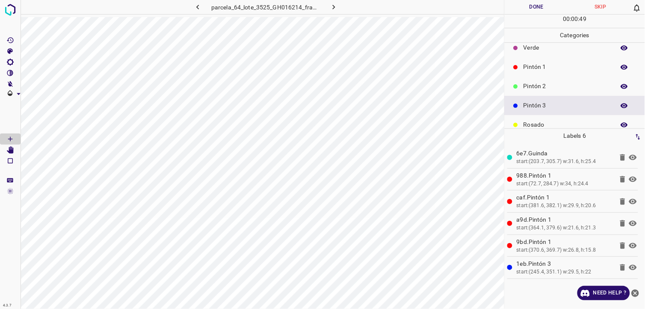
click at [551, 70] on p "Pintón 1" at bounding box center [567, 66] width 87 height 9
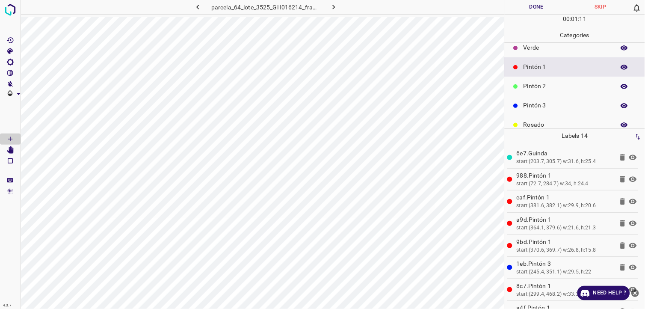
scroll to position [75, 0]
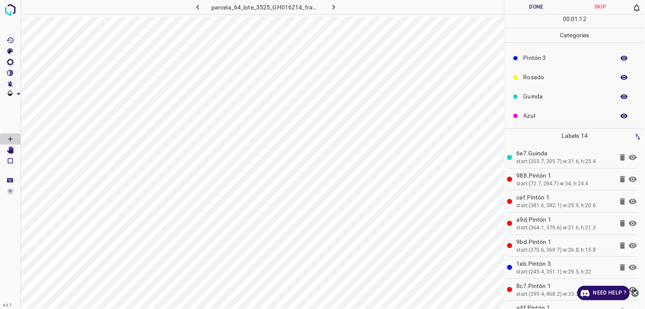
click at [551, 117] on p "Azul" at bounding box center [567, 115] width 87 height 9
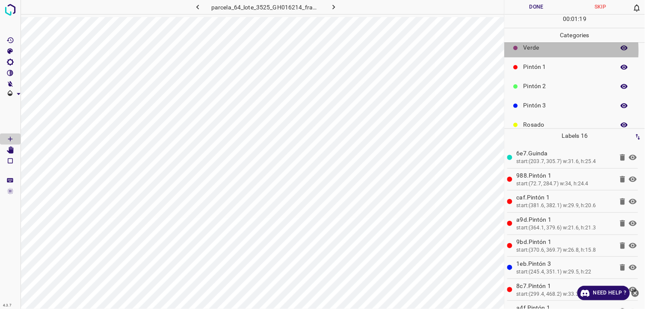
click at [534, 50] on p "Verde" at bounding box center [567, 47] width 87 height 9
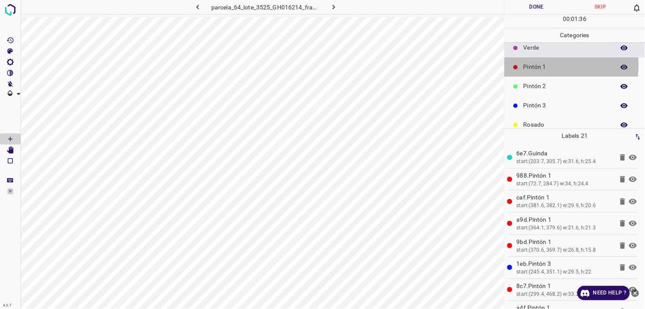
click at [537, 65] on p "Pintón 1" at bounding box center [567, 66] width 87 height 9
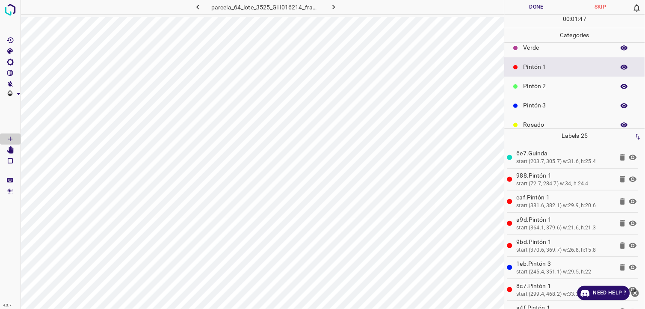
click at [564, 46] on p "Verde" at bounding box center [567, 47] width 87 height 9
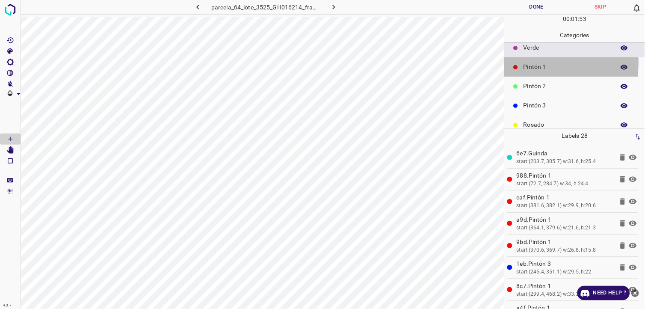
click at [528, 62] on p "Pintón 1" at bounding box center [567, 66] width 87 height 9
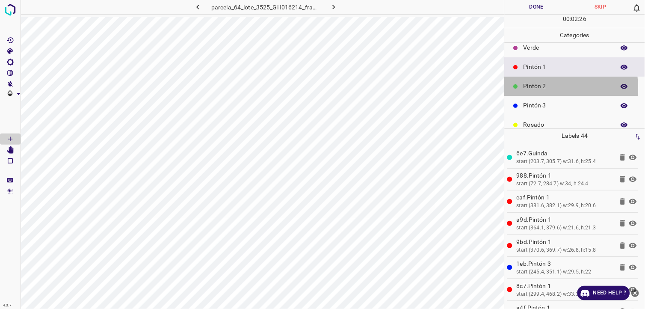
click at [534, 88] on p "Pintón 2" at bounding box center [567, 86] width 87 height 9
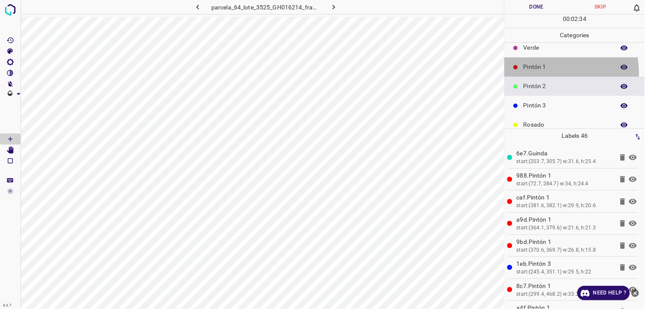
click at [546, 73] on div "Pintón 1" at bounding box center [575, 66] width 140 height 19
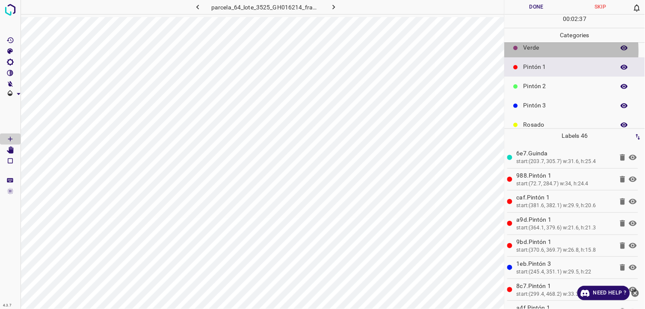
click at [542, 50] on p "Verde" at bounding box center [567, 47] width 87 height 9
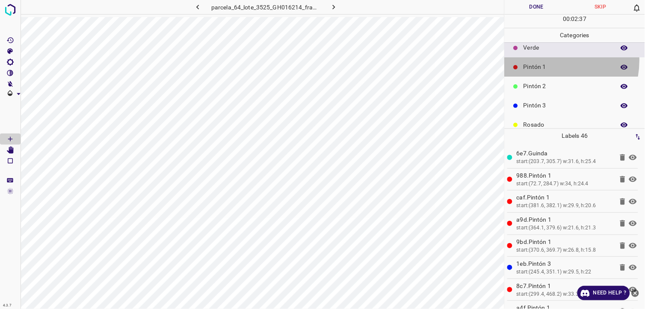
click at [543, 60] on div "Pintón 1" at bounding box center [575, 66] width 140 height 19
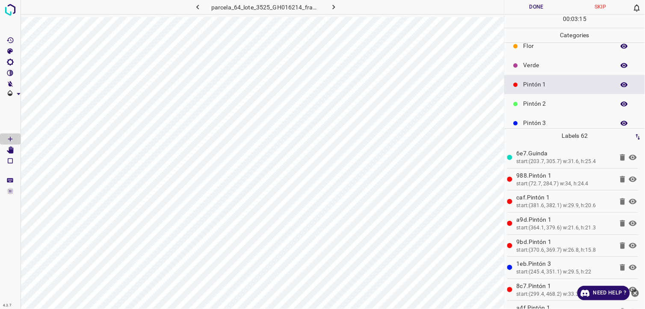
scroll to position [0, 0]
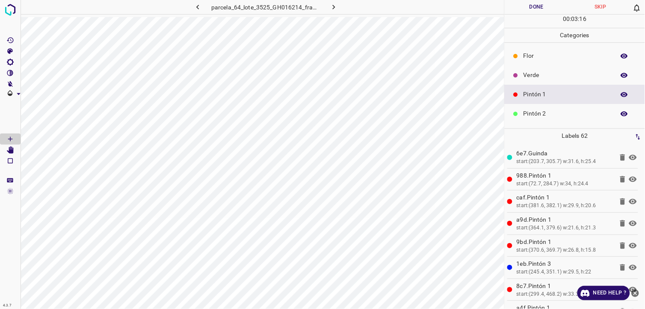
click at [543, 57] on p "Flor" at bounding box center [567, 55] width 87 height 9
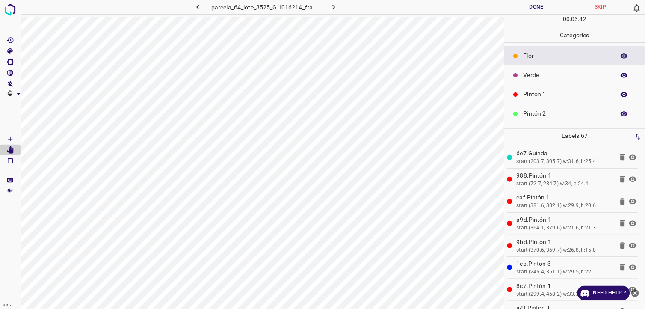
click at [556, 89] on div "Pintón 1" at bounding box center [575, 94] width 140 height 19
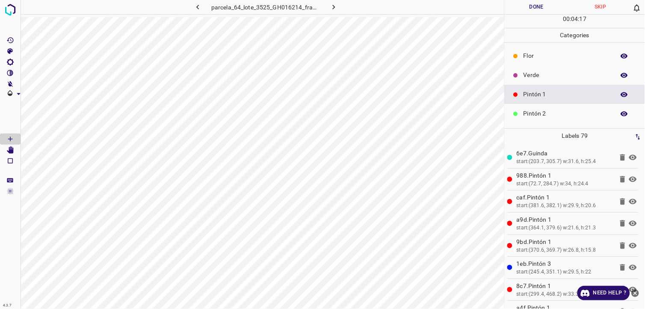
click at [535, 56] on p "Flor" at bounding box center [567, 55] width 87 height 9
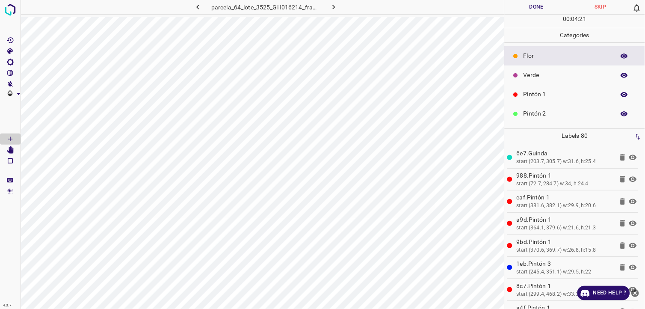
click at [542, 93] on p "Pintón 1" at bounding box center [567, 94] width 87 height 9
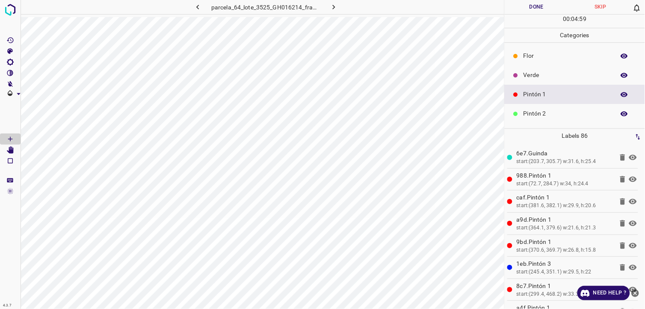
click at [528, 58] on p "Flor" at bounding box center [567, 55] width 87 height 9
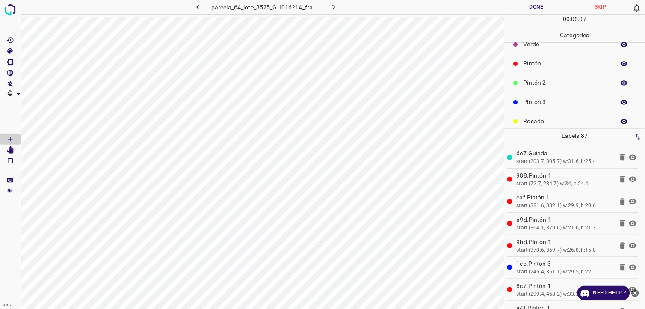
scroll to position [48, 0]
click at [549, 79] on div "Pintón 3" at bounding box center [575, 85] width 140 height 19
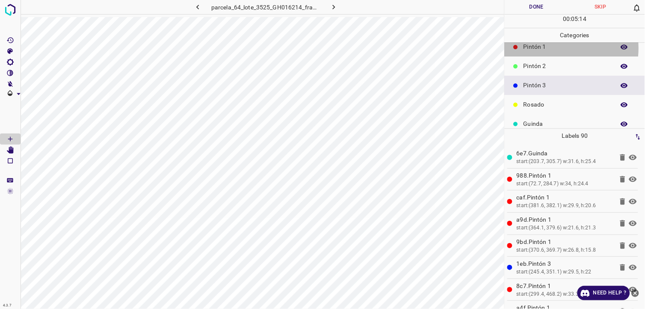
click at [552, 47] on p "Pintón 1" at bounding box center [567, 46] width 87 height 9
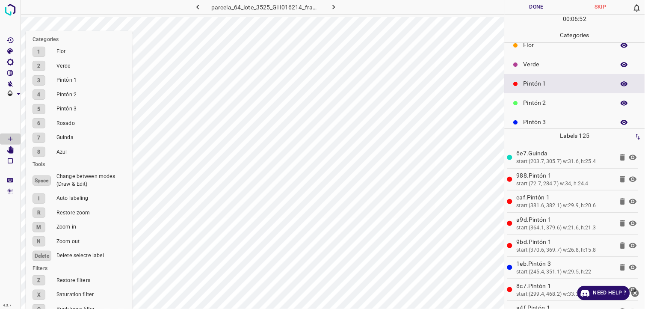
scroll to position [0, 0]
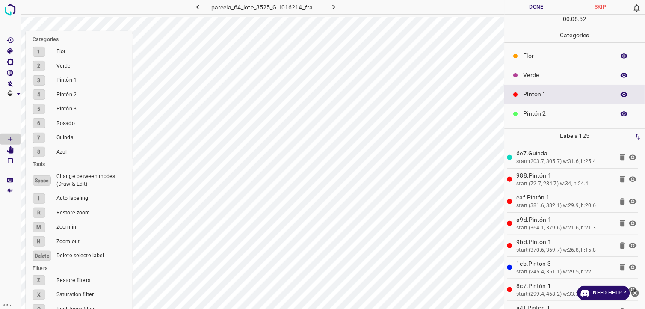
click at [551, 79] on p "Verde" at bounding box center [567, 75] width 87 height 9
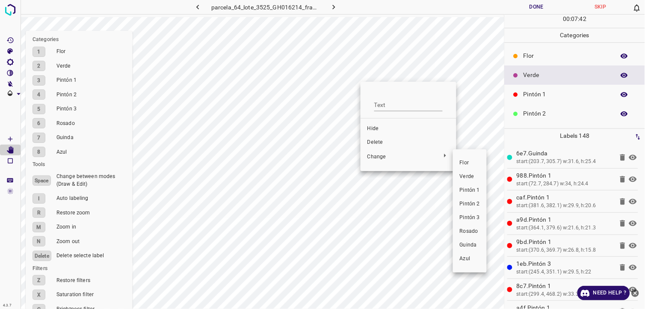
click at [473, 194] on li "Pintón 1" at bounding box center [470, 191] width 34 height 14
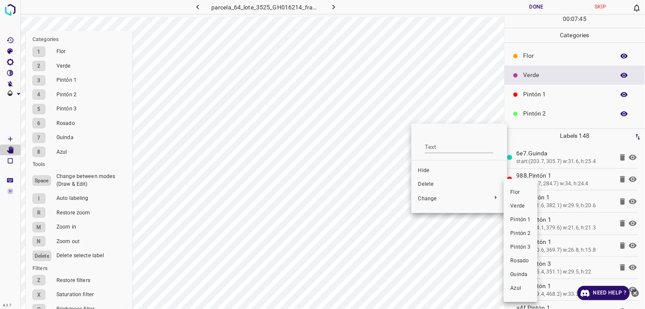
click at [527, 217] on span "Pintón 1" at bounding box center [521, 220] width 20 height 8
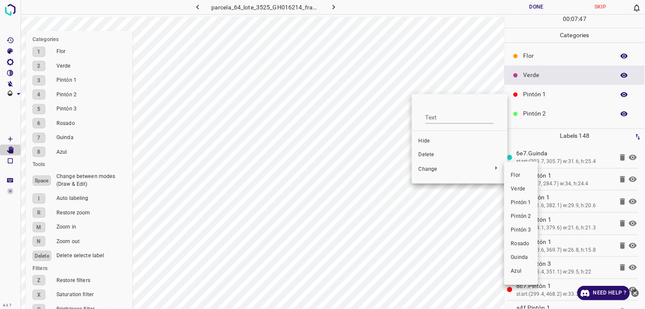
click at [528, 206] on span "Pintón 1" at bounding box center [521, 203] width 20 height 8
click at [386, 134] on div at bounding box center [322, 154] width 645 height 309
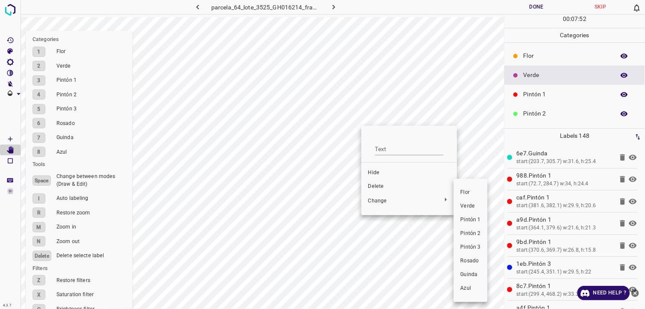
click at [481, 223] on li "Pintón 1" at bounding box center [471, 220] width 34 height 14
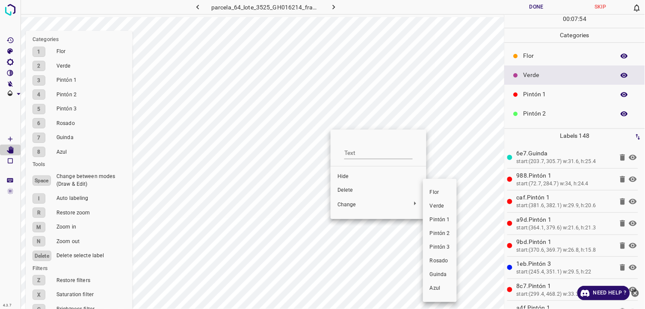
click at [442, 217] on span "Pintón 1" at bounding box center [440, 220] width 20 height 8
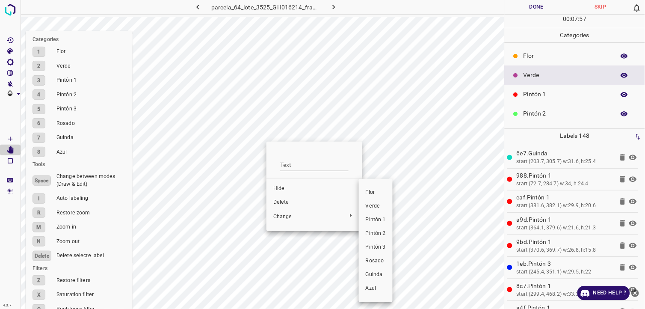
click at [379, 220] on span "Pintón 1" at bounding box center [376, 220] width 20 height 8
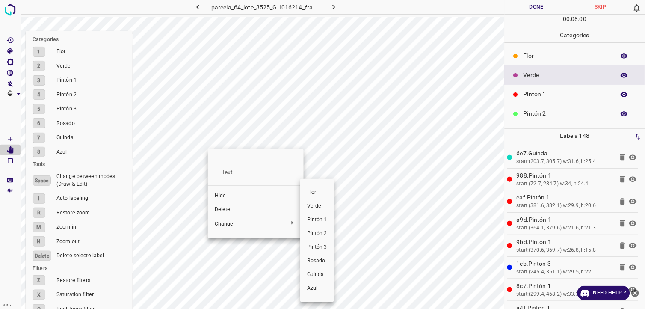
click at [323, 220] on span "Pintón 1" at bounding box center [317, 220] width 20 height 8
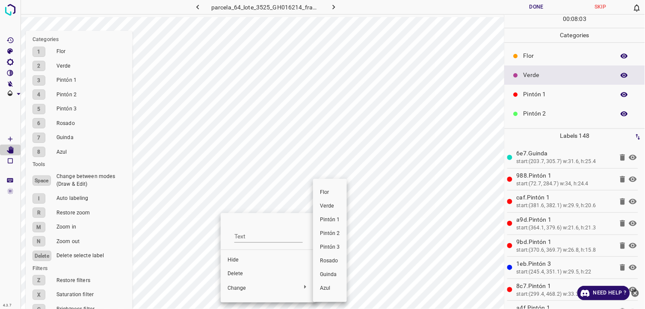
click at [333, 220] on span "Pintón 1" at bounding box center [330, 220] width 20 height 8
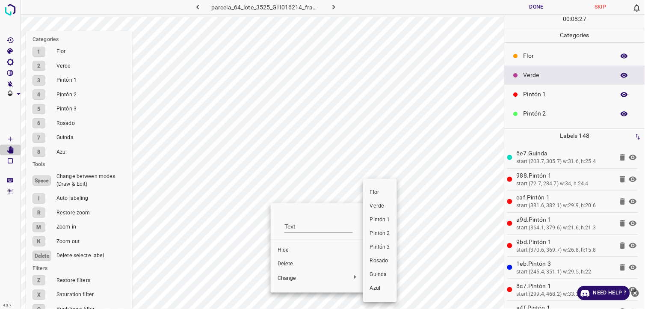
click at [381, 215] on li "Pintón 1" at bounding box center [380, 220] width 34 height 14
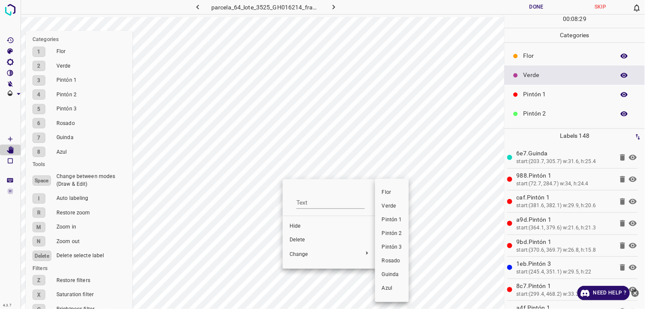
click at [395, 214] on li "Pintón 1" at bounding box center [392, 220] width 34 height 14
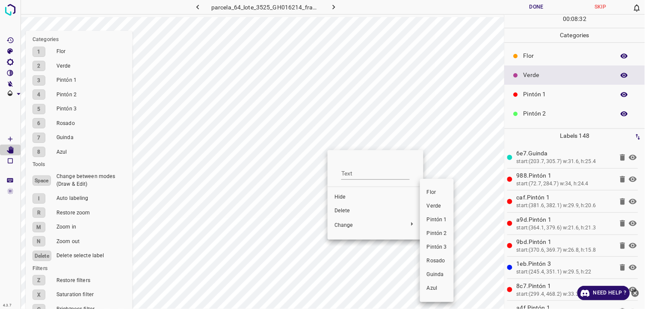
click at [433, 219] on span "Pintón 1" at bounding box center [437, 220] width 20 height 8
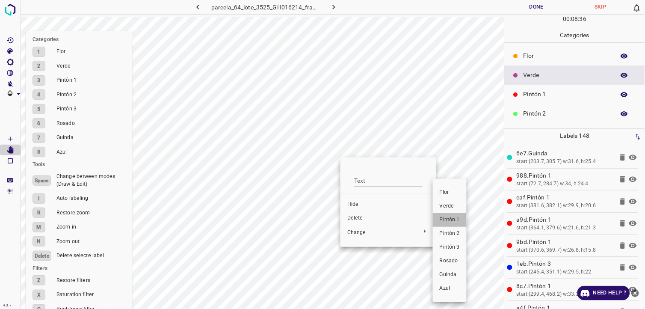
click at [451, 219] on span "Pintón 1" at bounding box center [450, 220] width 20 height 8
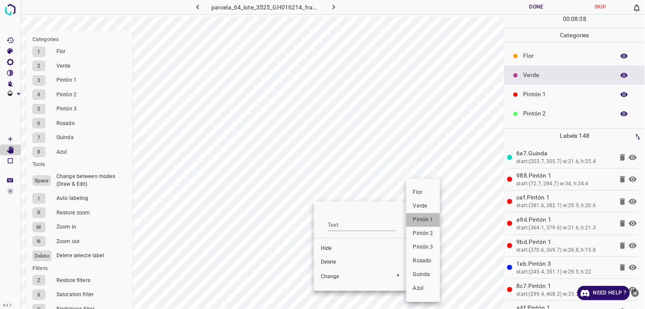
click at [420, 217] on span "Pintón 1" at bounding box center [423, 220] width 20 height 8
click at [429, 223] on span "Pintón 1" at bounding box center [425, 220] width 20 height 8
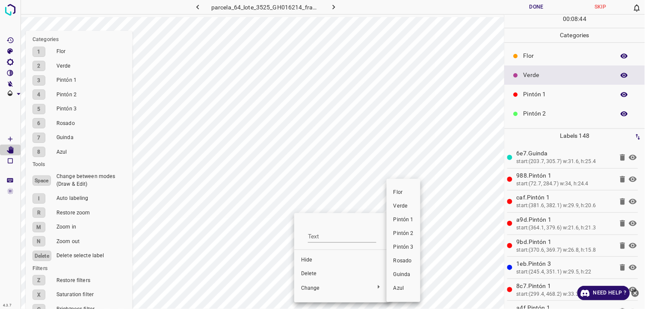
click at [397, 217] on span "Pintón 1" at bounding box center [404, 220] width 20 height 8
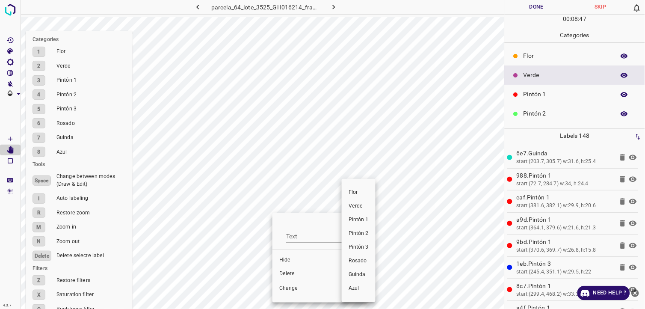
click at [362, 223] on span "Pintón 1" at bounding box center [359, 220] width 20 height 8
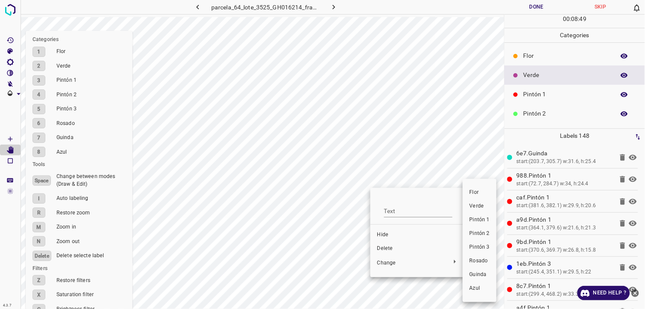
drag, startPoint x: 481, startPoint y: 217, endPoint x: 403, endPoint y: 194, distance: 81.1
click at [481, 217] on span "Pintón 1" at bounding box center [480, 220] width 20 height 8
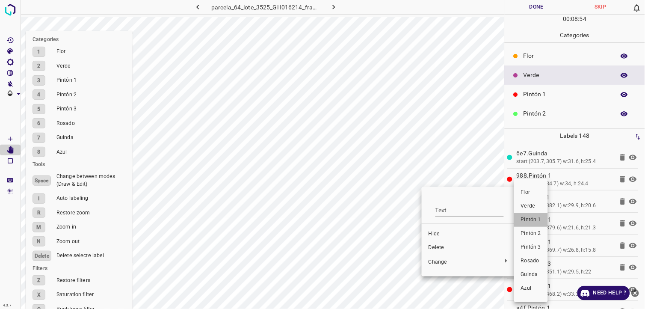
click at [532, 224] on li "Pintón 1" at bounding box center [531, 220] width 34 height 14
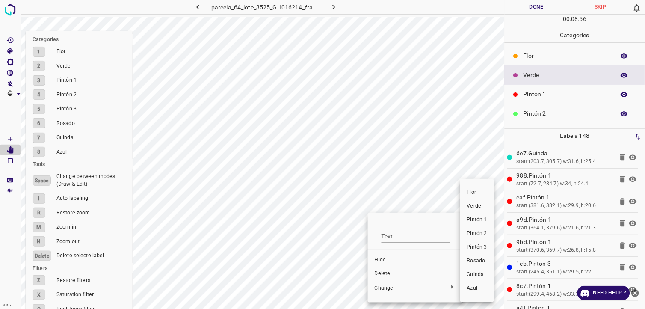
click at [481, 220] on span "Pintón 1" at bounding box center [477, 220] width 20 height 8
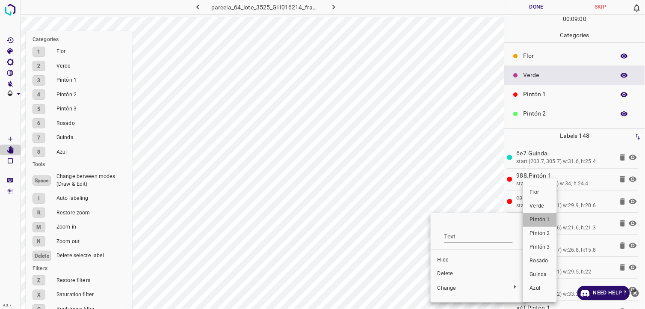
click at [544, 219] on span "Pintón 1" at bounding box center [540, 220] width 20 height 8
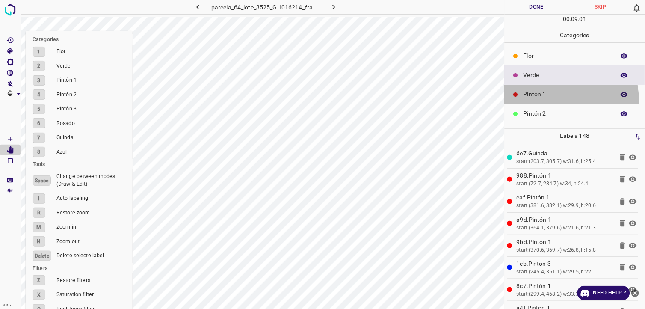
click at [538, 101] on div "Pintón 1" at bounding box center [575, 94] width 140 height 19
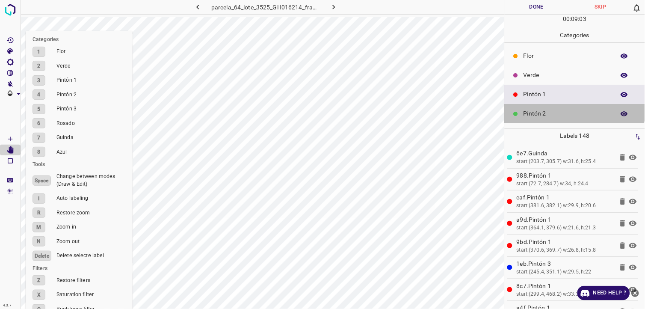
click at [576, 110] on p "Pintón 2" at bounding box center [567, 113] width 87 height 9
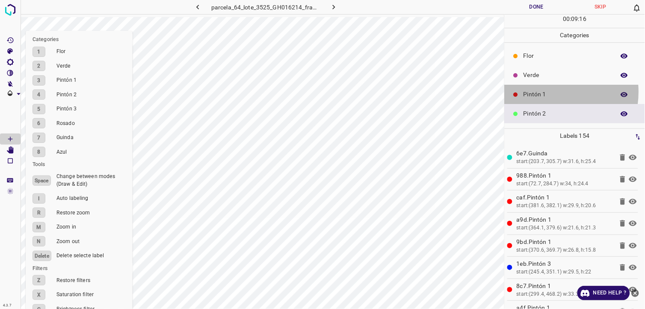
click at [547, 92] on p "Pintón 1" at bounding box center [567, 94] width 87 height 9
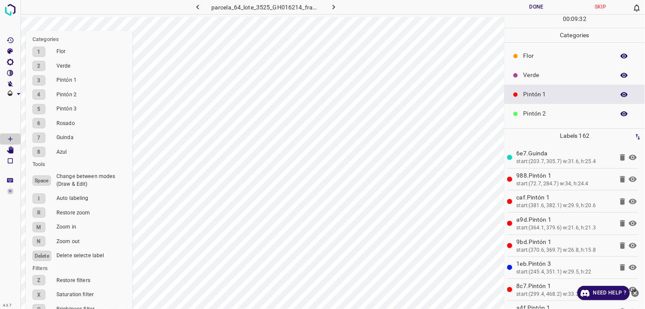
click at [495, 110] on div "parcela_64_lote_3525_GH016214_frame_00159_153820.jpg Done Skip 0 00 : 09 : 32 C…" at bounding box center [322, 154] width 645 height 309
click at [548, 70] on div "Verde" at bounding box center [575, 74] width 140 height 19
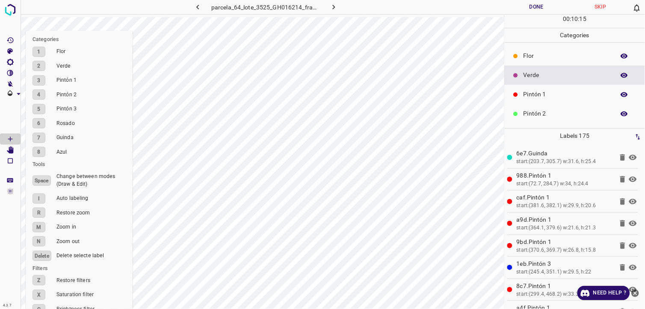
click at [554, 109] on p "Pintón 2" at bounding box center [567, 113] width 87 height 9
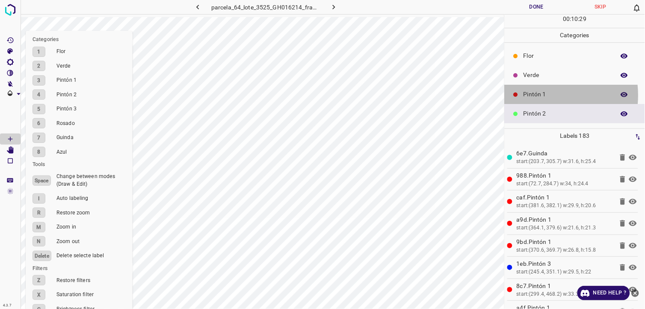
click at [543, 95] on p "Pintón 1" at bounding box center [567, 94] width 87 height 9
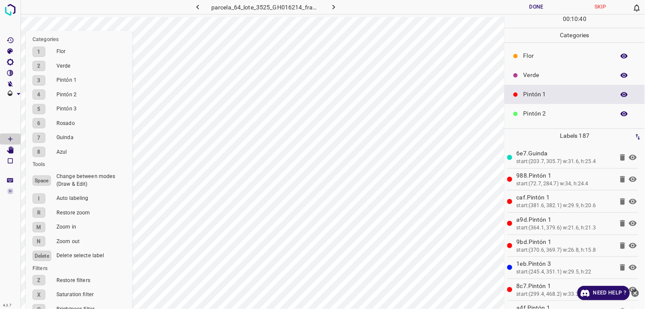
click at [541, 113] on p "Pintón 2" at bounding box center [567, 113] width 87 height 9
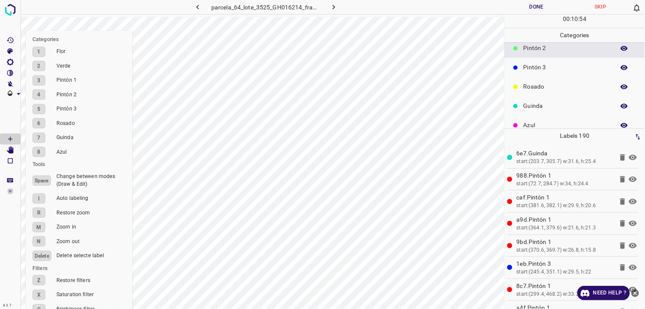
scroll to position [75, 0]
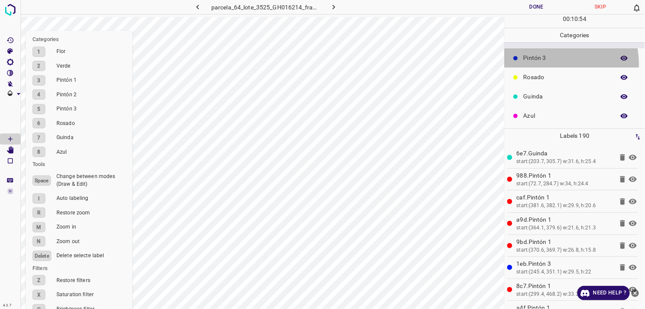
click at [549, 64] on div "Pintón 3" at bounding box center [575, 57] width 140 height 19
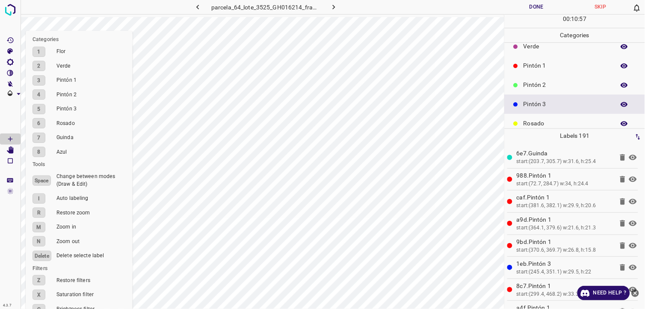
scroll to position [27, 0]
click at [555, 73] on div "Pintón 1" at bounding box center [575, 66] width 140 height 19
